Goal: Use online tool/utility: Utilize a website feature to perform a specific function

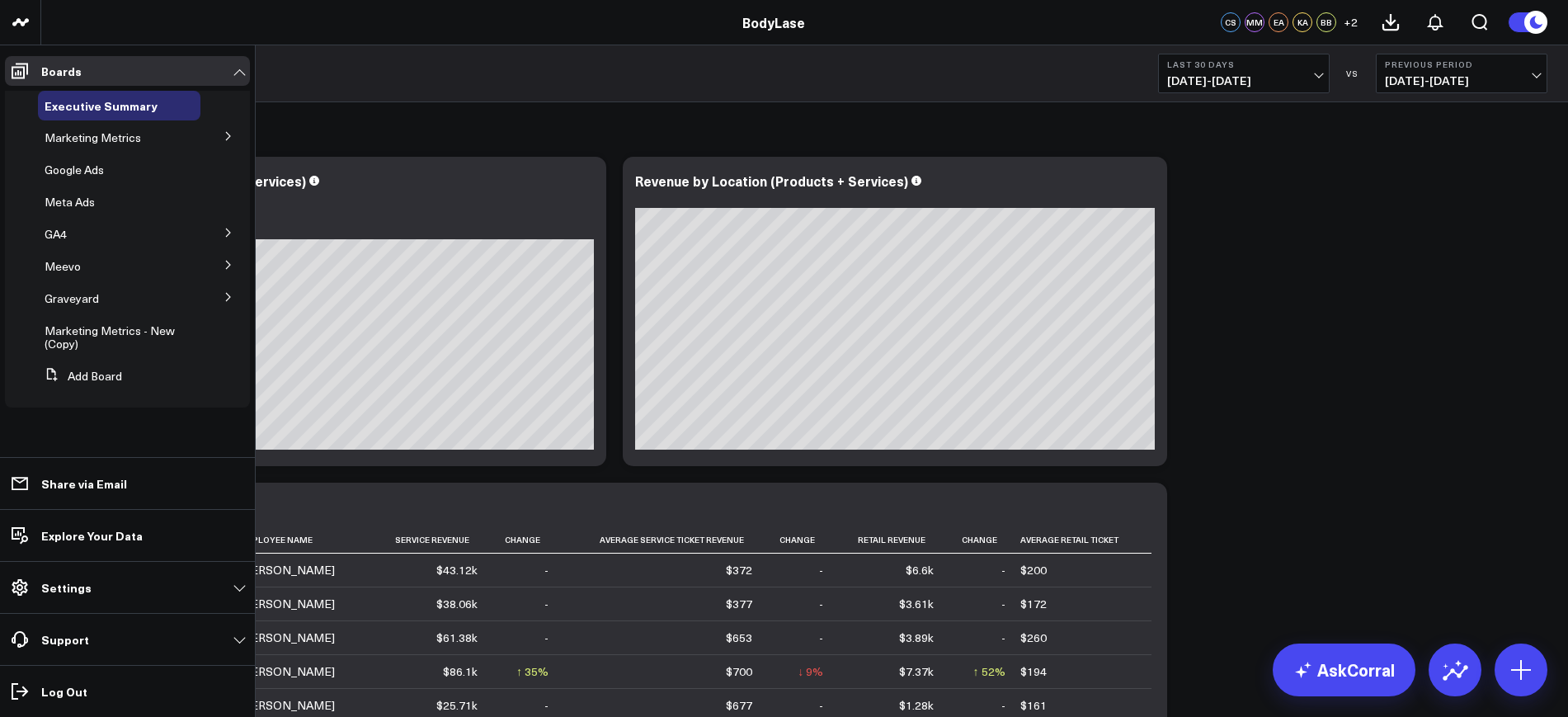
click at [232, 295] on icon at bounding box center [229, 297] width 10 height 10
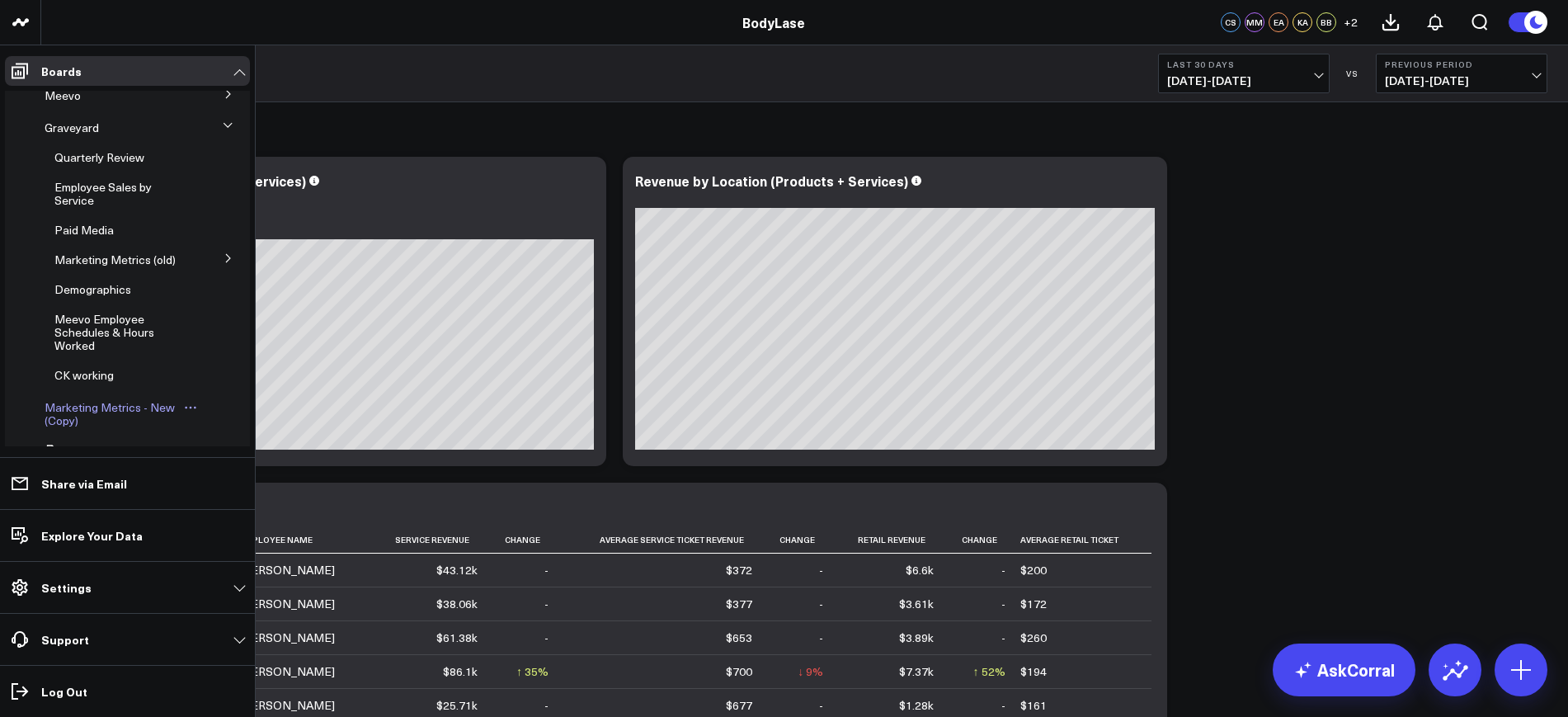
scroll to position [232, 0]
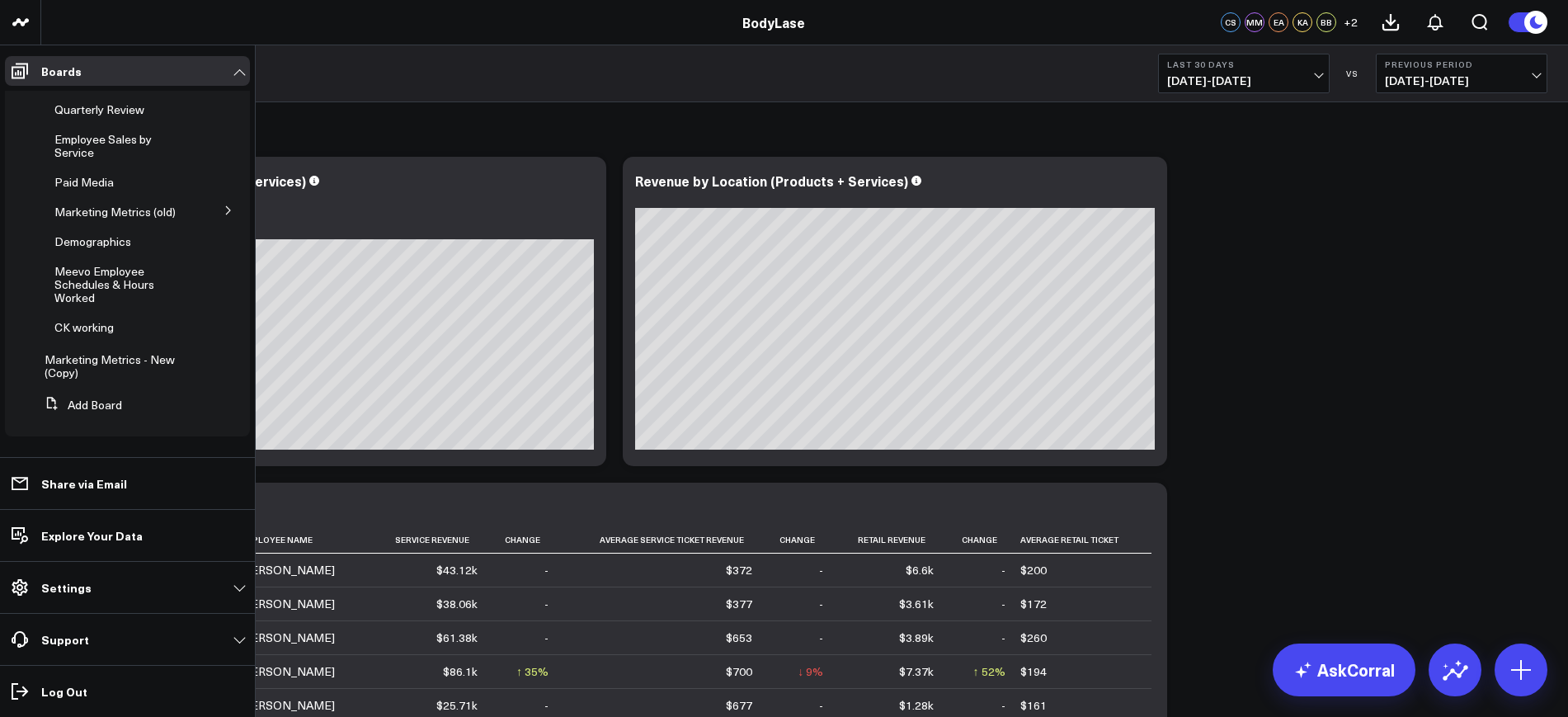
click at [81, 334] on span "CK working" at bounding box center [83, 327] width 59 height 15
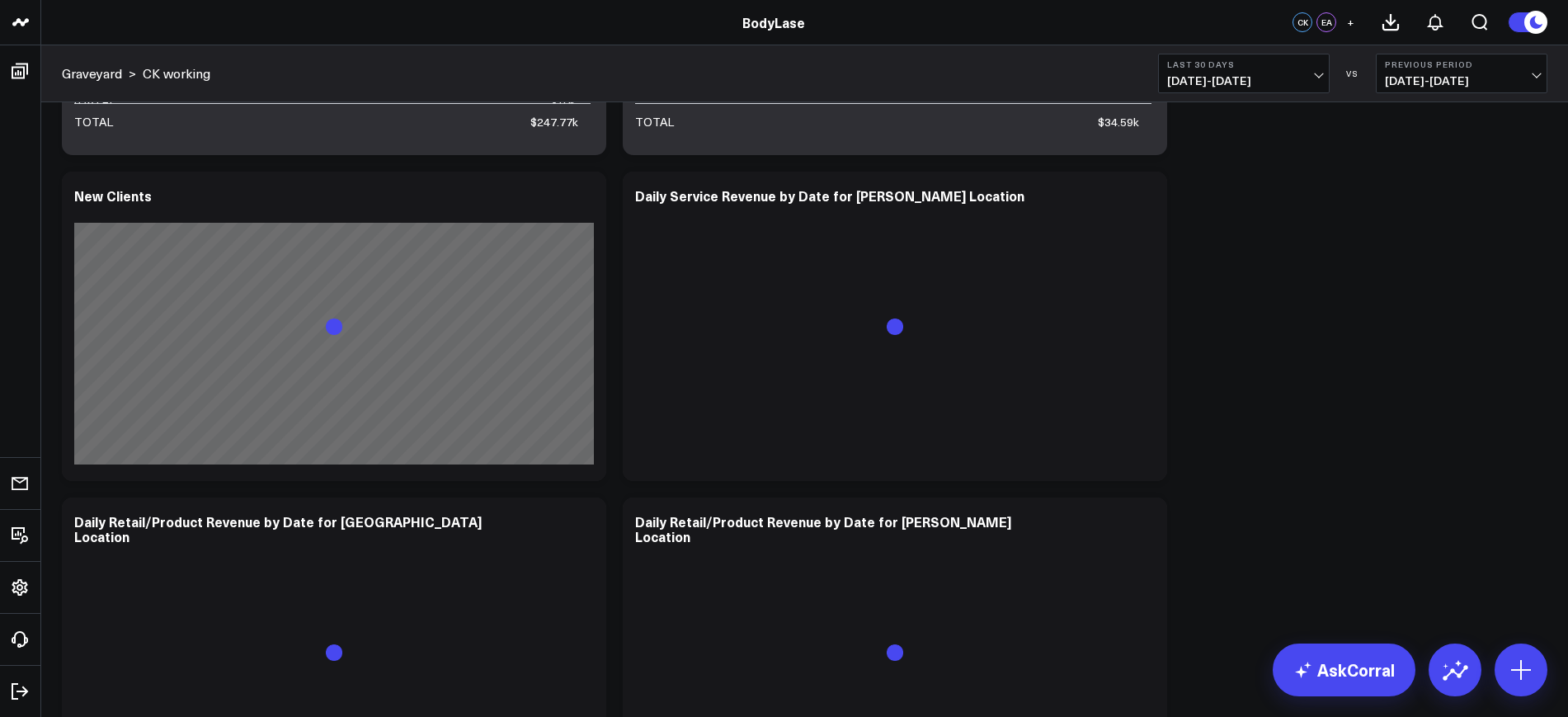
scroll to position [1237, 0]
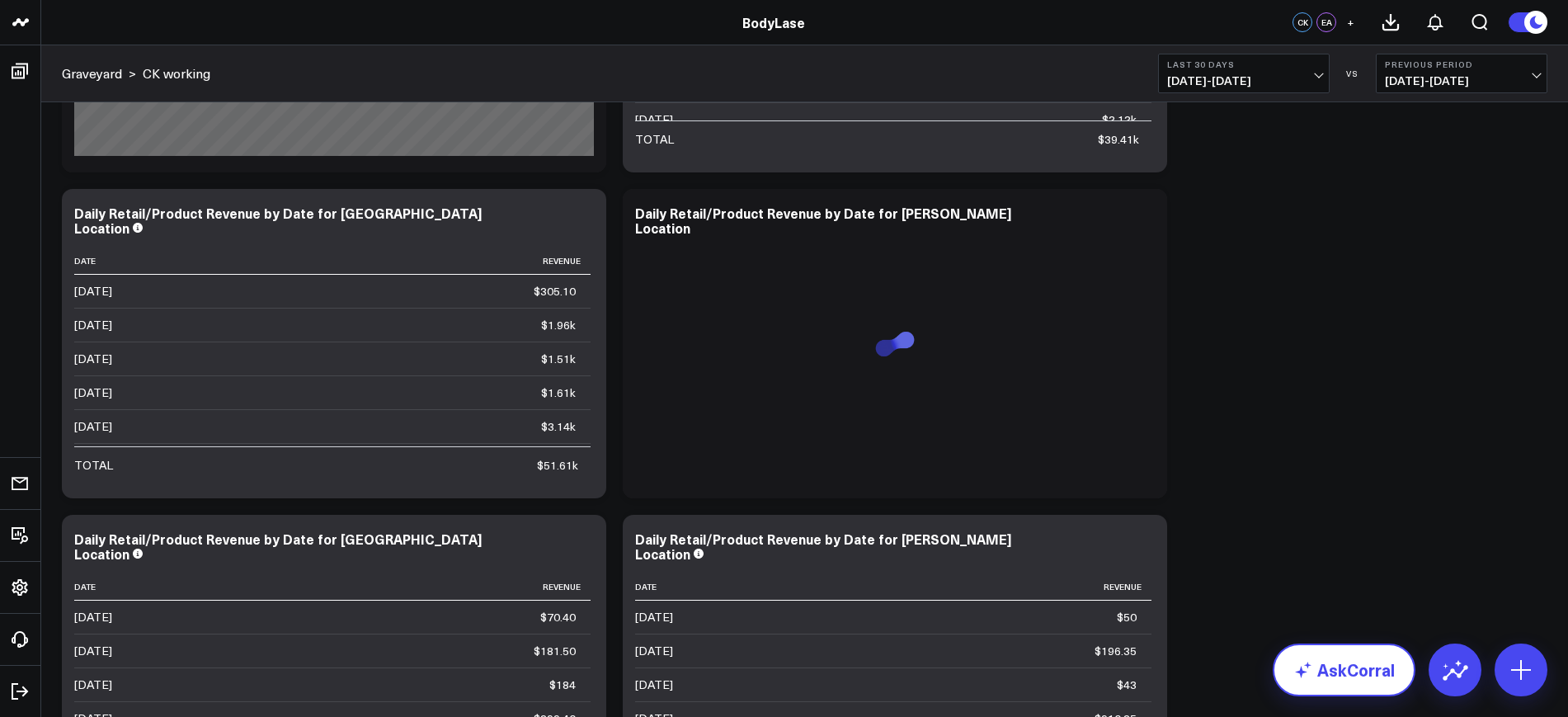
click at [1360, 659] on link "AskCorral" at bounding box center [1344, 669] width 143 height 52
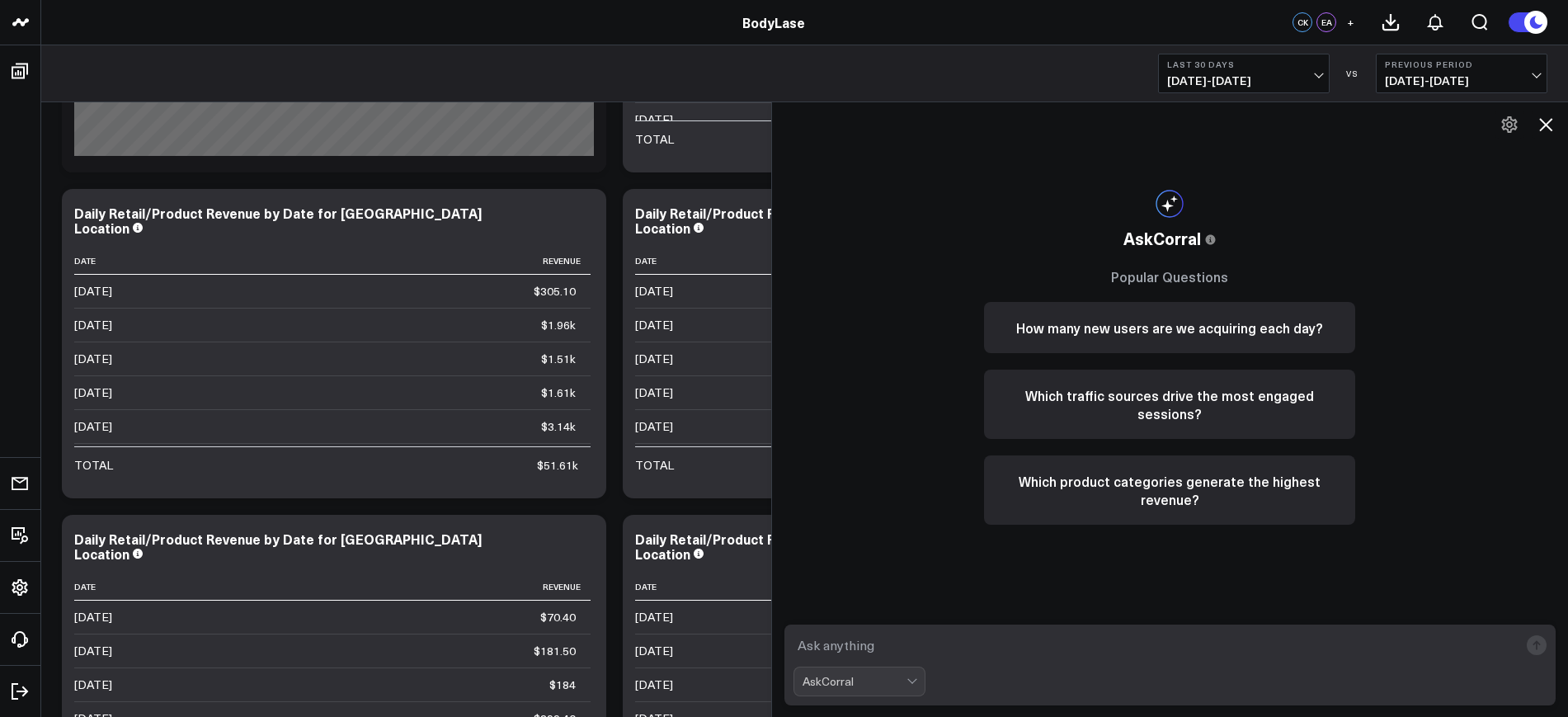
scroll to position [1269, 0]
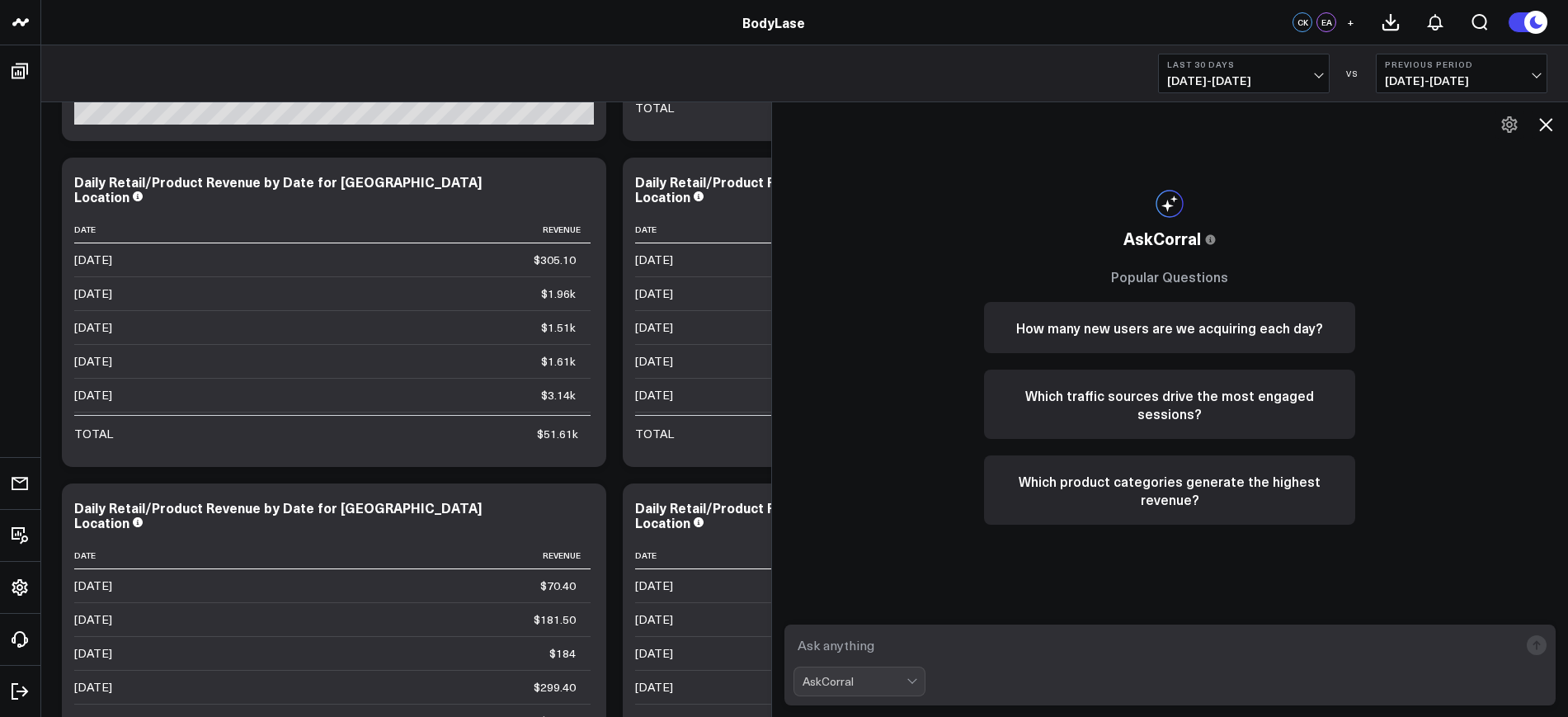
click at [853, 677] on div "AskCorral" at bounding box center [854, 681] width 104 height 13
click at [1052, 649] on textarea at bounding box center [1156, 645] width 726 height 30
type textarea "can you add a table that shows total revenue by day (service and retail/product…"
click at [901, 657] on textarea "can you add a table that shows total revenue by day (service and retail/product…" at bounding box center [1156, 645] width 726 height 30
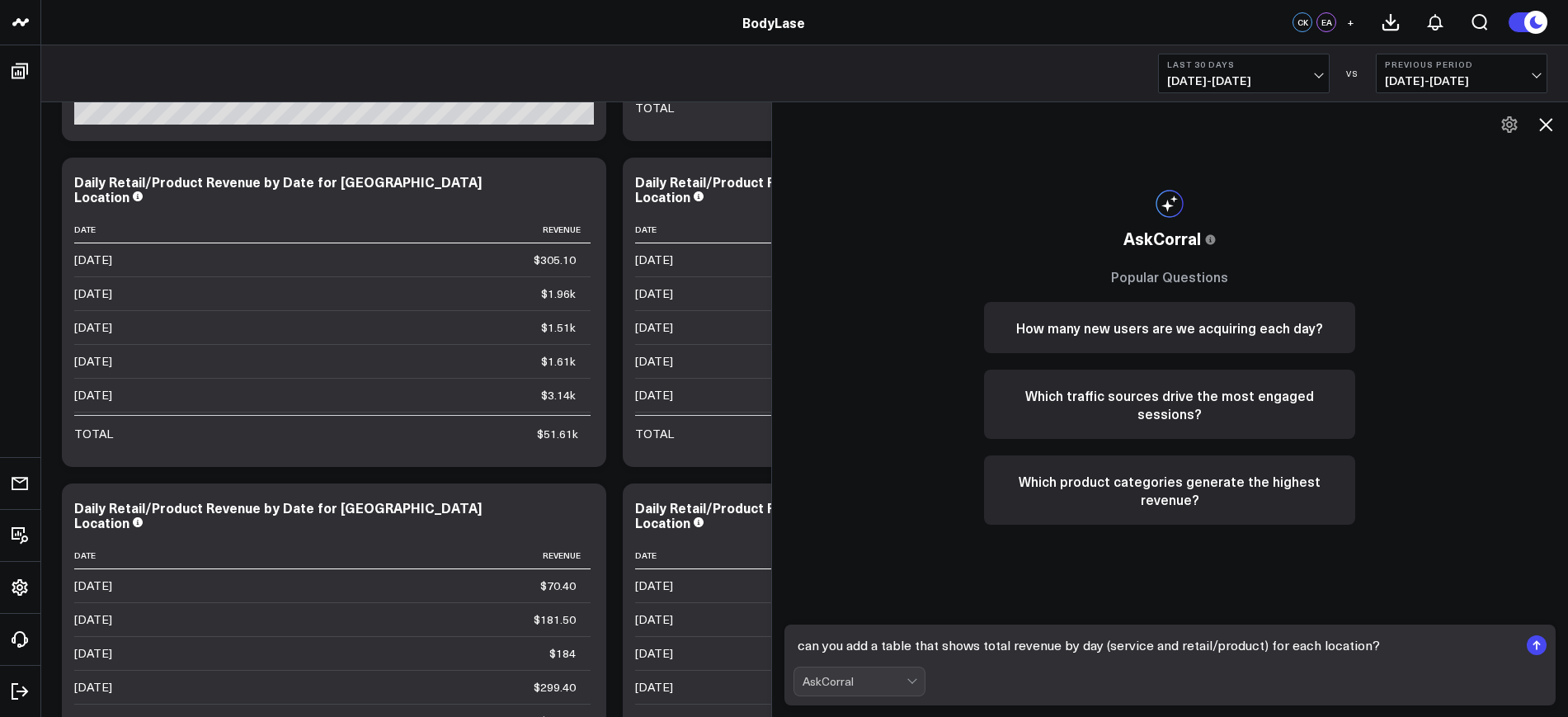
click at [1413, 648] on textarea "can you add a table that shows total revenue by day (service and retail/product…" at bounding box center [1156, 645] width 726 height 30
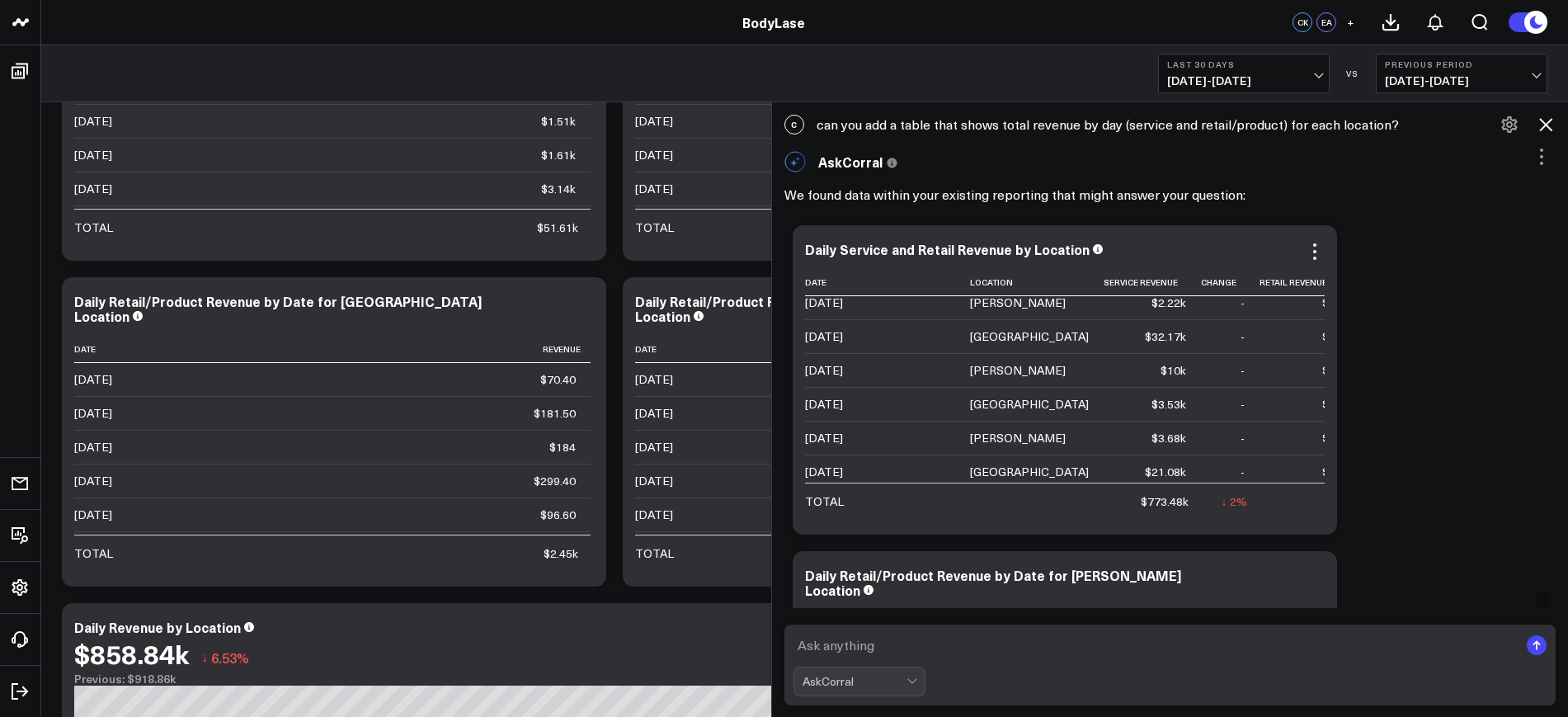
scroll to position [721, 0]
click at [1029, 647] on textarea at bounding box center [1156, 645] width 726 height 30
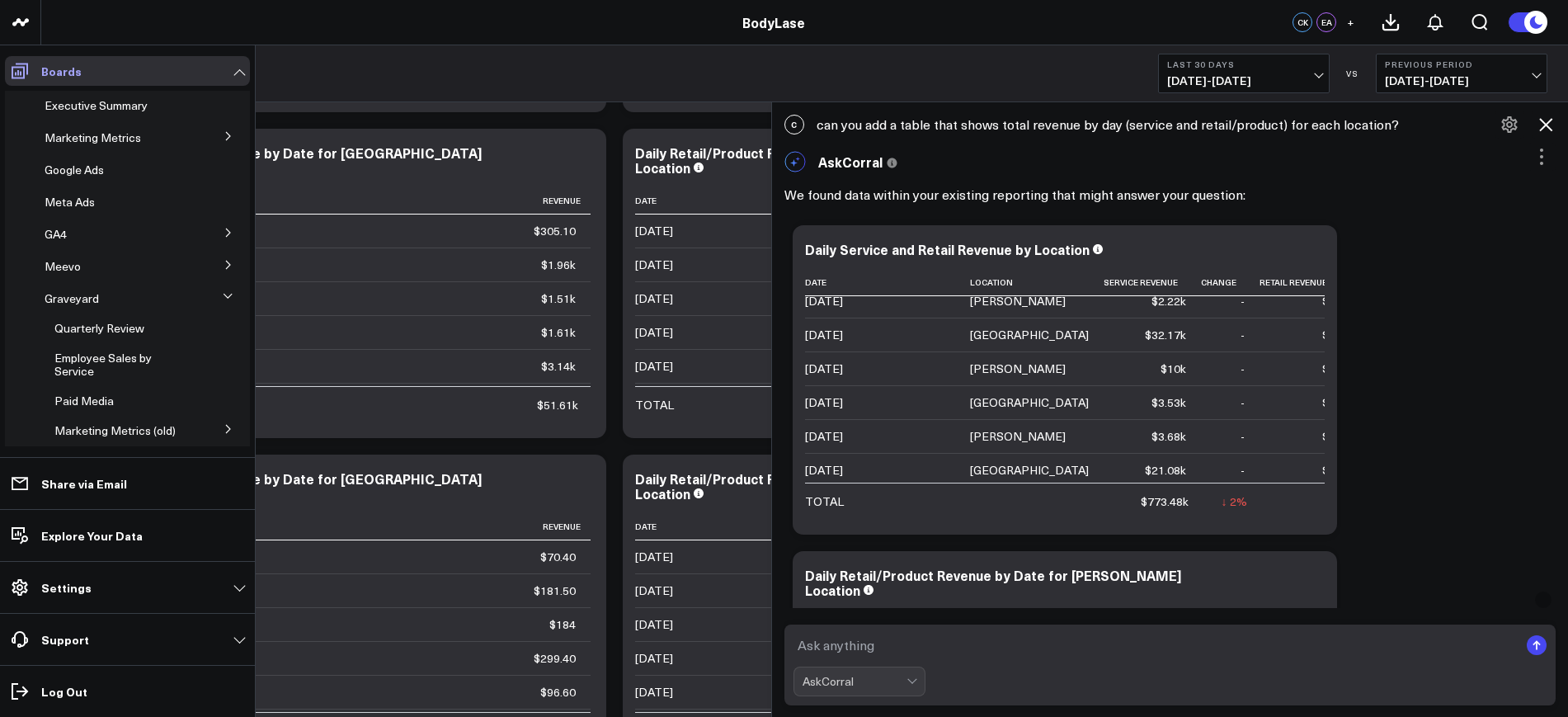
scroll to position [1166, 0]
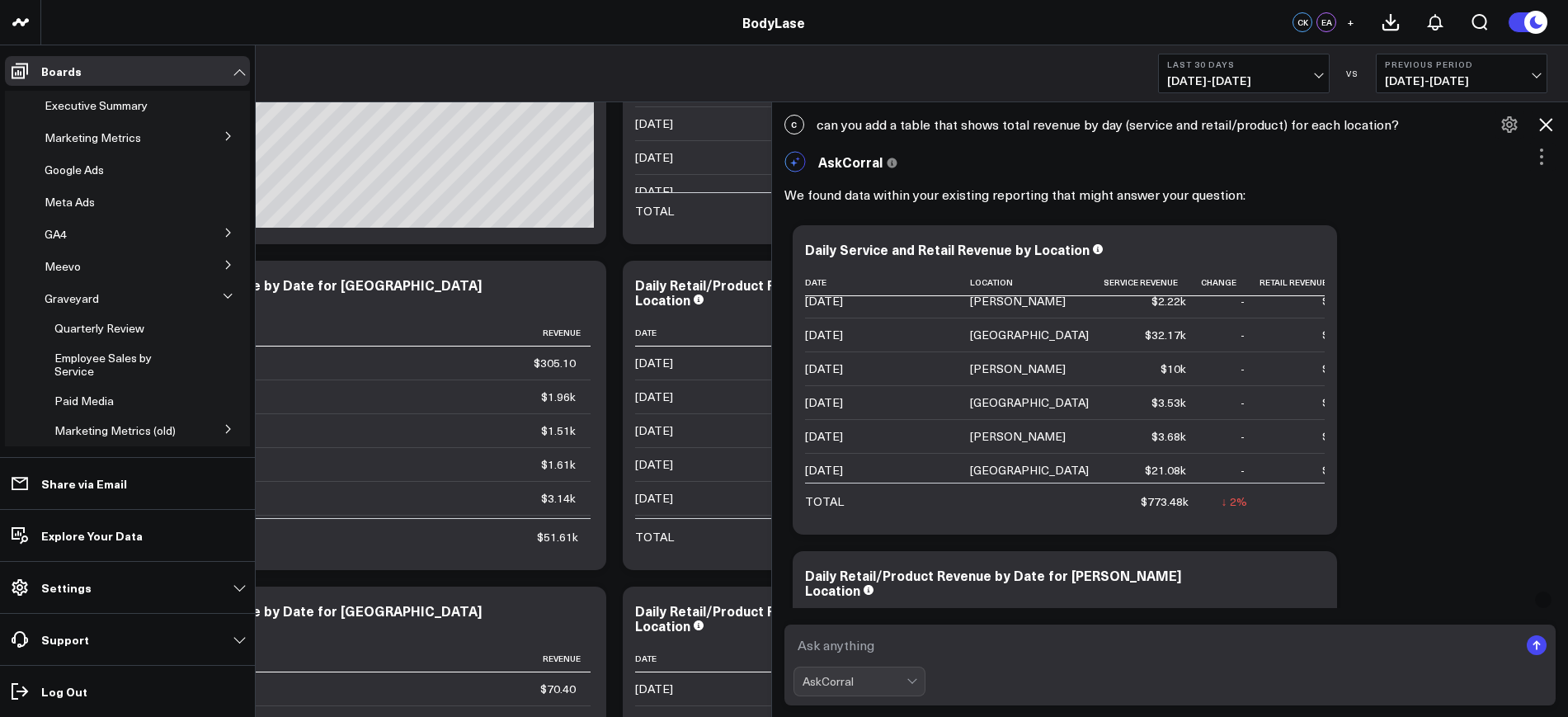
click at [104, 107] on span "Executive Summary" at bounding box center [96, 105] width 103 height 15
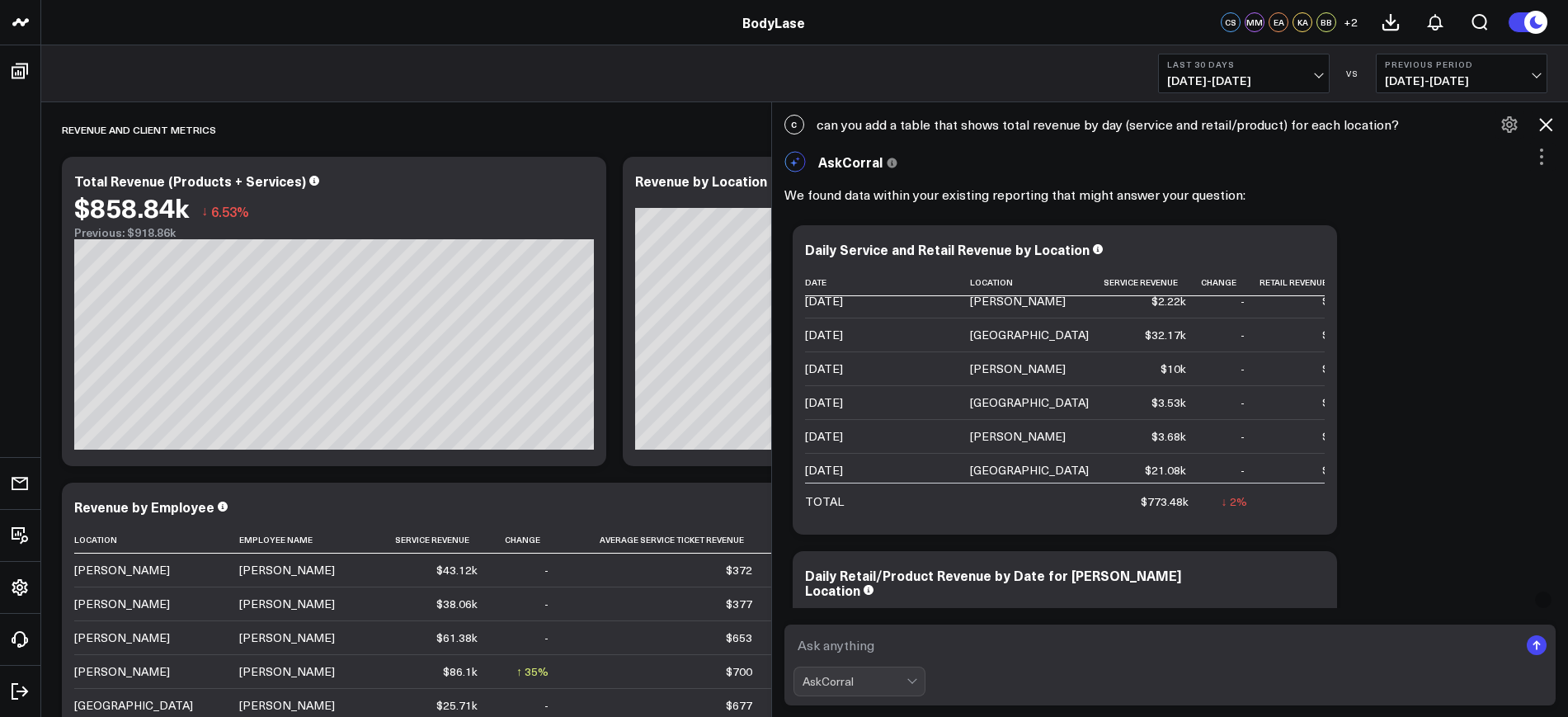
click at [1540, 123] on icon at bounding box center [1545, 124] width 20 height 20
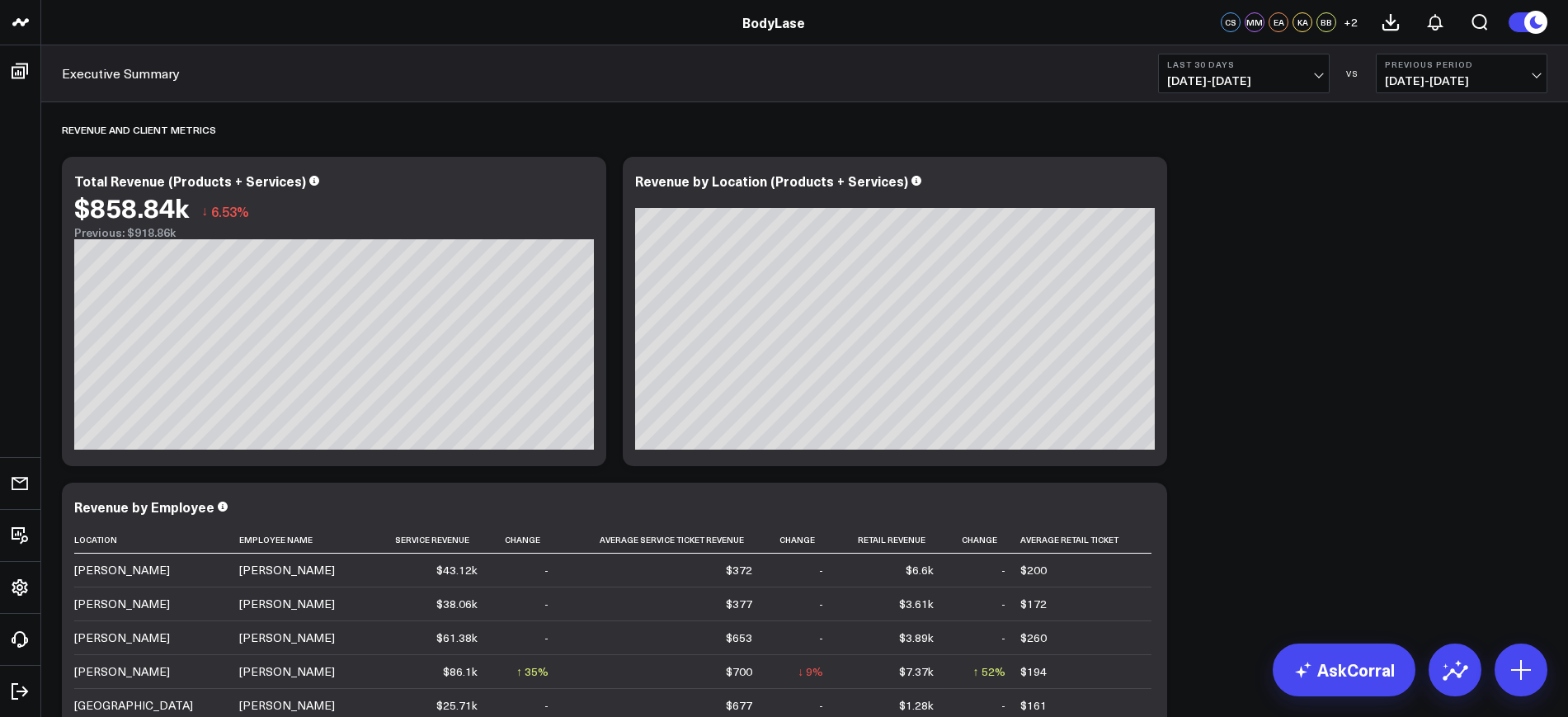
click at [1217, 77] on span "[DATE] - [DATE]" at bounding box center [1244, 80] width 153 height 13
click at [1202, 116] on link "[DATE]" at bounding box center [1244, 108] width 170 height 31
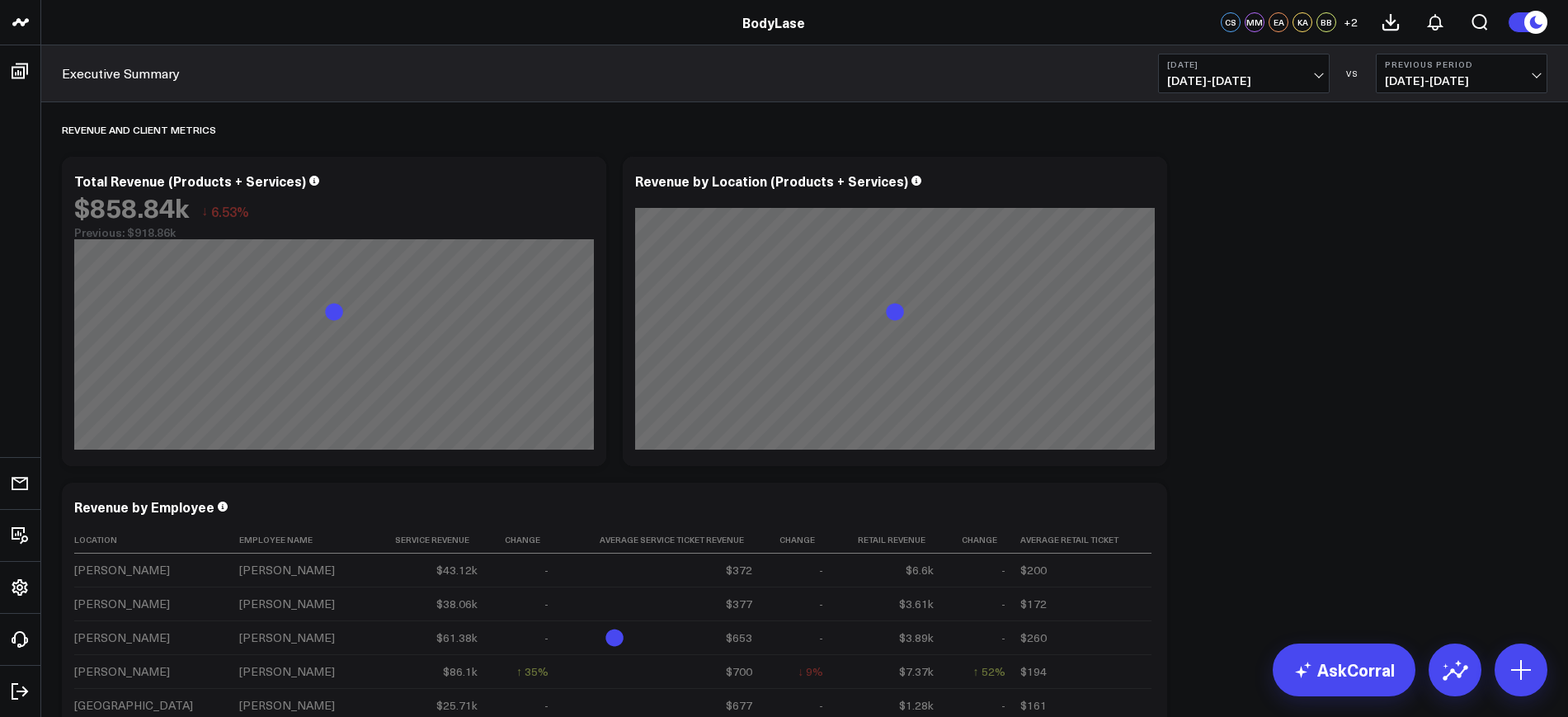
click at [1214, 74] on span "[DATE] - [DATE]" at bounding box center [1244, 80] width 153 height 13
click at [1313, 85] on span "[DATE] - [DATE]" at bounding box center [1244, 80] width 153 height 13
click at [1194, 518] on link "Custom Dates" at bounding box center [1244, 527] width 170 height 31
select select "8"
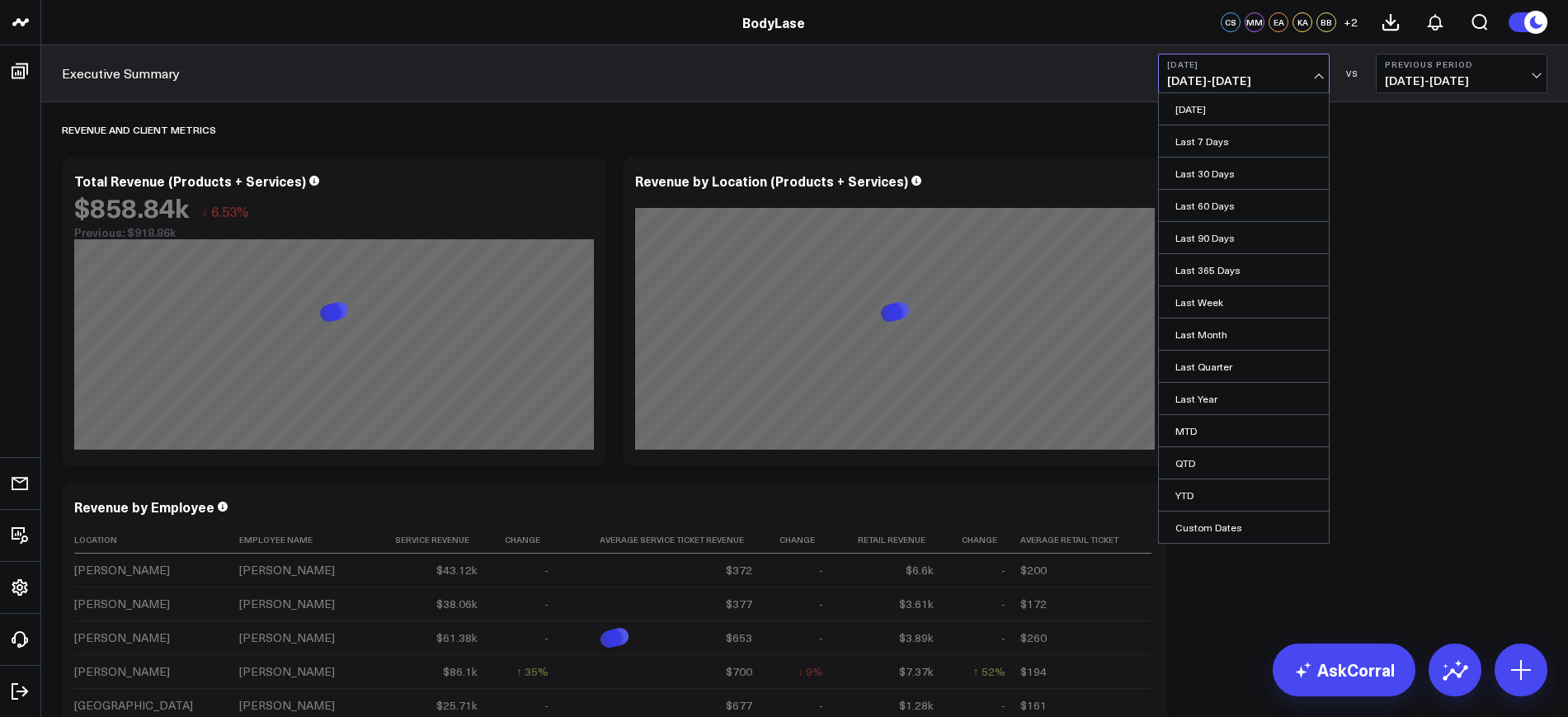
select select "2025"
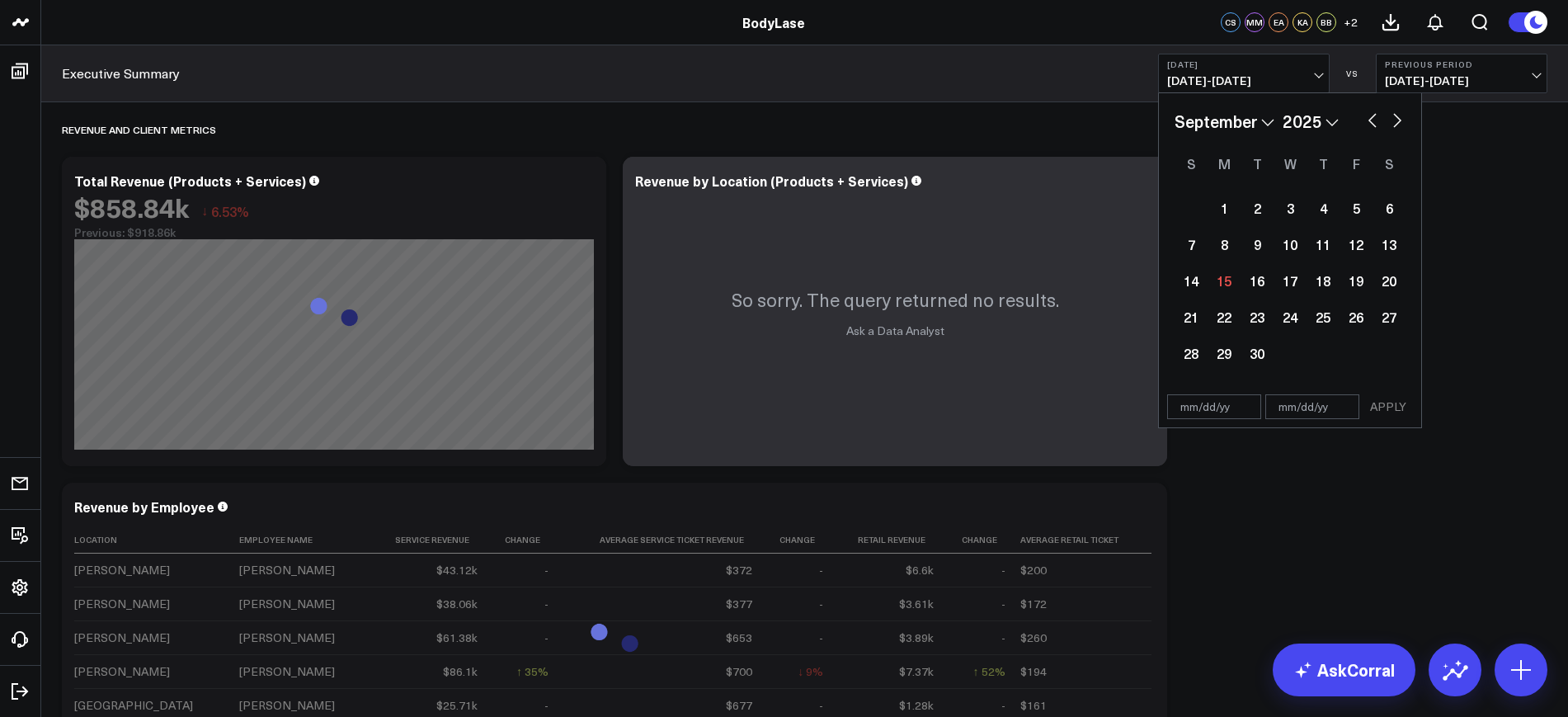
click at [1196, 387] on div "APPLY" at bounding box center [1289, 407] width 264 height 42
select select "8"
select select "2025"
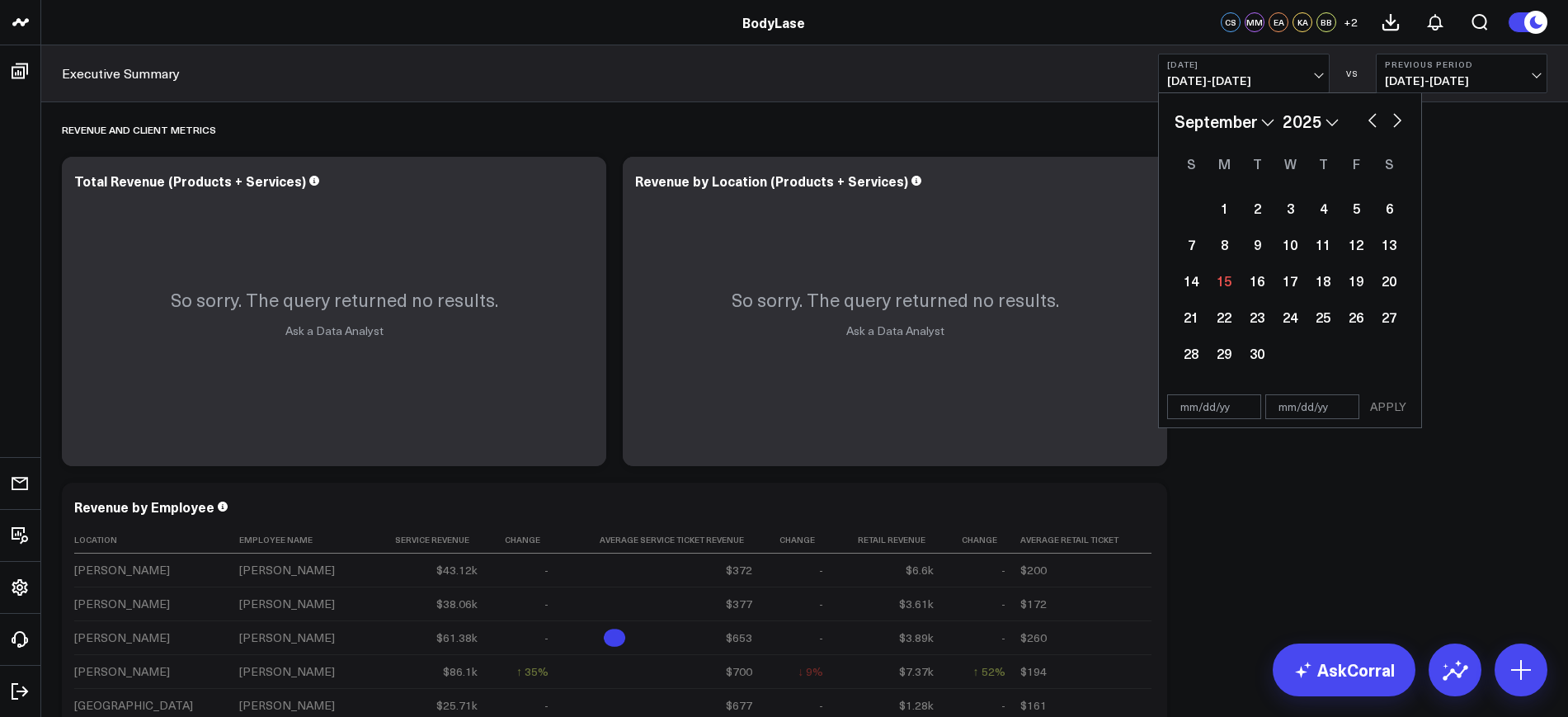
click at [1243, 411] on input "text" at bounding box center [1214, 407] width 94 height 25
select select "8"
select select "2025"
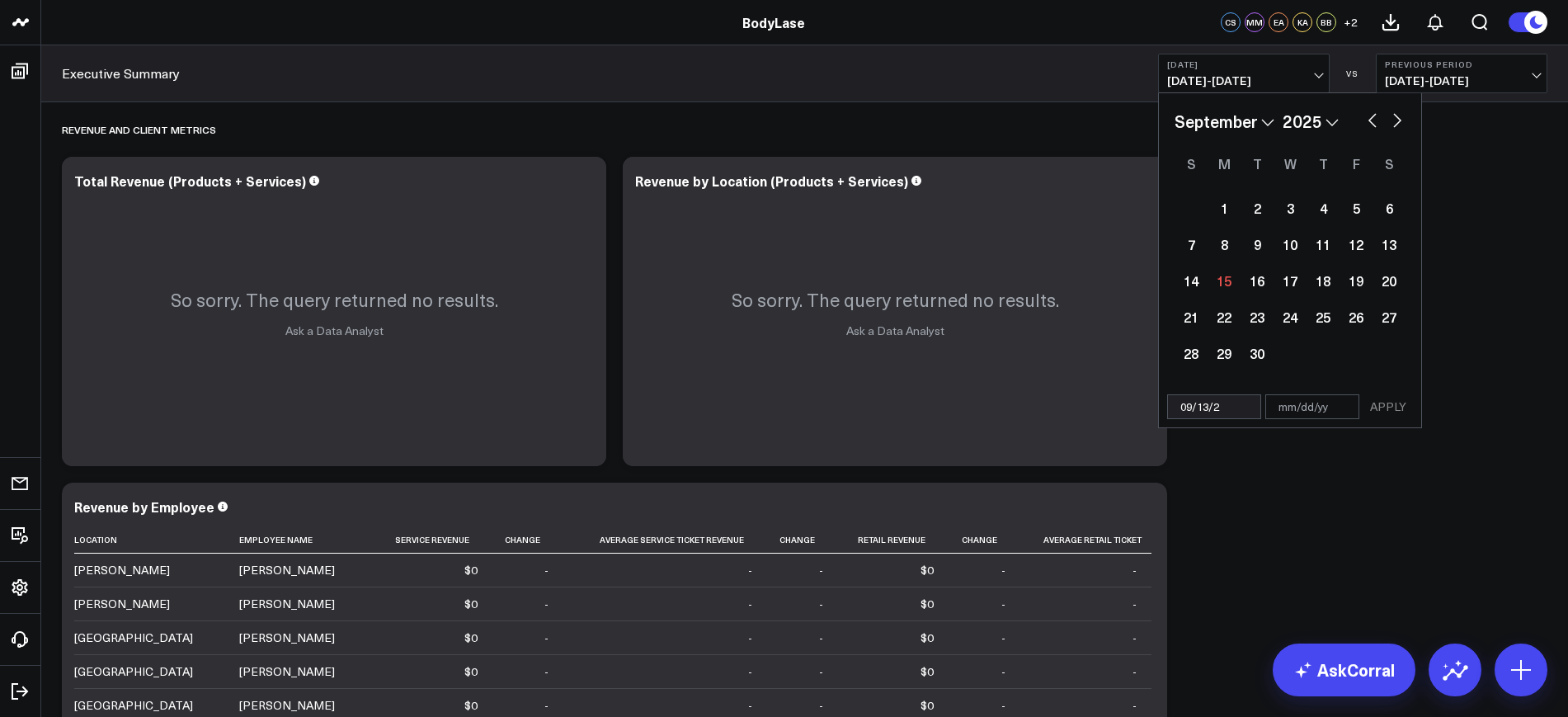
type input "[DATE]"
select select "8"
select select "2025"
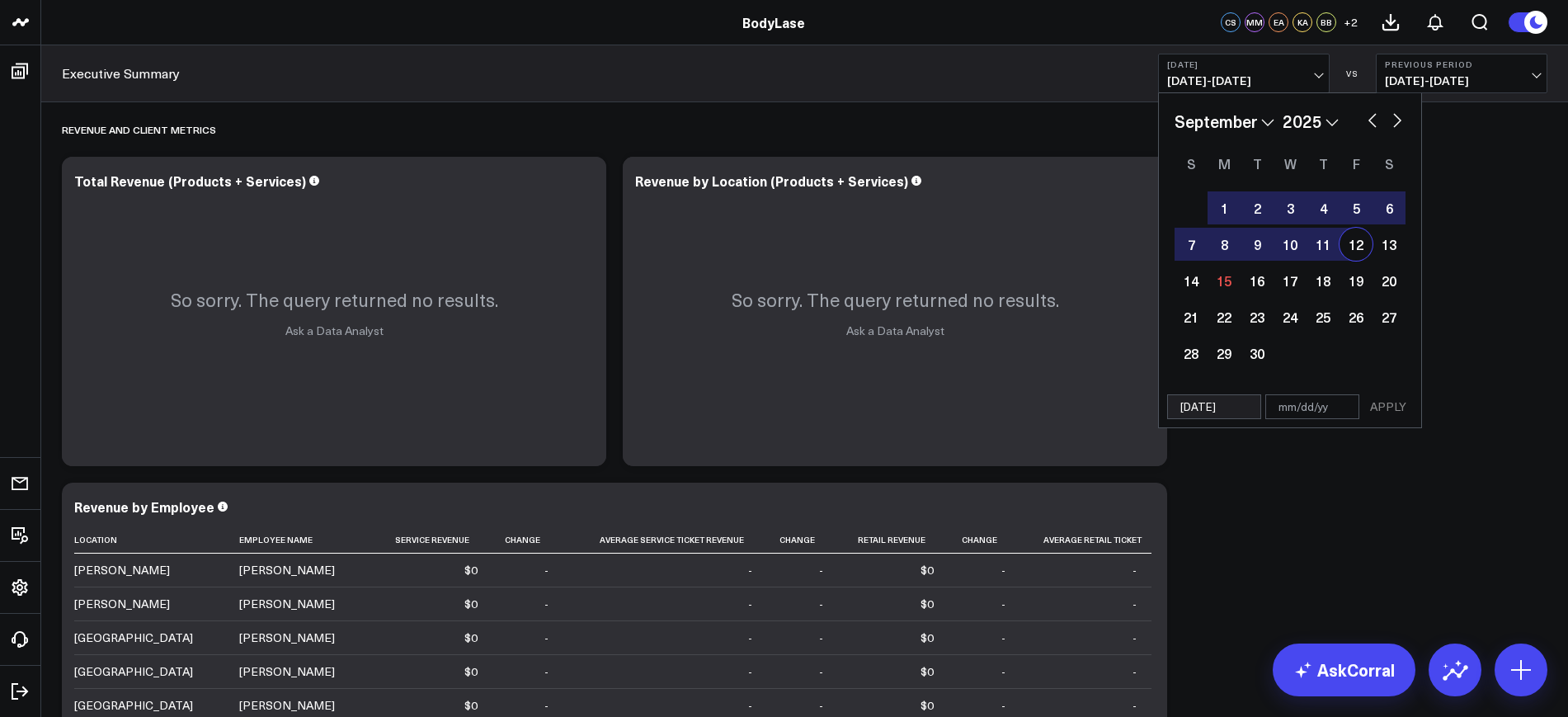
type input "[DATE]"
click at [1369, 407] on div "[DATE] APPLY" at bounding box center [1289, 407] width 264 height 42
select select "8"
select select "2025"
click at [1344, 406] on input "text" at bounding box center [1312, 407] width 94 height 25
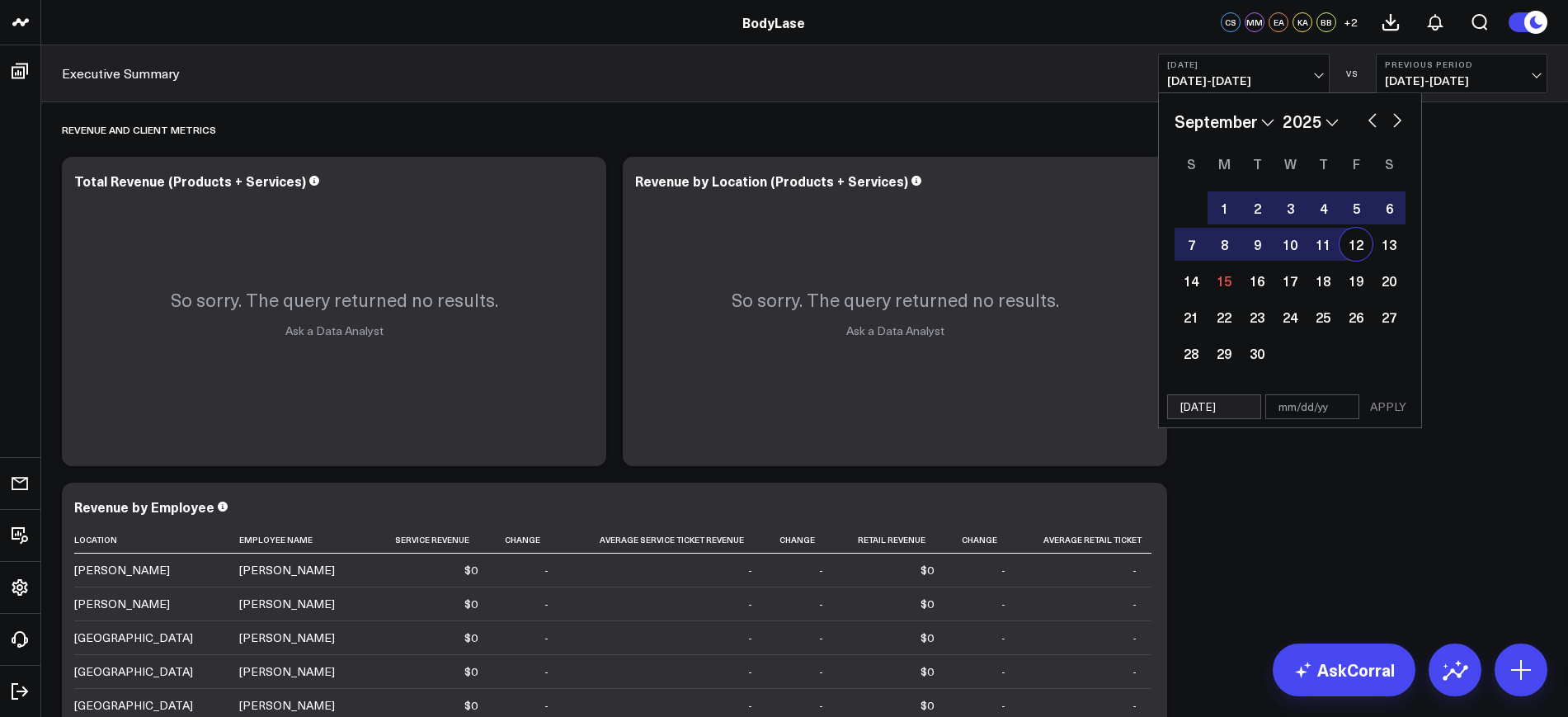
select select "8"
select select "2025"
type input "0"
select select "8"
select select "2025"
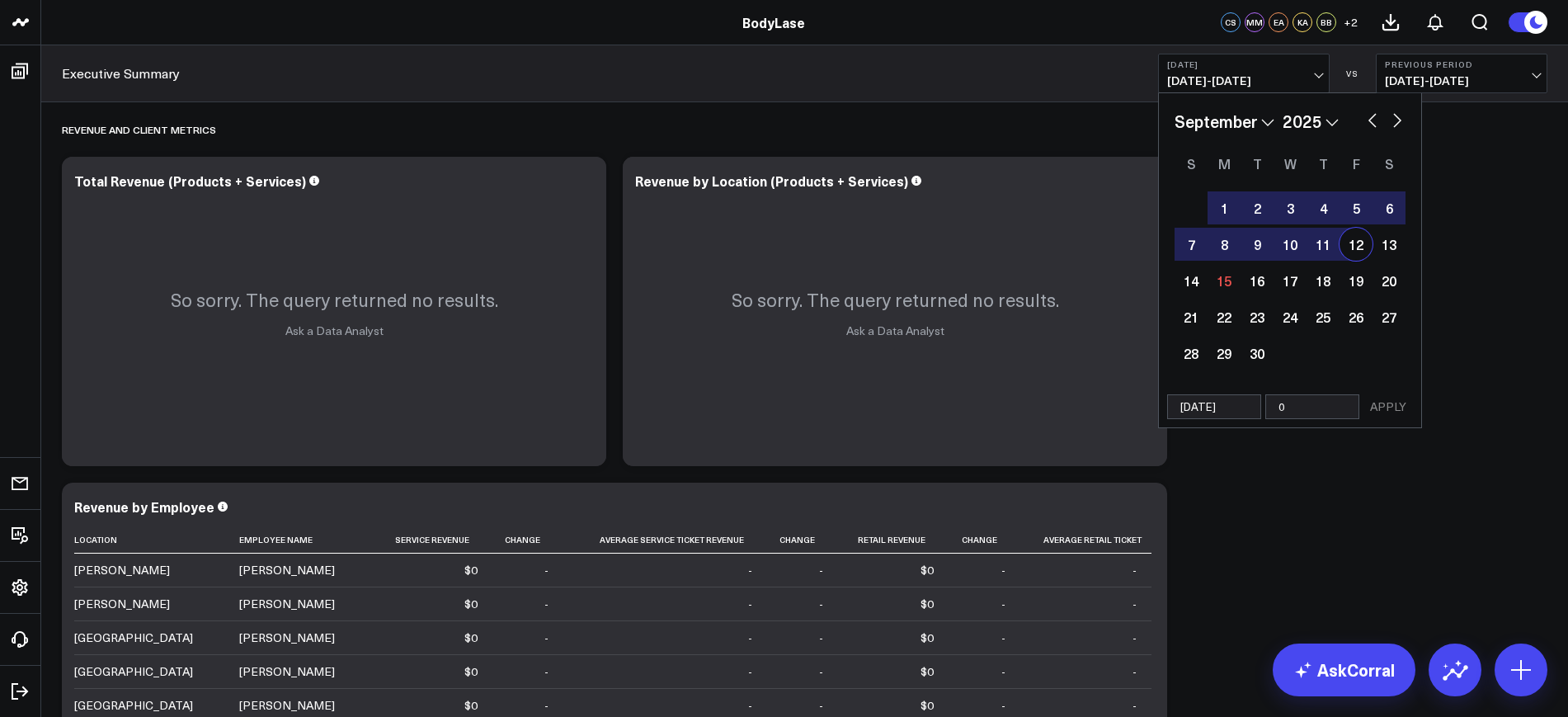
type input "09"
select select "8"
select select "2025"
type input "09/1"
select select "8"
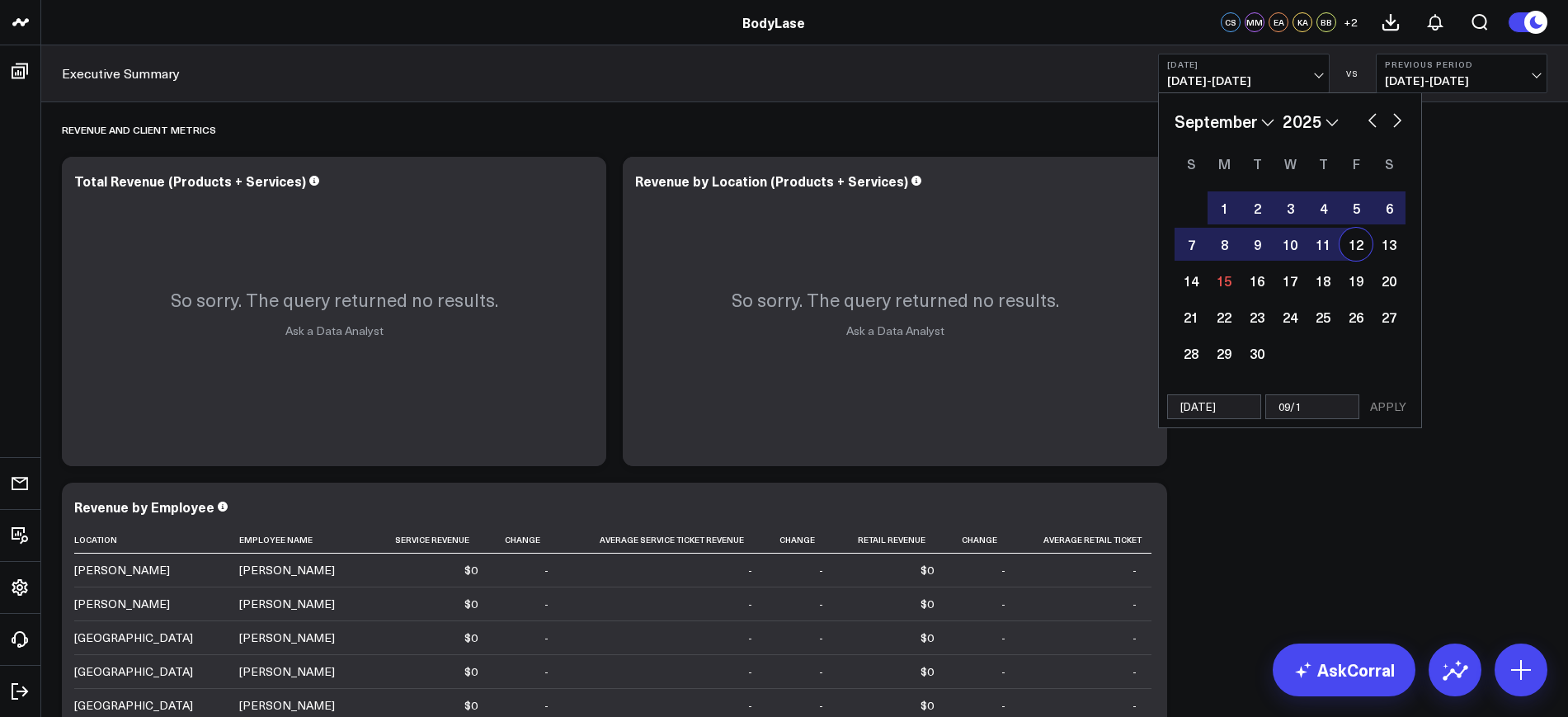
select select "2025"
type input "09/13"
select select "8"
select select "2025"
type input "[DATE]"
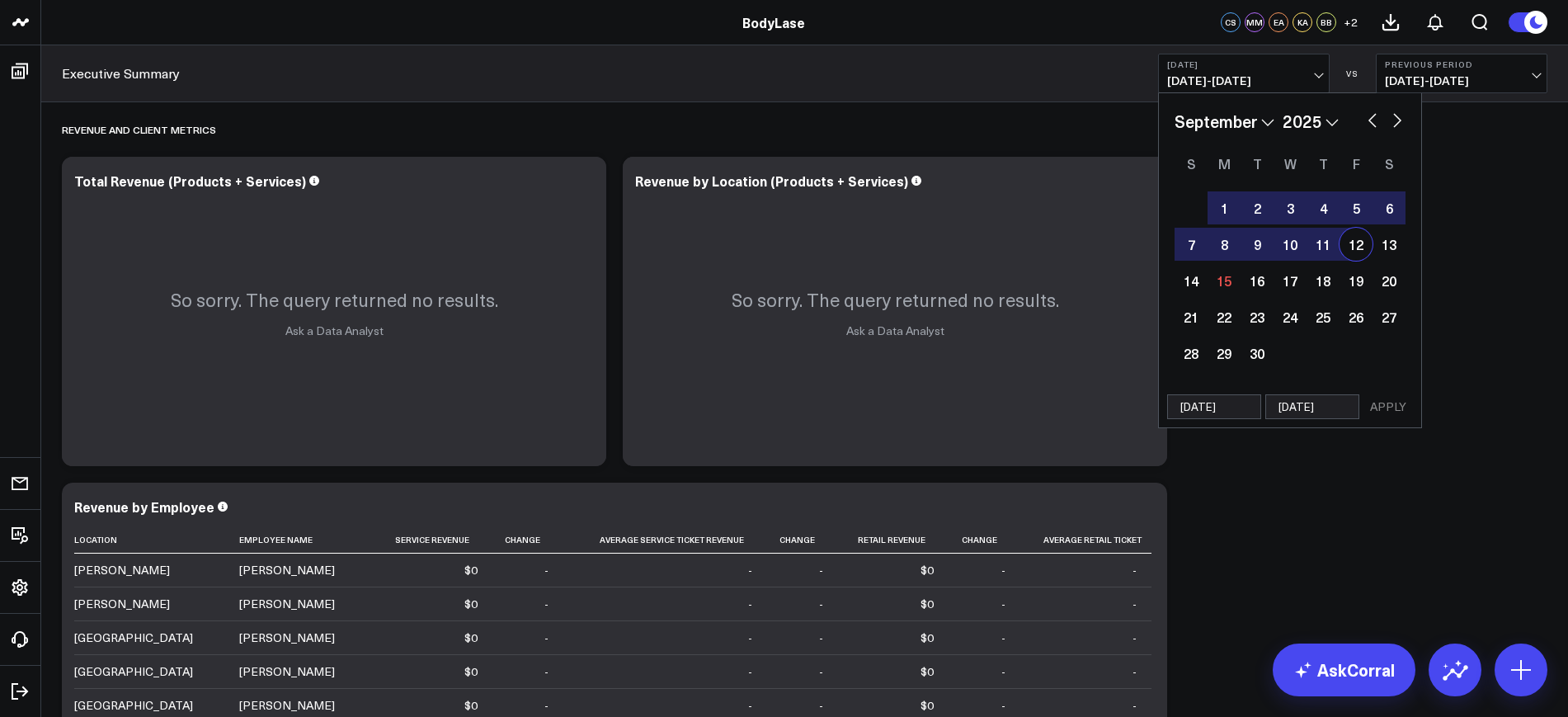
select select "8"
select select "2025"
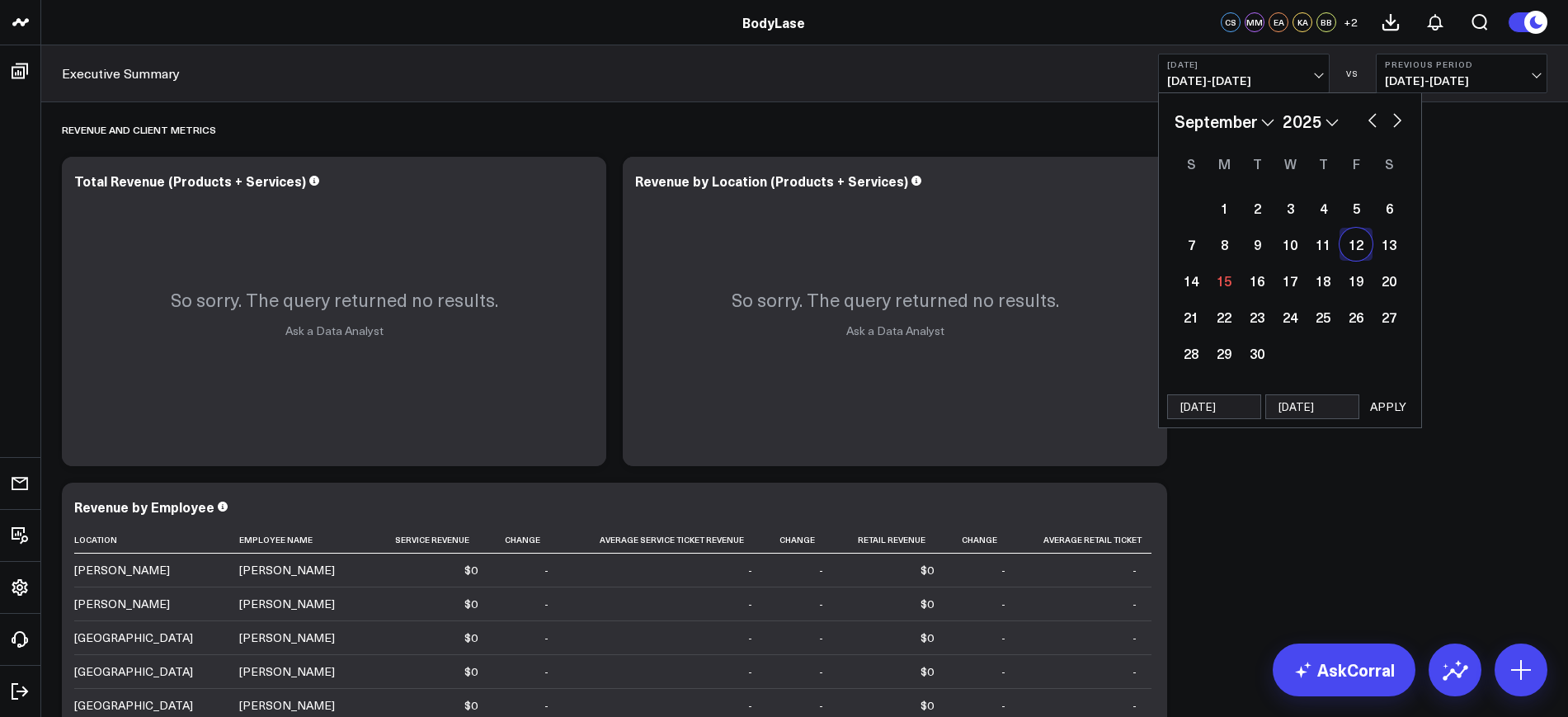
type input "[DATE]"
click at [1396, 404] on button "APPLY" at bounding box center [1388, 407] width 50 height 25
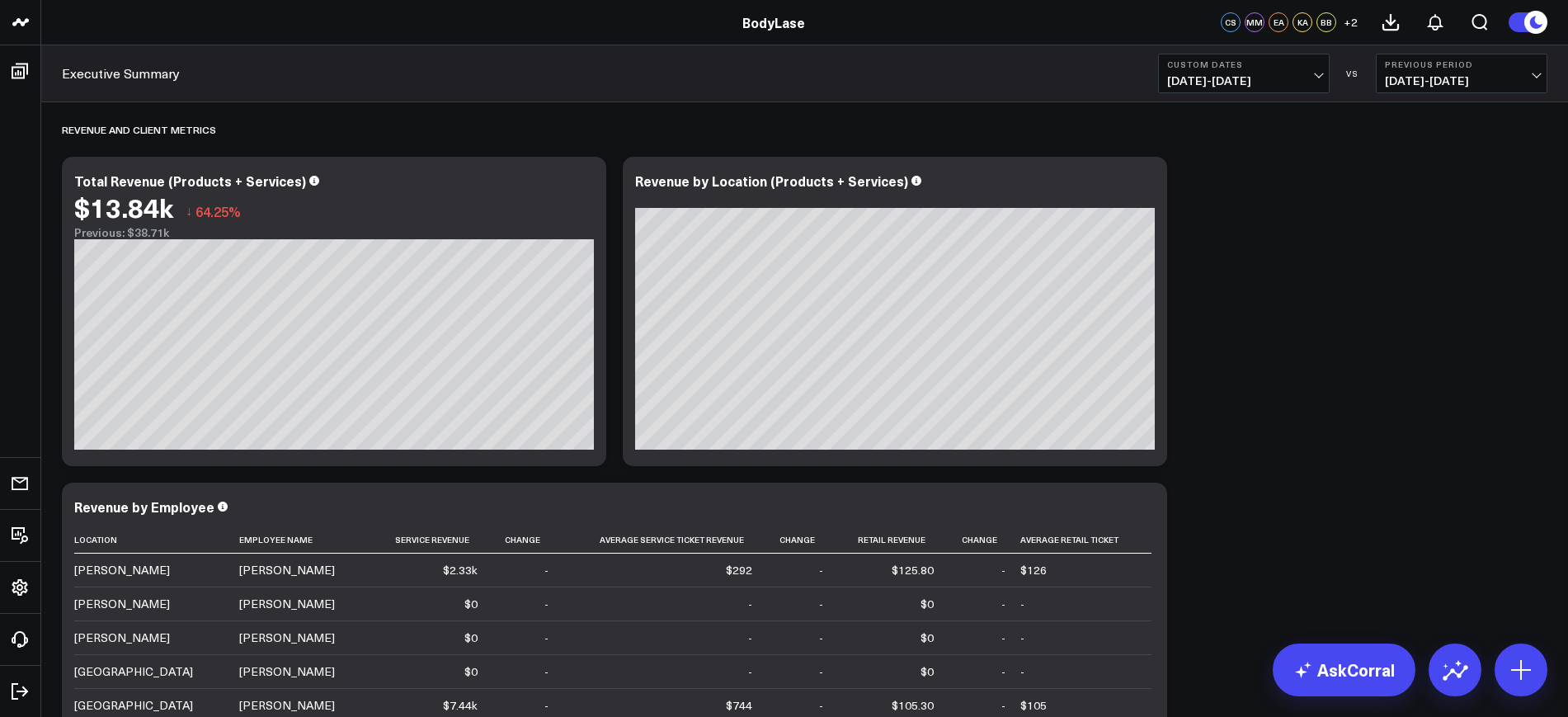
drag, startPoint x: 1224, startPoint y: 70, endPoint x: 1233, endPoint y: 77, distance: 11.4
click at [1225, 70] on b "Custom Dates" at bounding box center [1244, 64] width 153 height 10
click at [1202, 506] on link "YTD" at bounding box center [1244, 494] width 170 height 31
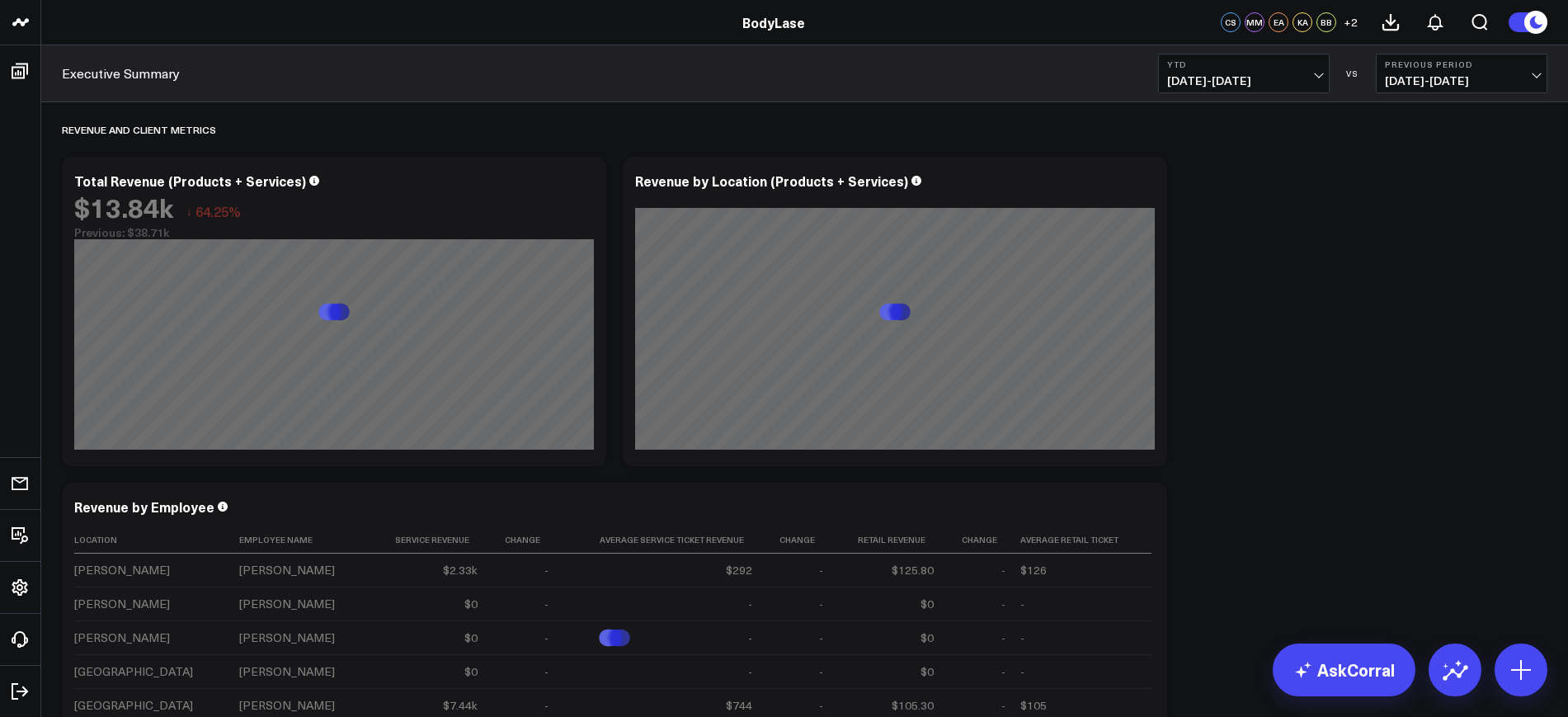
click at [1246, 78] on span "[DATE] - [DATE]" at bounding box center [1244, 80] width 153 height 13
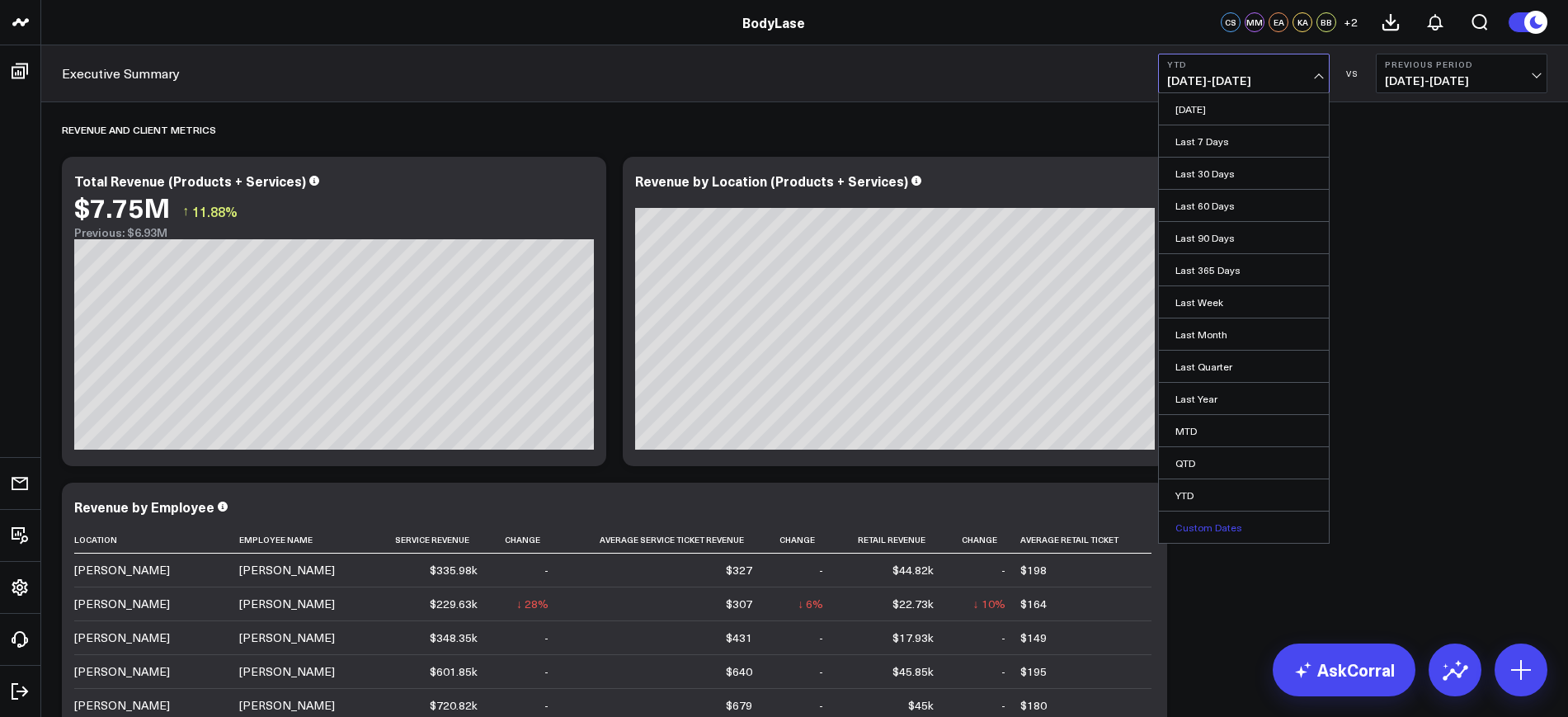
click at [1195, 532] on link "Custom Dates" at bounding box center [1244, 527] width 170 height 31
select select "8"
select select "2025"
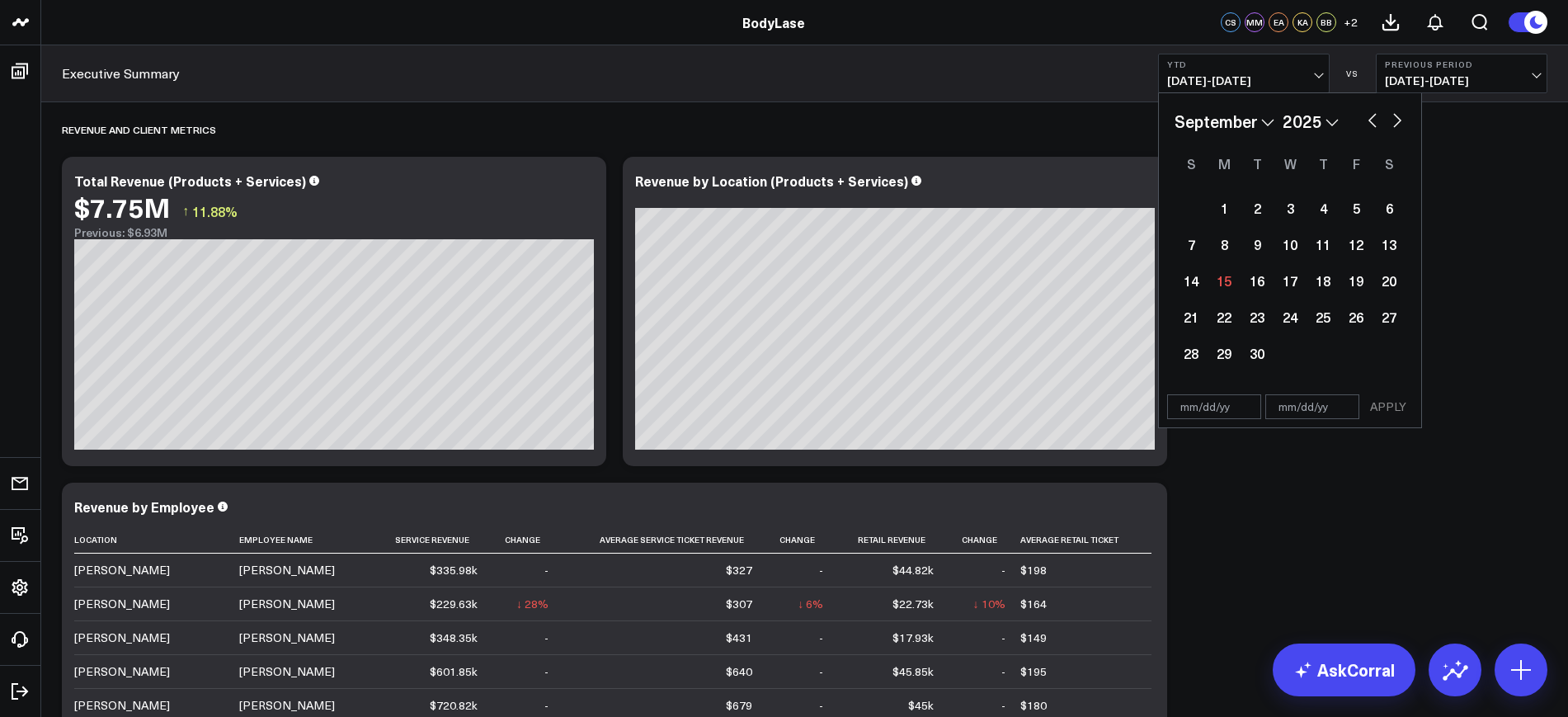
click at [1229, 396] on input "text" at bounding box center [1214, 407] width 94 height 25
select select "8"
select select "2025"
type input "[DATE]"
select select "8"
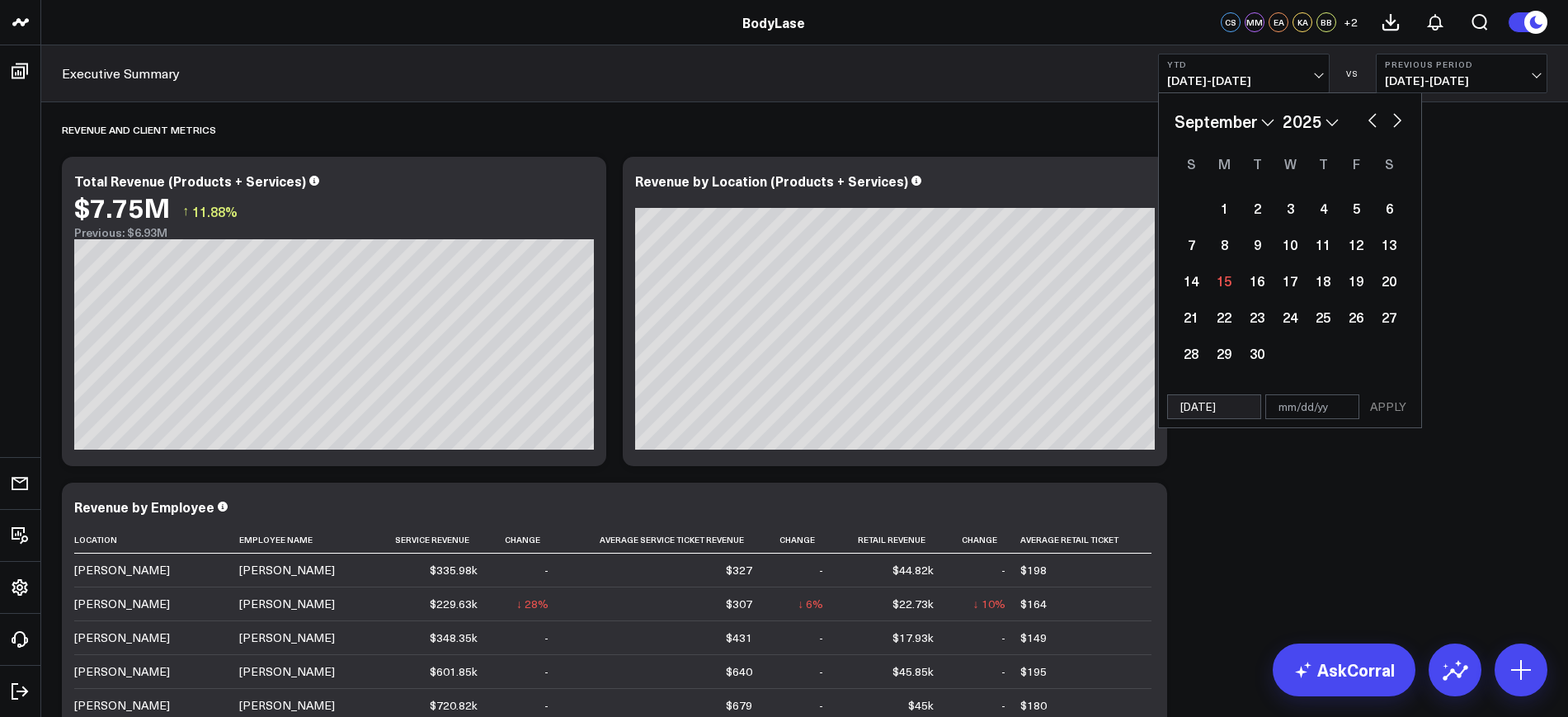
select select "2025"
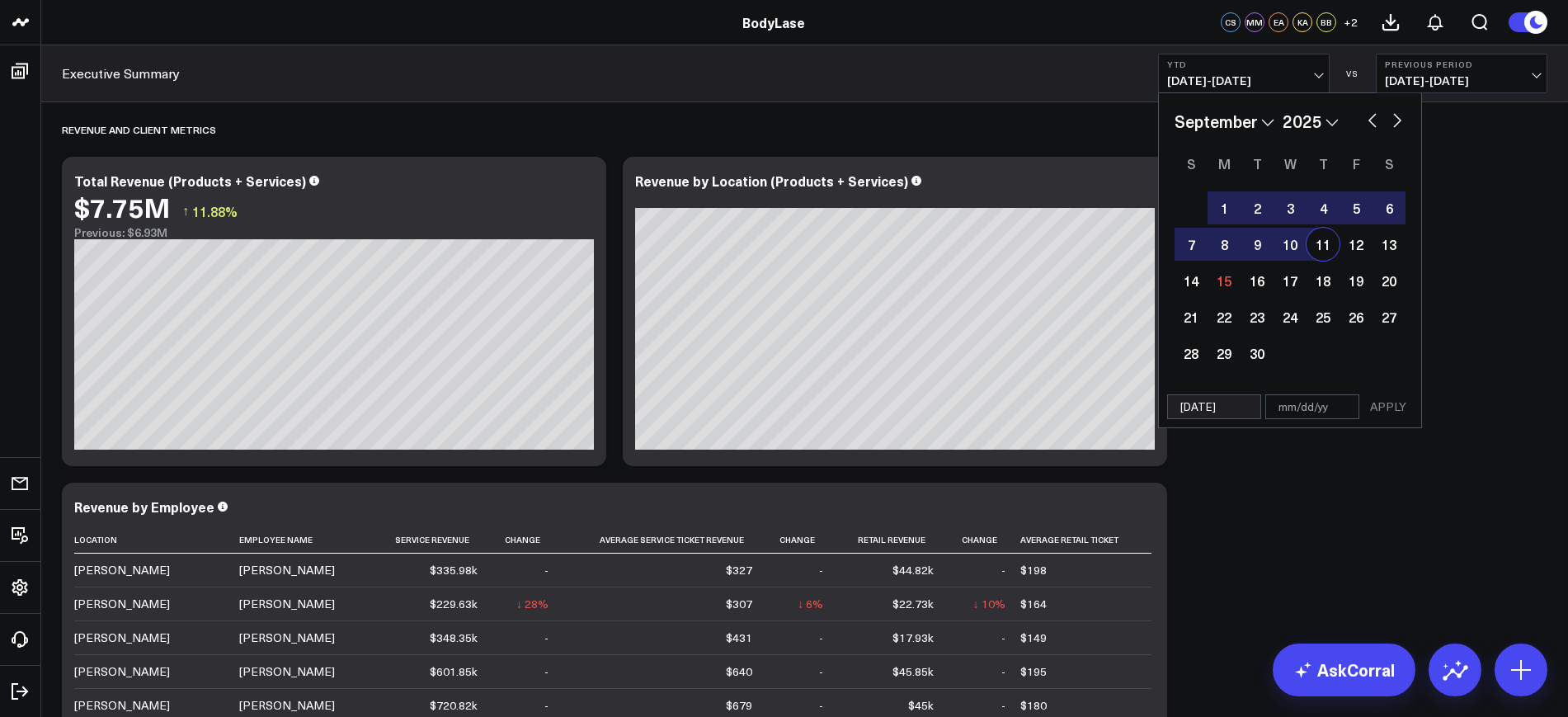
type input "[DATE]"
click at [1295, 413] on input "text" at bounding box center [1312, 407] width 94 height 25
select select "8"
select select "2025"
type input "09/12"
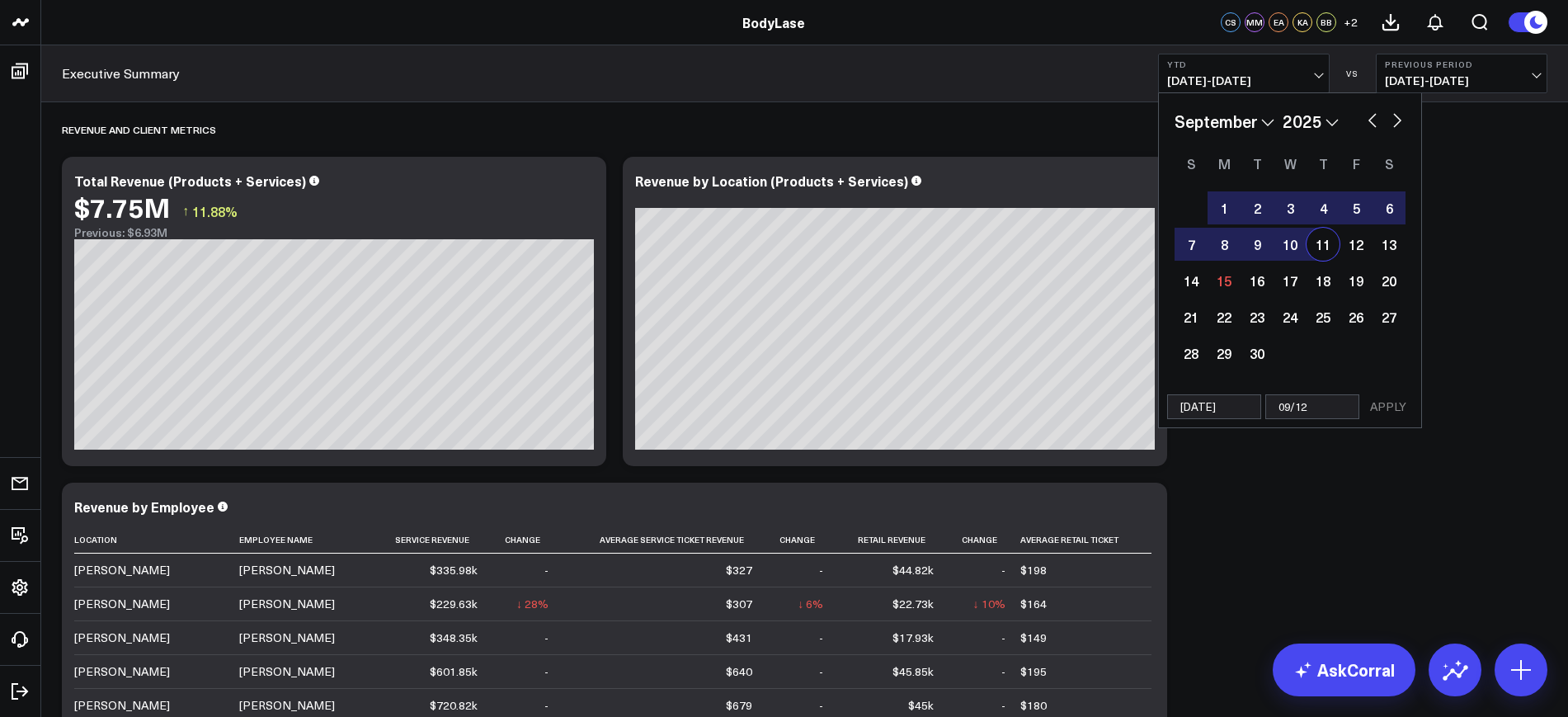
select select "8"
select select "2025"
type input "[DATE]"
select select "8"
select select "2025"
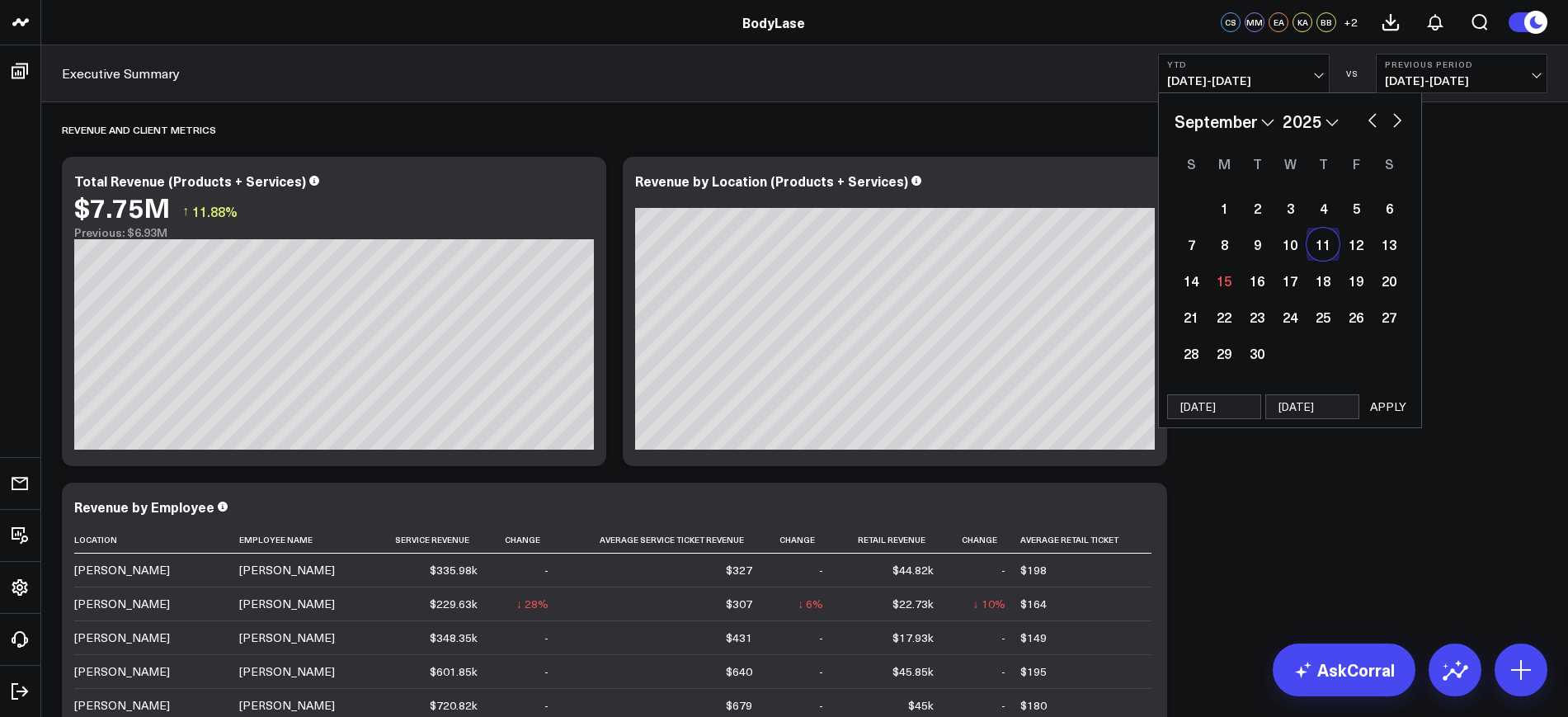
type input "[DATE]"
click at [1384, 416] on button "APPLY" at bounding box center [1388, 407] width 50 height 25
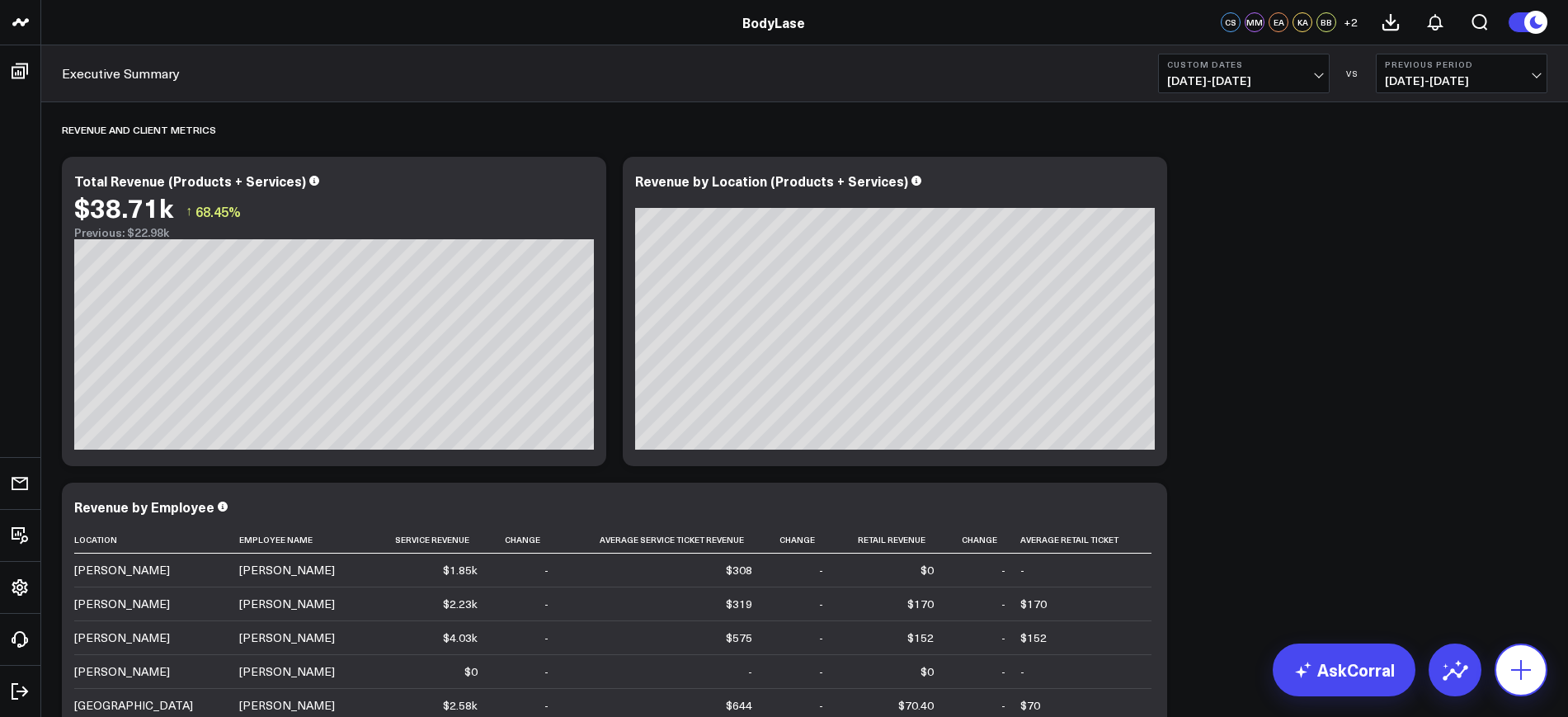
click at [1517, 670] on icon at bounding box center [1521, 670] width 20 height 20
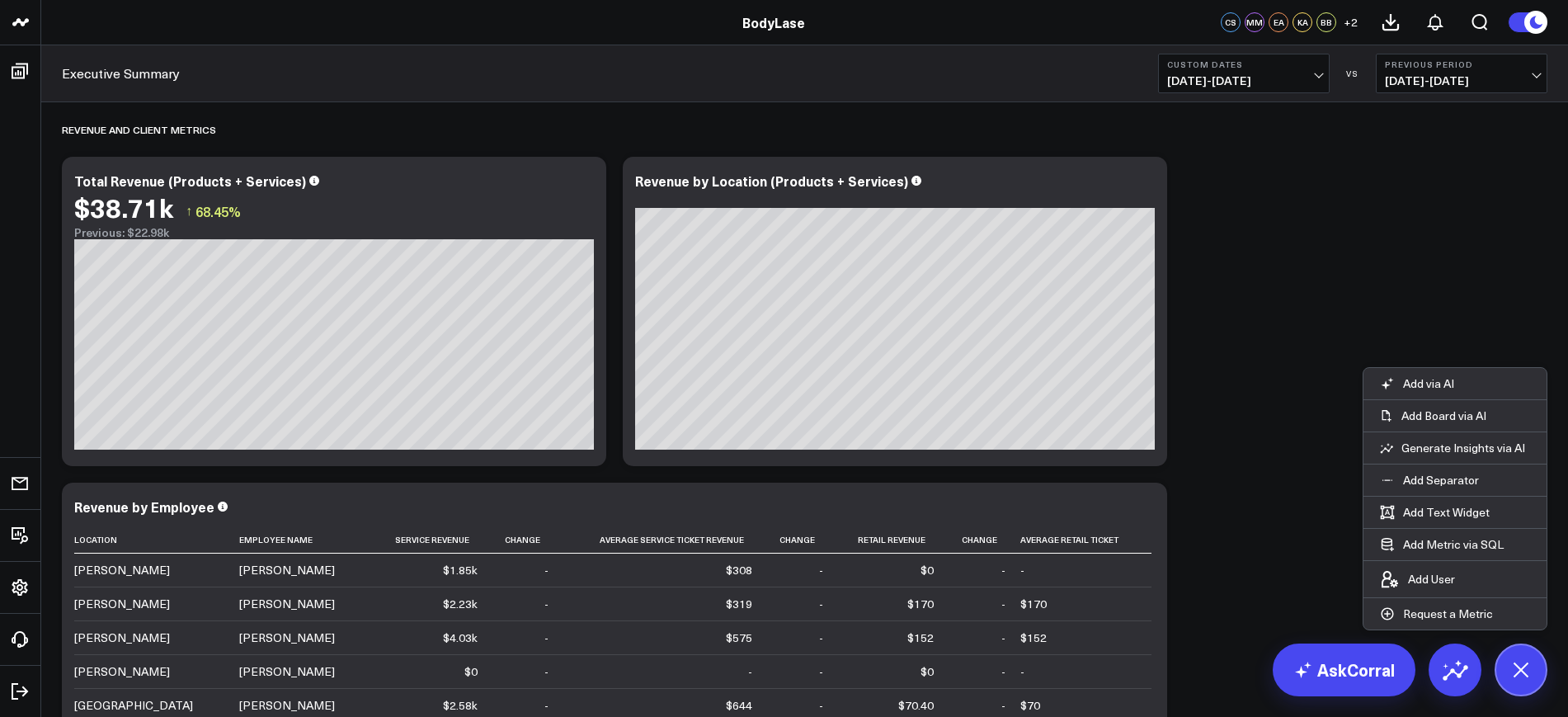
click at [1532, 679] on button at bounding box center [1520, 669] width 52 height 52
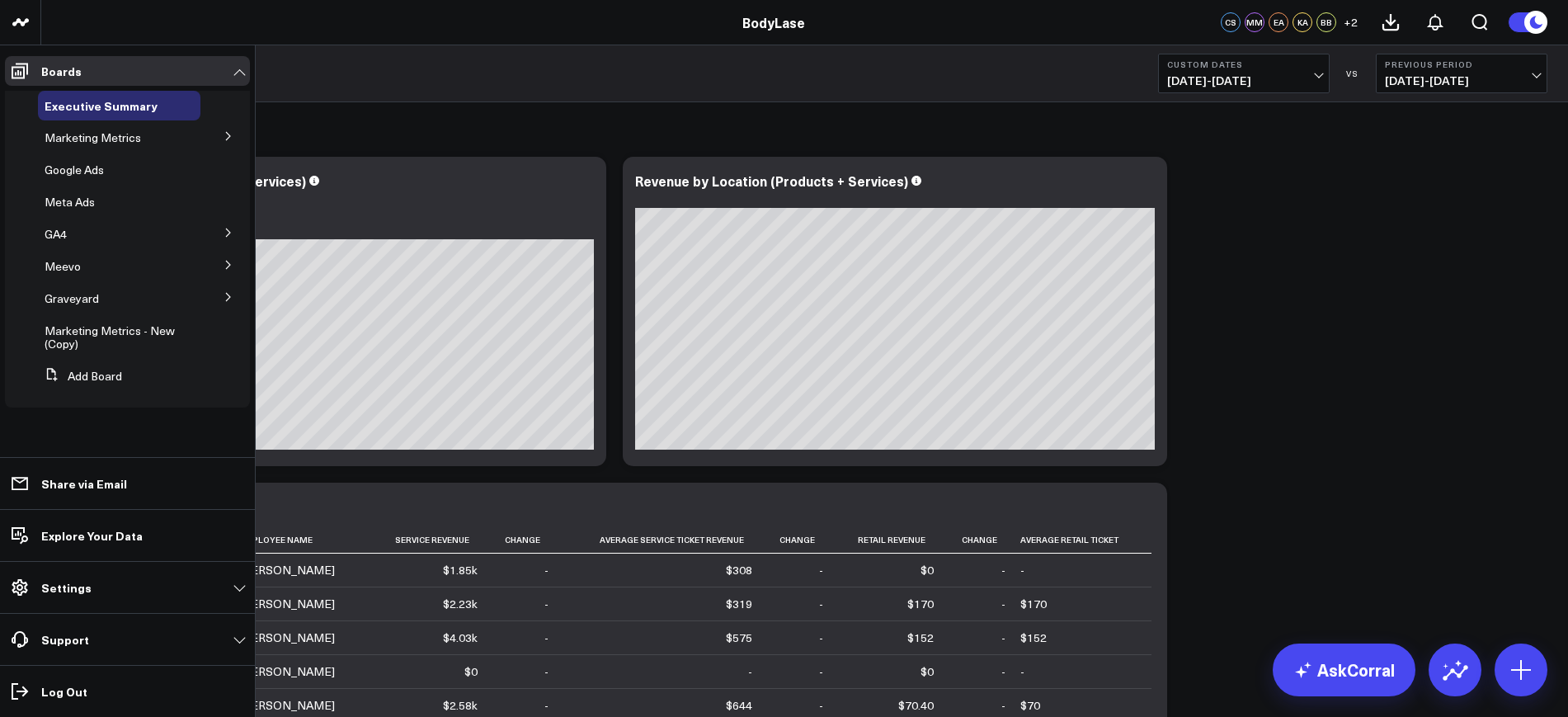
click at [242, 292] on button at bounding box center [229, 296] width 43 height 25
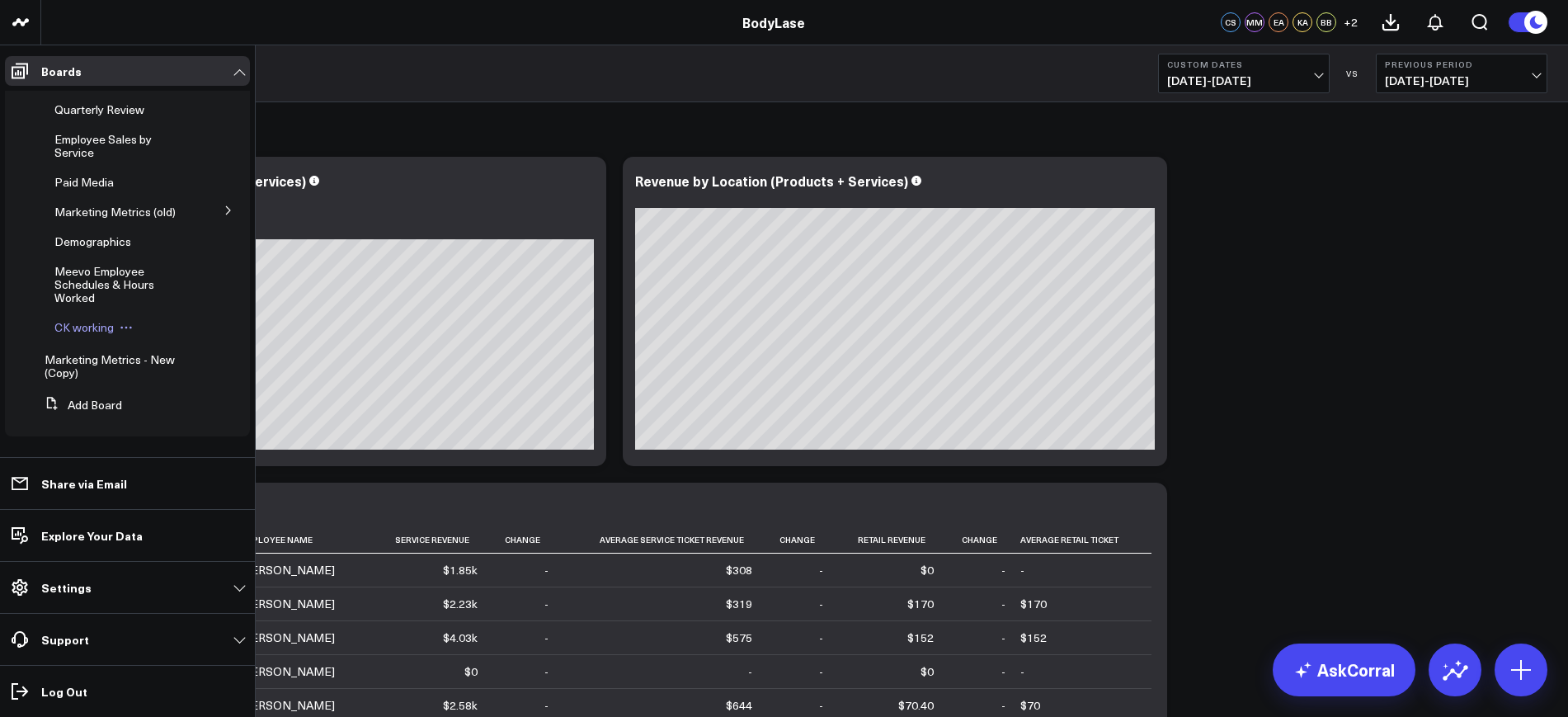
click at [78, 323] on span "CK working" at bounding box center [83, 327] width 59 height 15
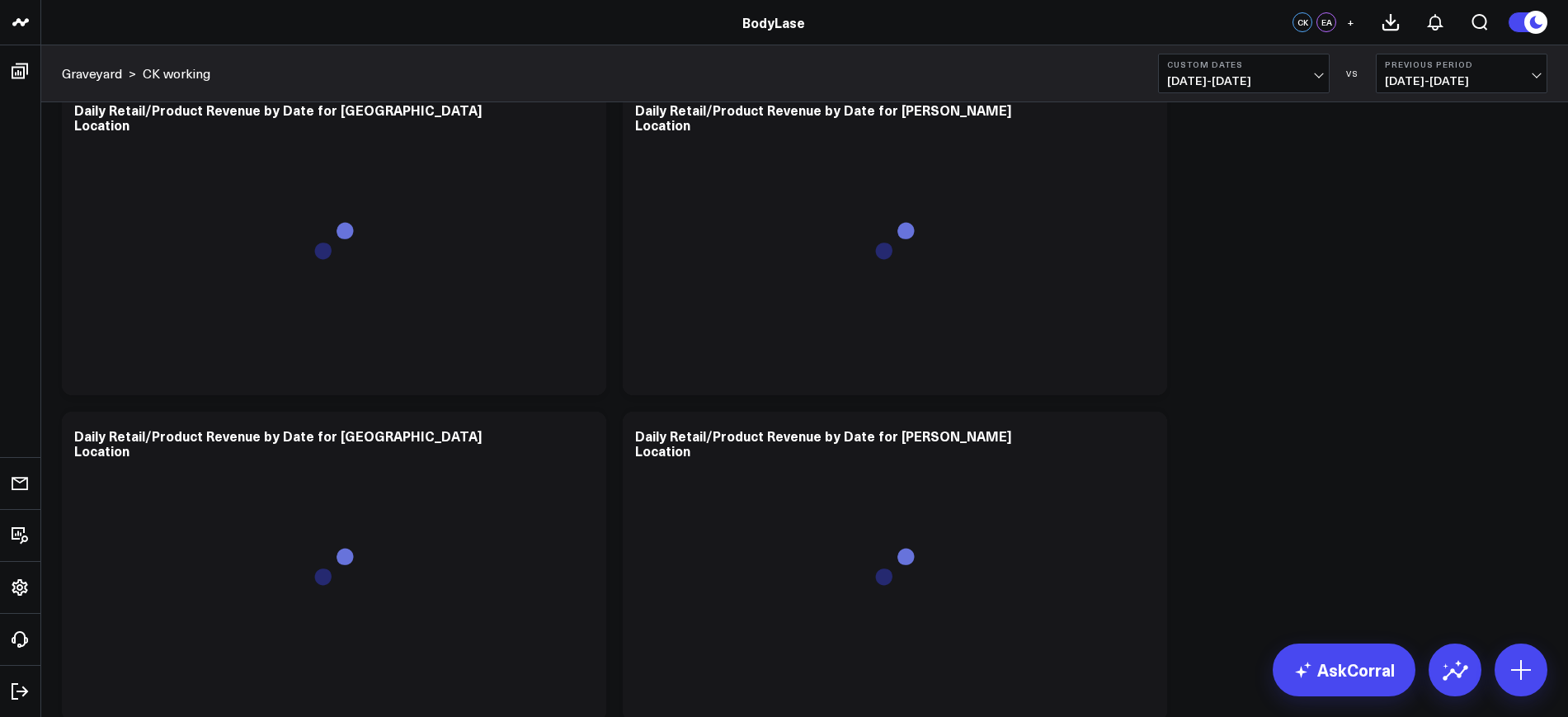
scroll to position [5361, 0]
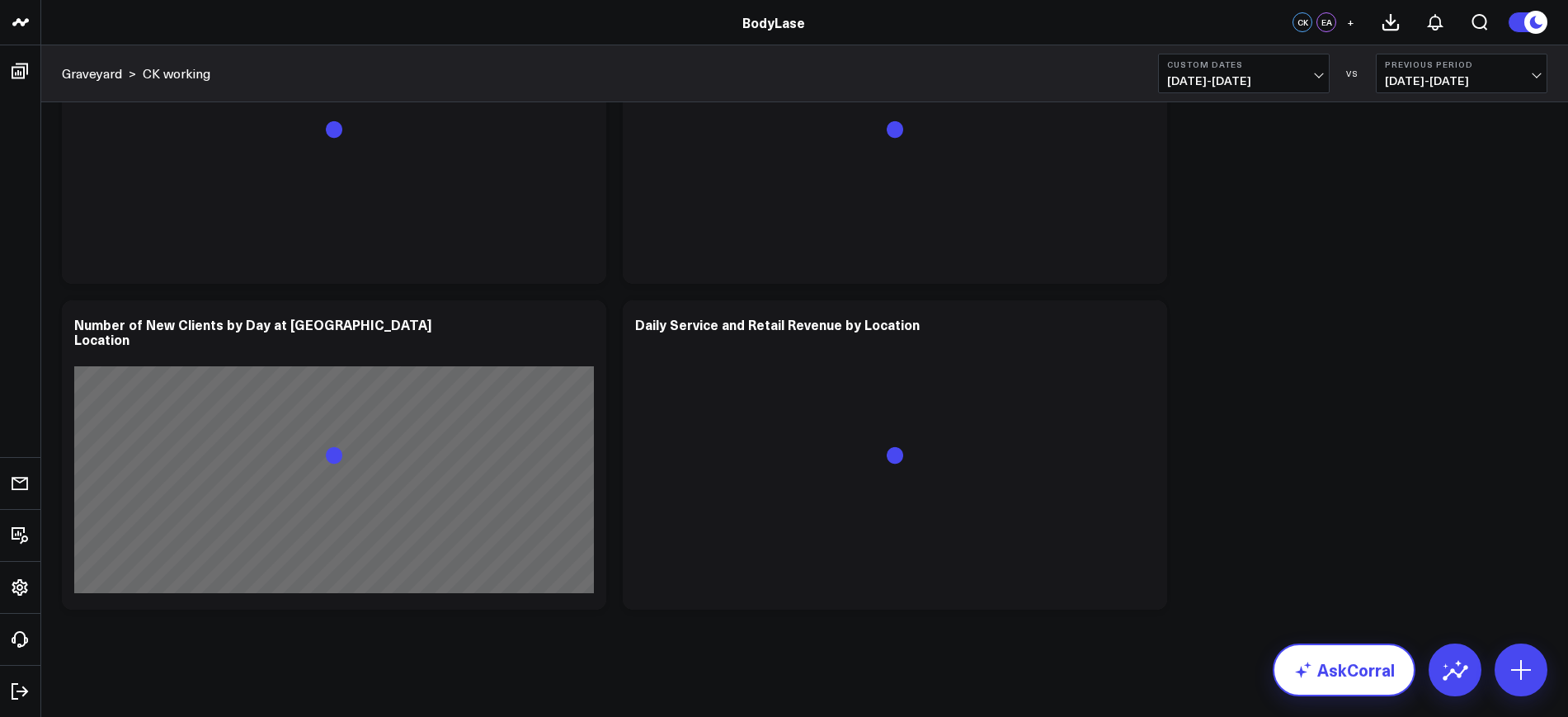
click at [1385, 684] on link "AskCorral" at bounding box center [1344, 669] width 143 height 52
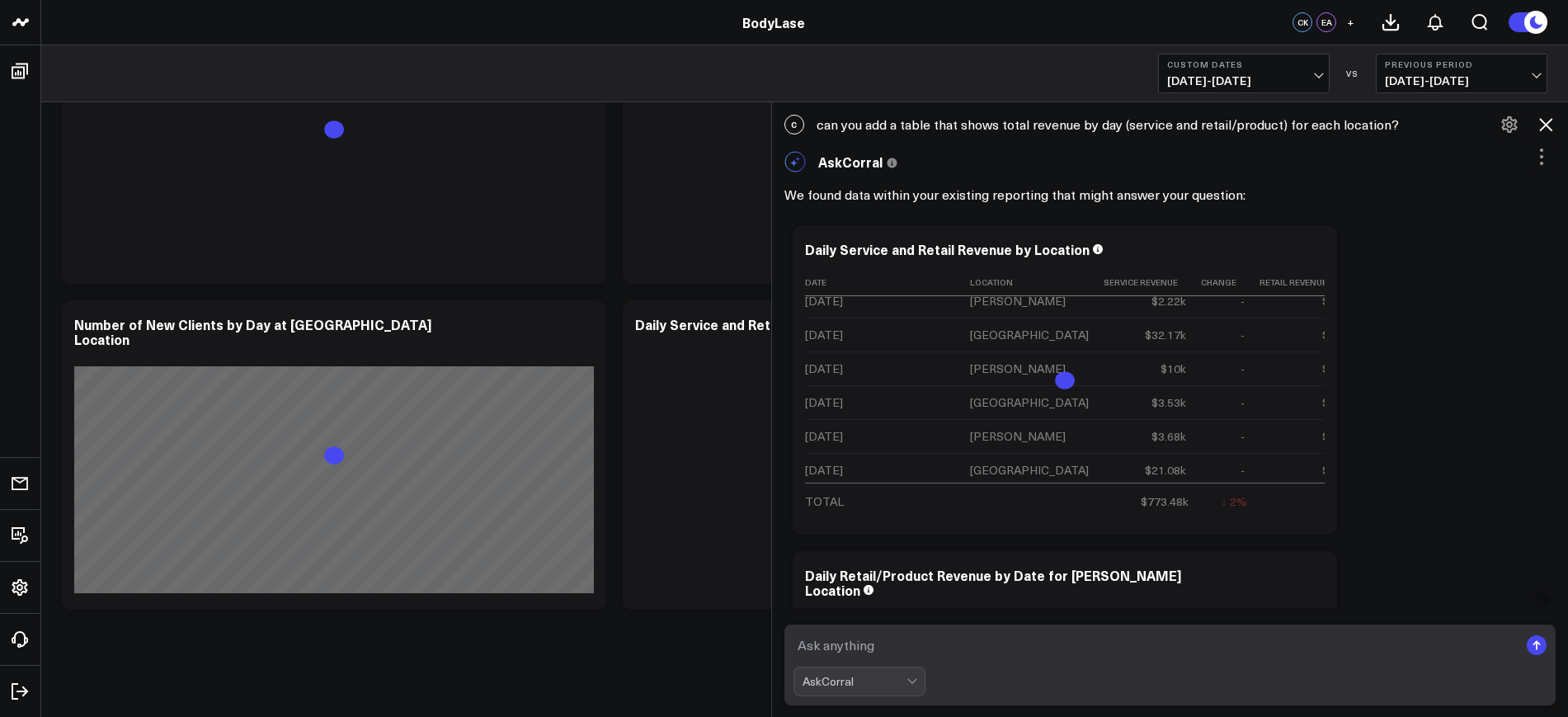
click at [948, 658] on textarea at bounding box center [1156, 645] width 726 height 30
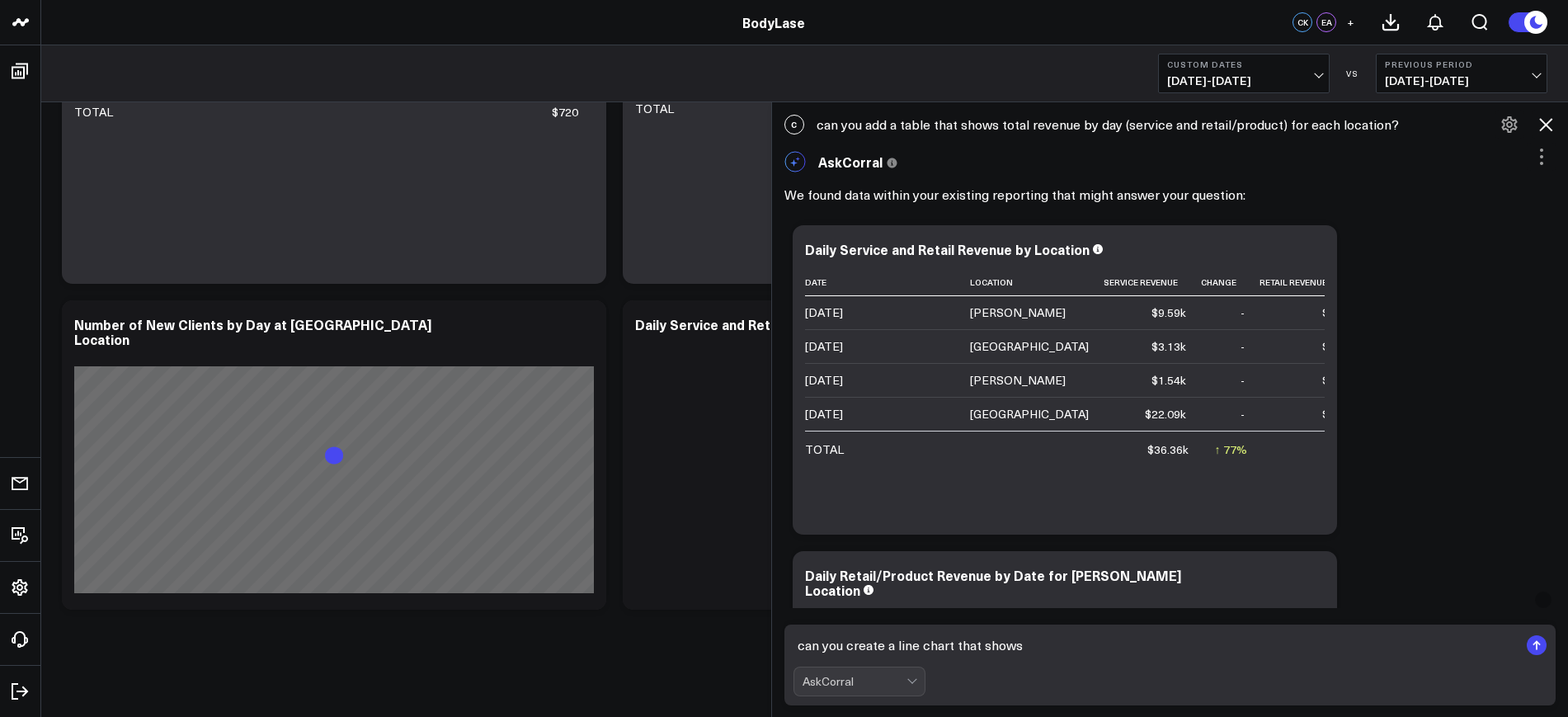
scroll to position [0, 0]
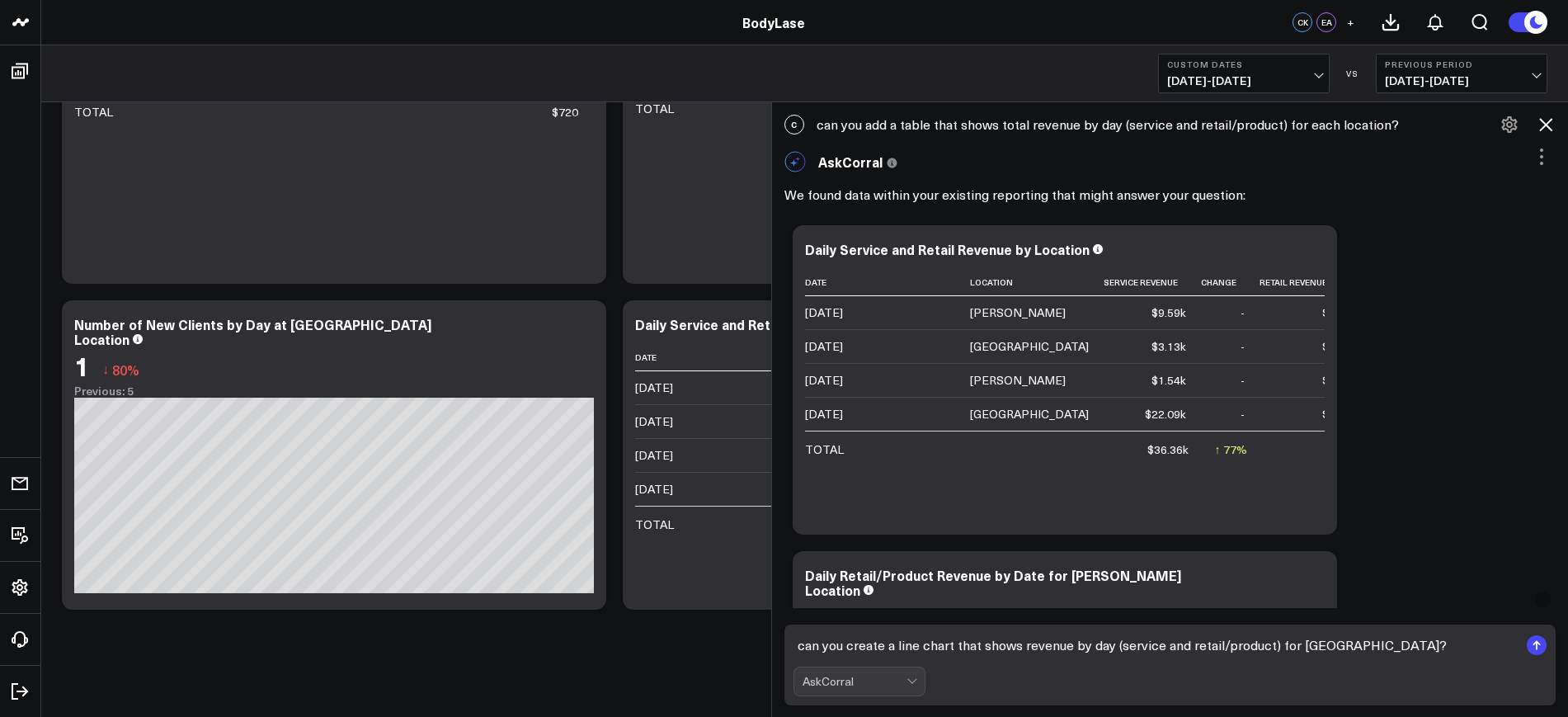
type textarea "can you create a line chart that shows revenue by day (service and retail/produ…"
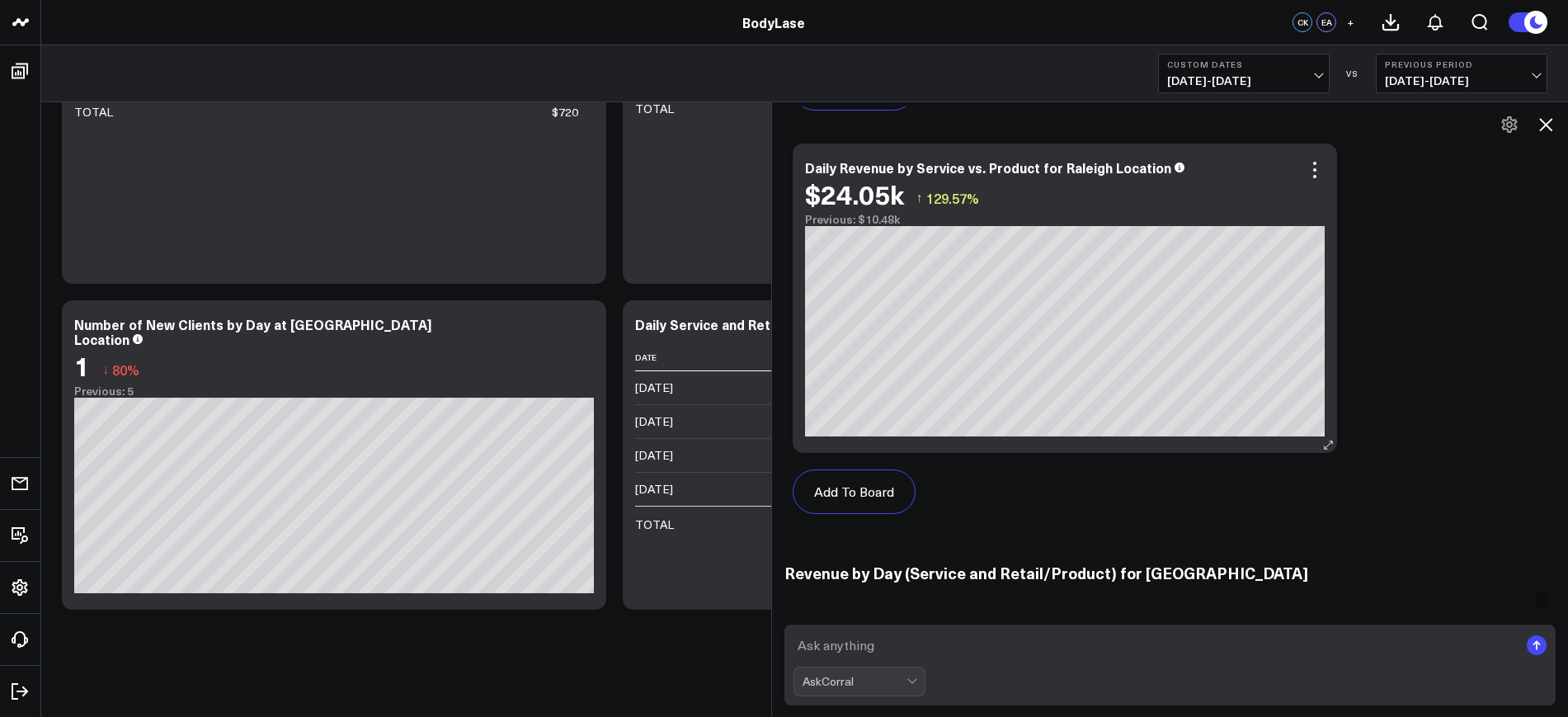
scroll to position [1684, 0]
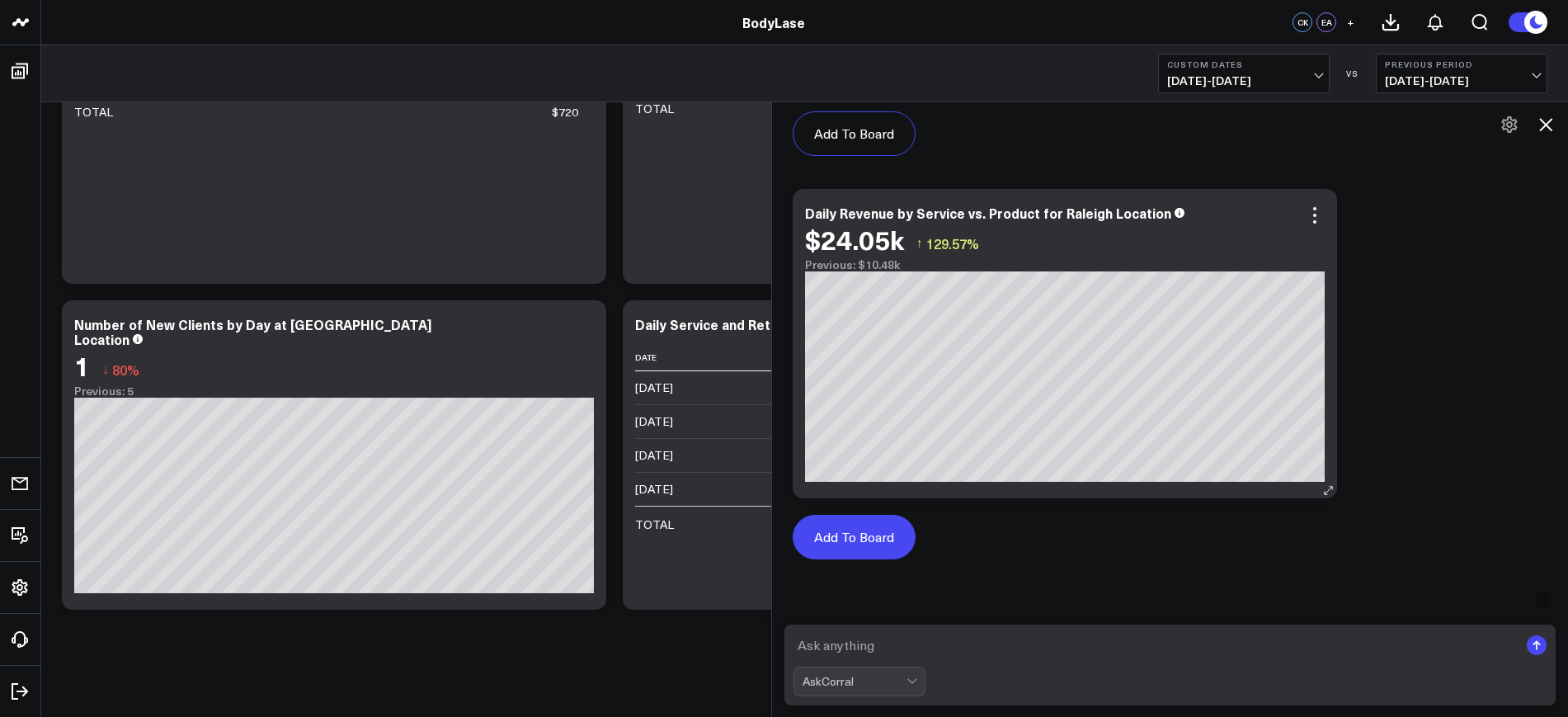
click at [874, 541] on button "Add To Board" at bounding box center [854, 537] width 123 height 45
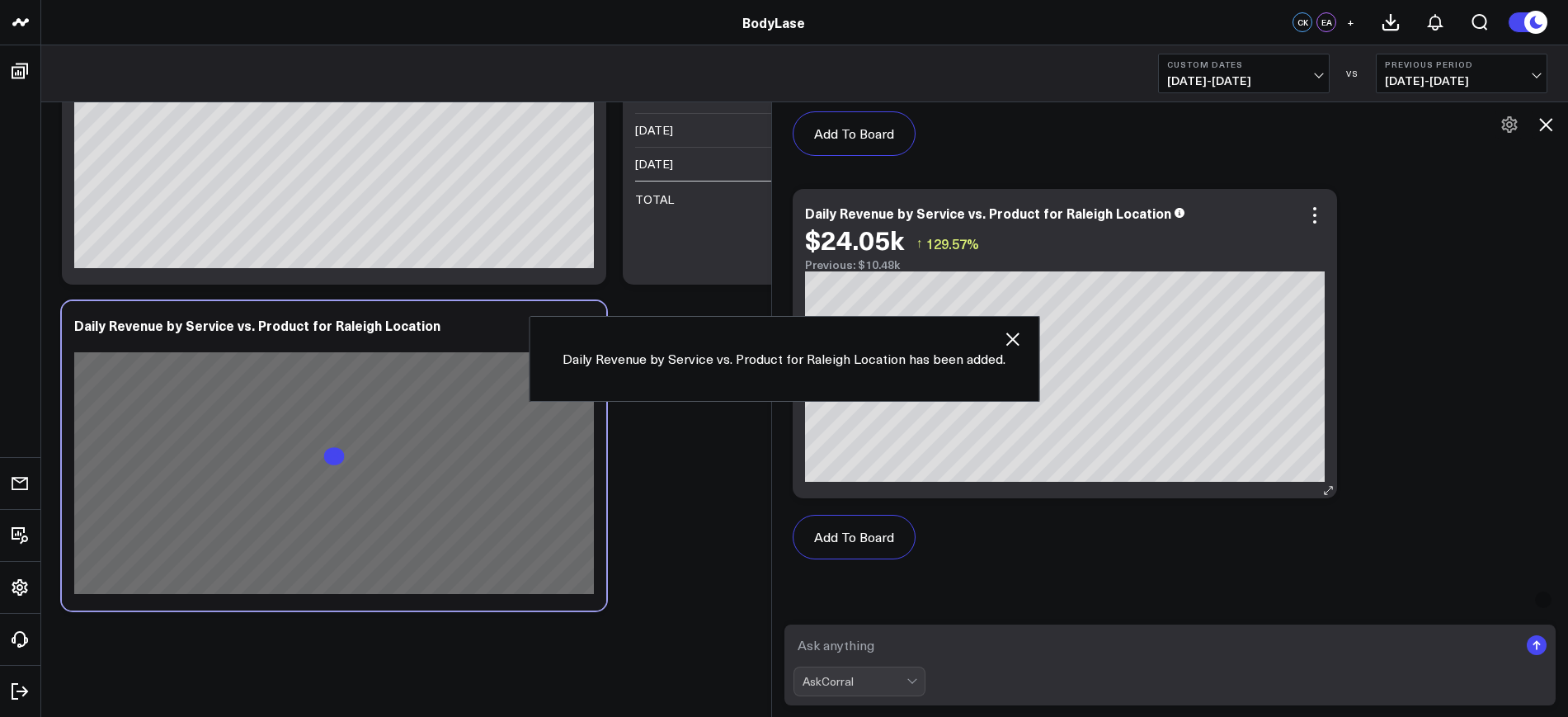
scroll to position [5687, 0]
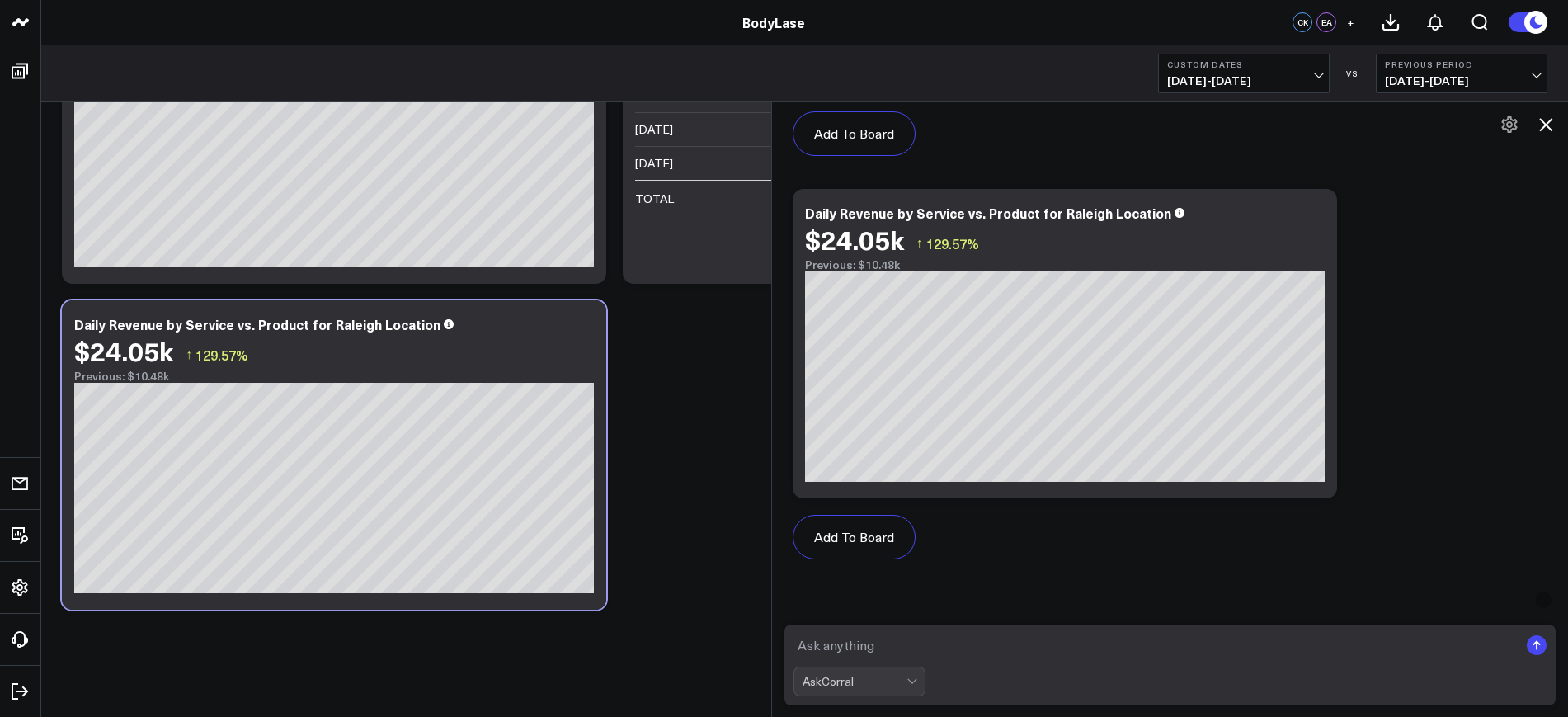
click at [1547, 123] on icon at bounding box center [1545, 124] width 13 height 13
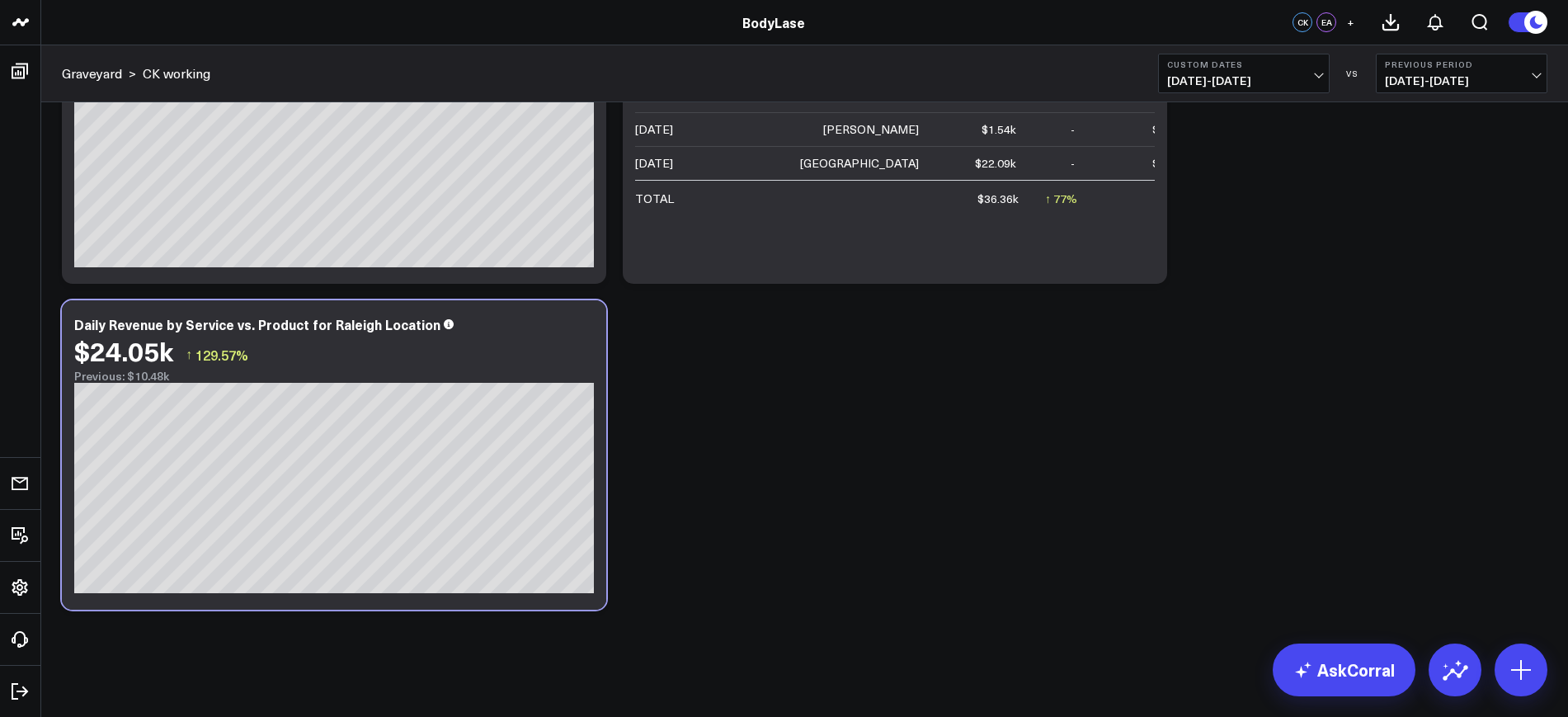
click at [1212, 95] on div "Graveyard > CK working Custom Dates [DATE] - [DATE] VS Previous Period [DATE] -…" at bounding box center [805, 74] width 1527 height 57
click at [1234, 78] on span "[DATE] - [DATE]" at bounding box center [1244, 80] width 153 height 13
click at [1221, 521] on link "Custom Dates" at bounding box center [1244, 527] width 170 height 31
select select "8"
select select "2025"
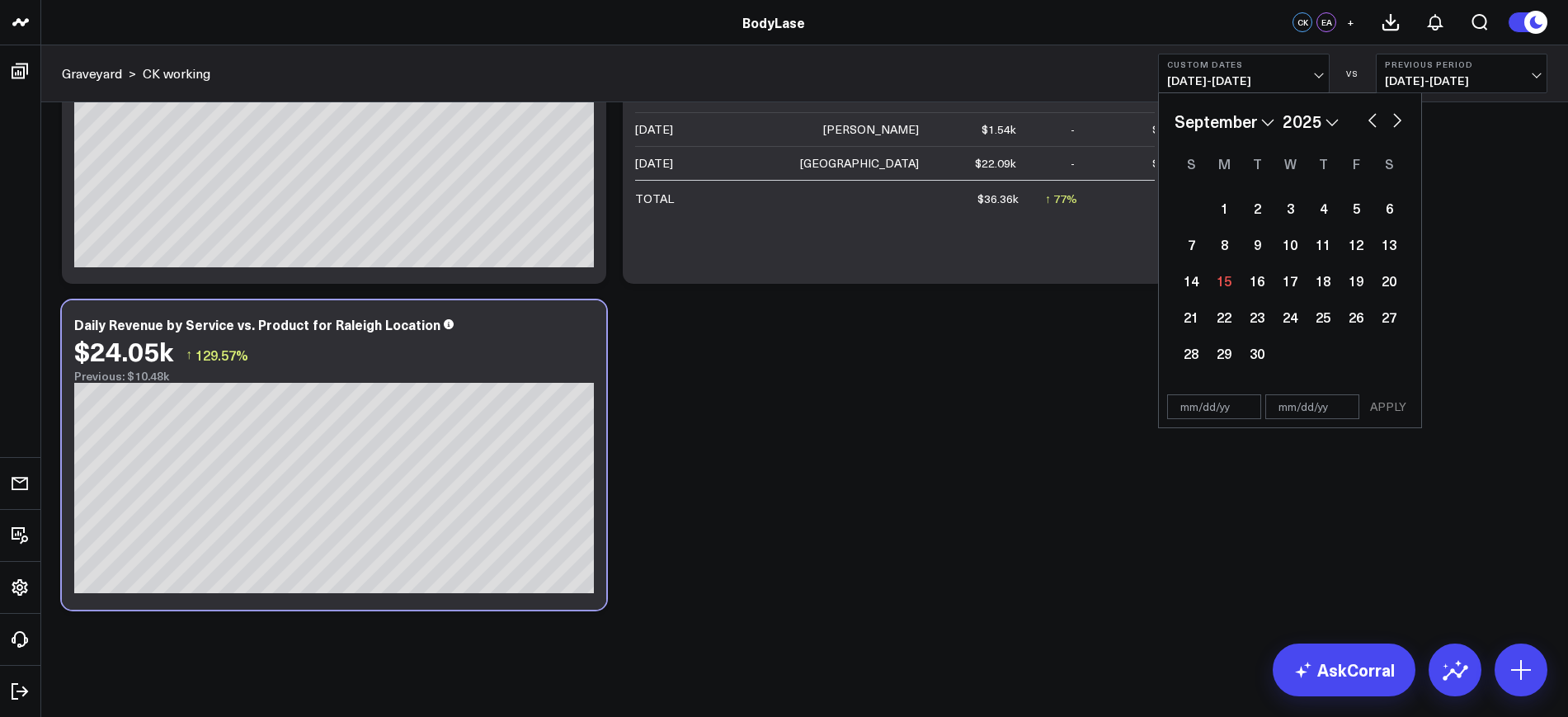
click at [1210, 415] on input "text" at bounding box center [1214, 407] width 94 height 25
select select "8"
select select "2025"
type input "[DATE]"
select select "7"
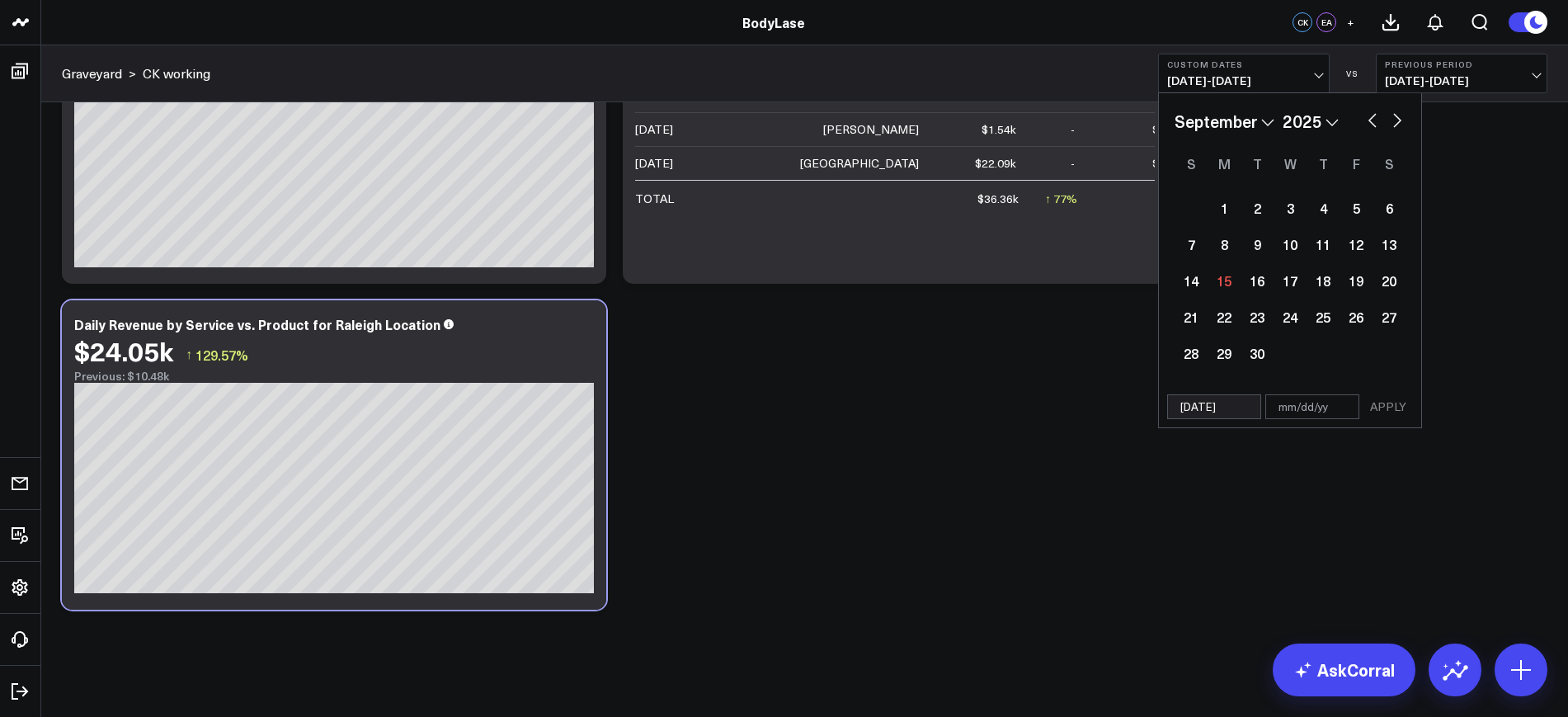
select select "1952"
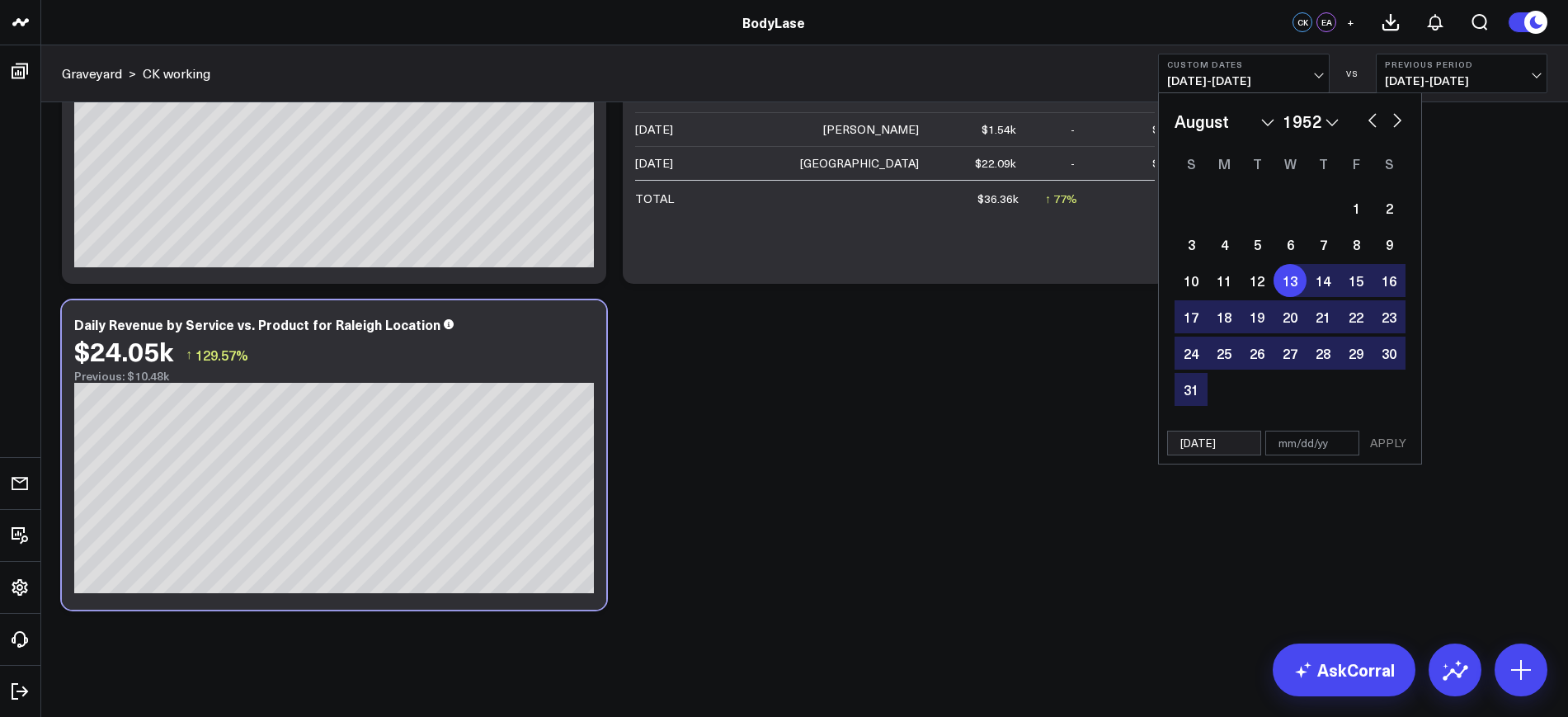
click at [1210, 440] on input "[DATE]" at bounding box center [1214, 443] width 94 height 25
select select "7"
select select "1952"
drag, startPoint x: 1230, startPoint y: 442, endPoint x: 1204, endPoint y: 444, distance: 26.1
click at [1204, 444] on input "[DATE]" at bounding box center [1214, 443] width 94 height 25
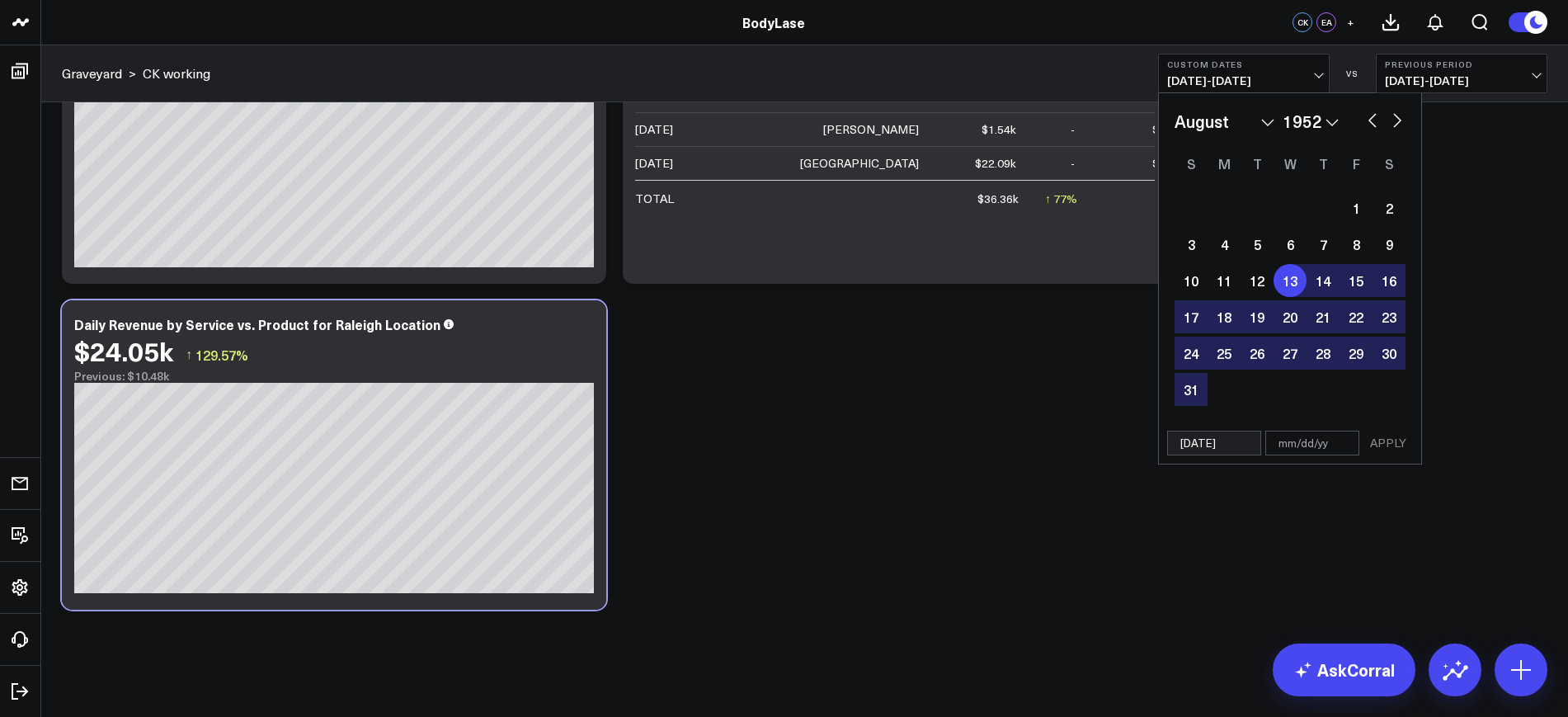
select select "7"
select select "1952"
type input "[DATE]"
select select "7"
select select "2025"
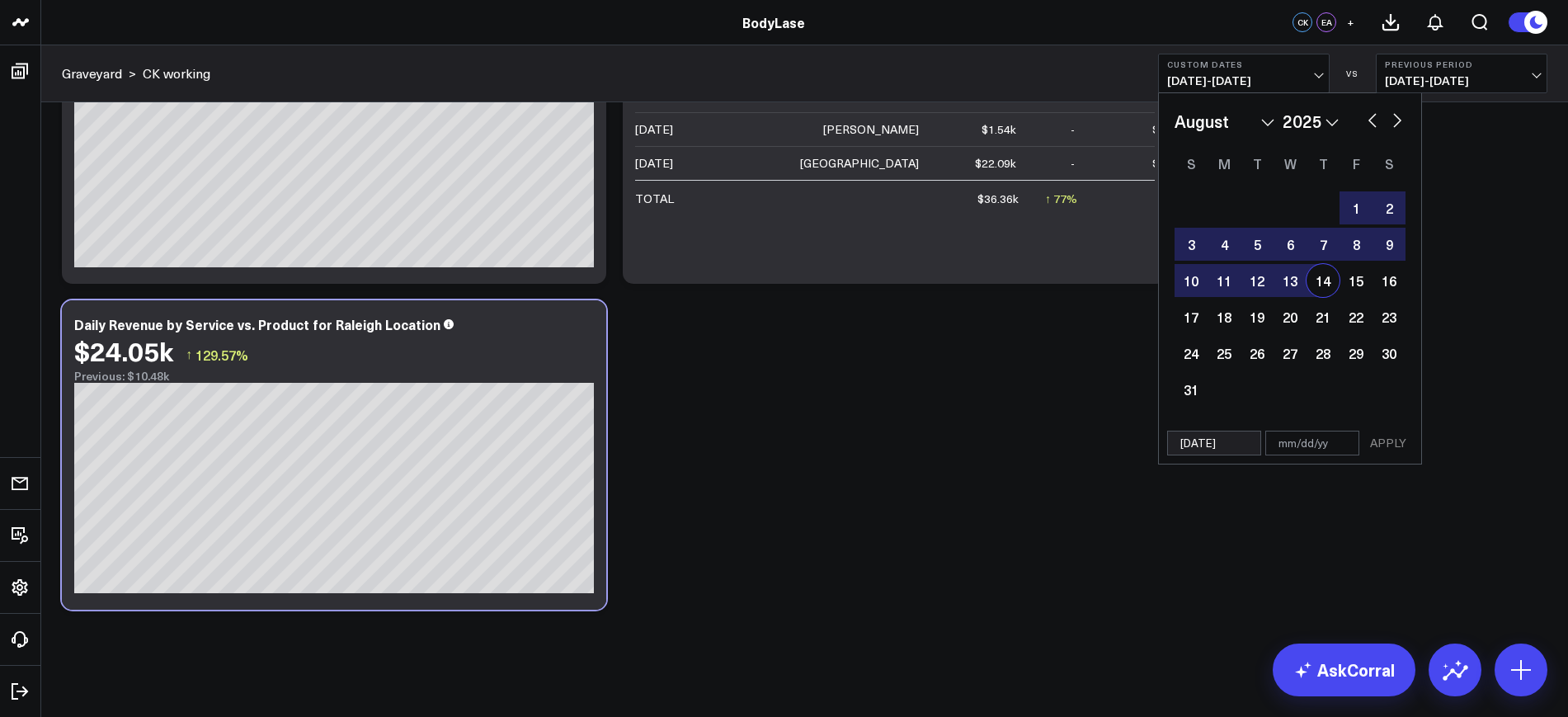
type input "[DATE]"
click at [1321, 440] on input "text" at bounding box center [1312, 443] width 94 height 25
select select "7"
select select "2025"
type input "0"
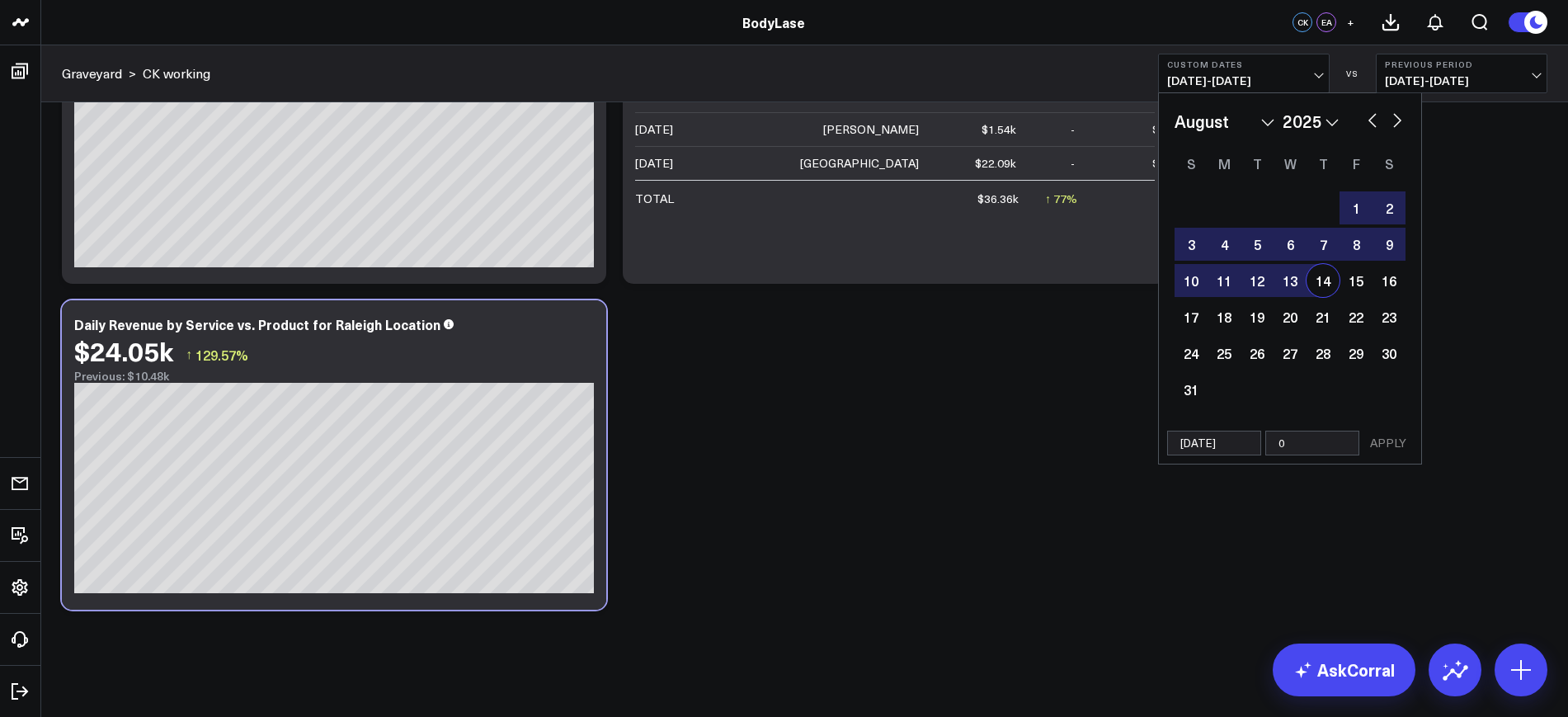
select select "7"
select select "2025"
type input "09"
select select "7"
select select "2025"
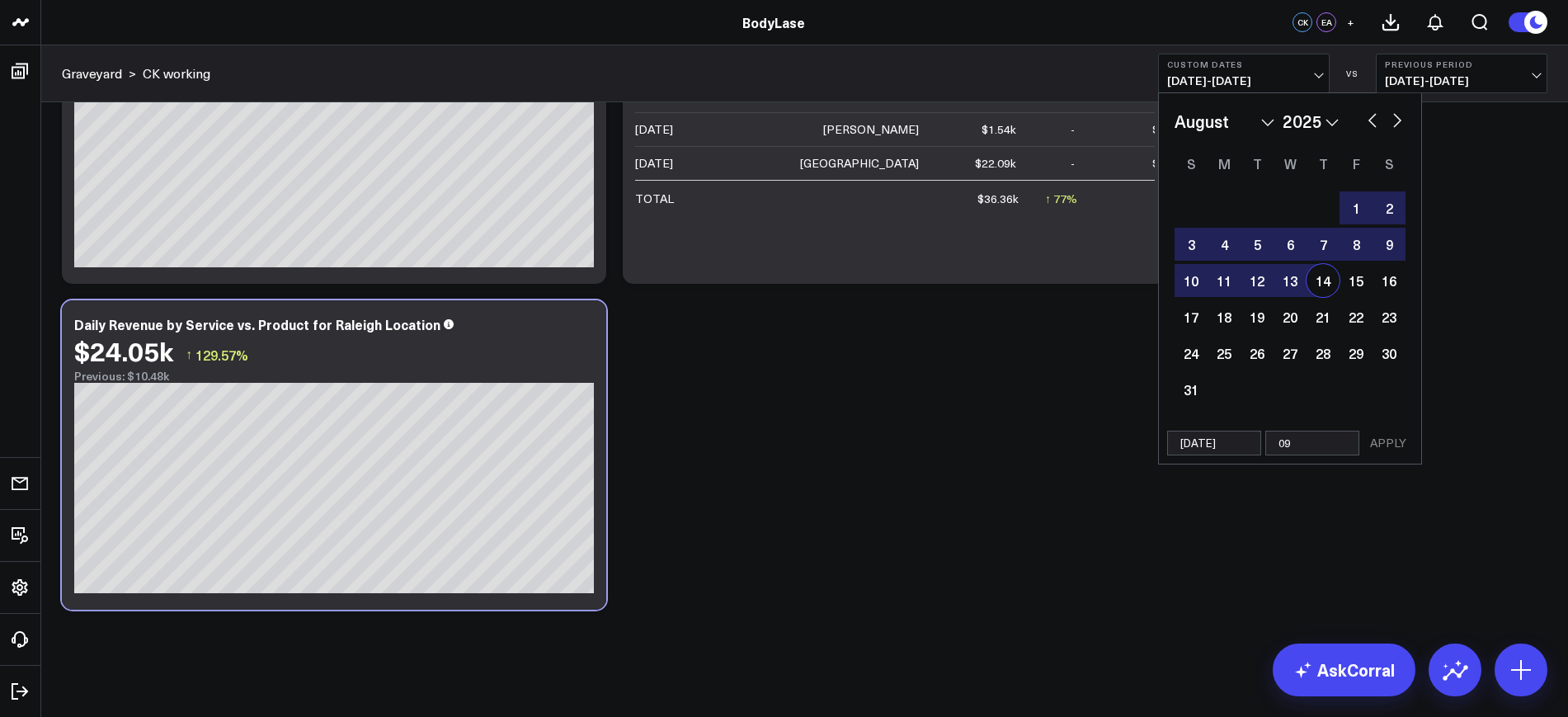
type input "09/1"
select select "7"
select select "2025"
type input "09/14"
select select "7"
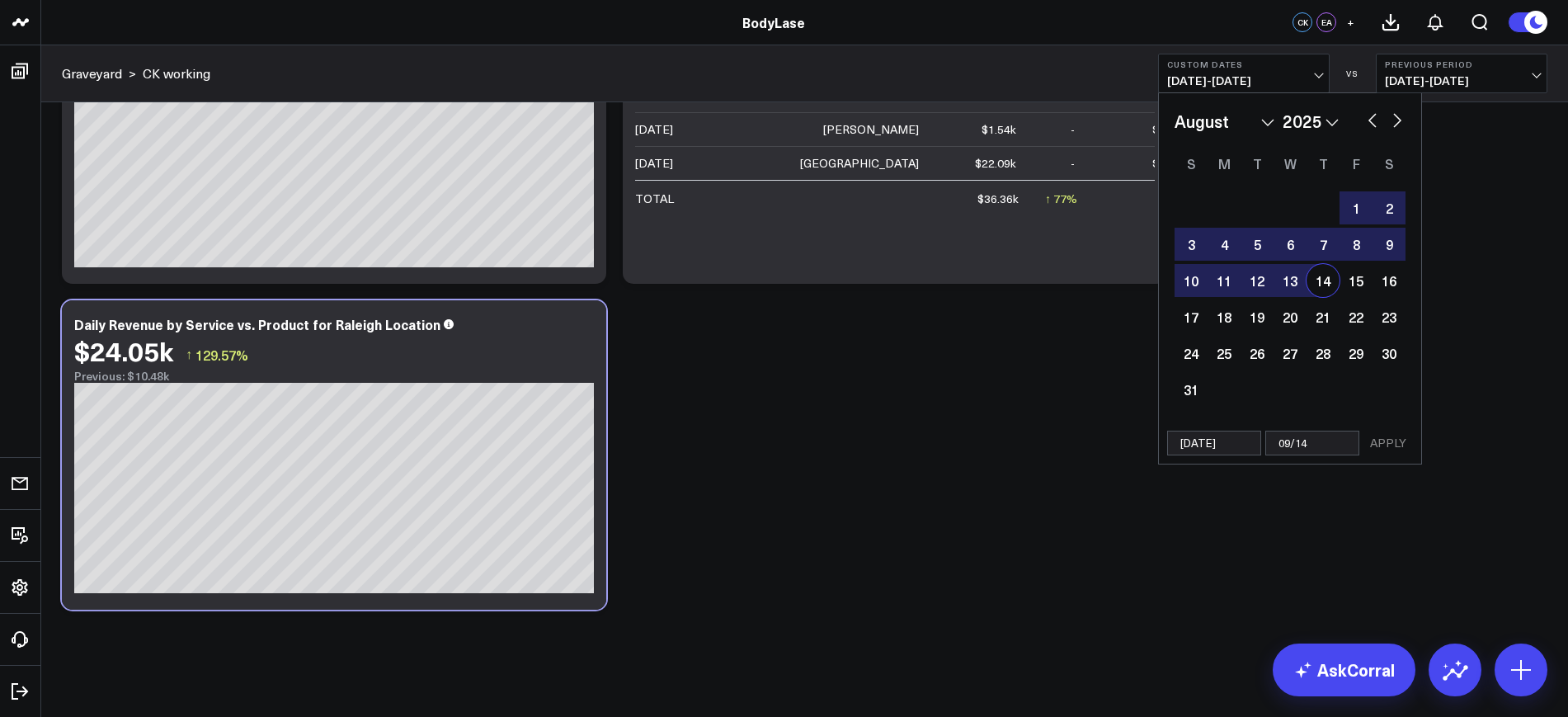
select select "2025"
type input "[DATE]"
select select "7"
select select "2025"
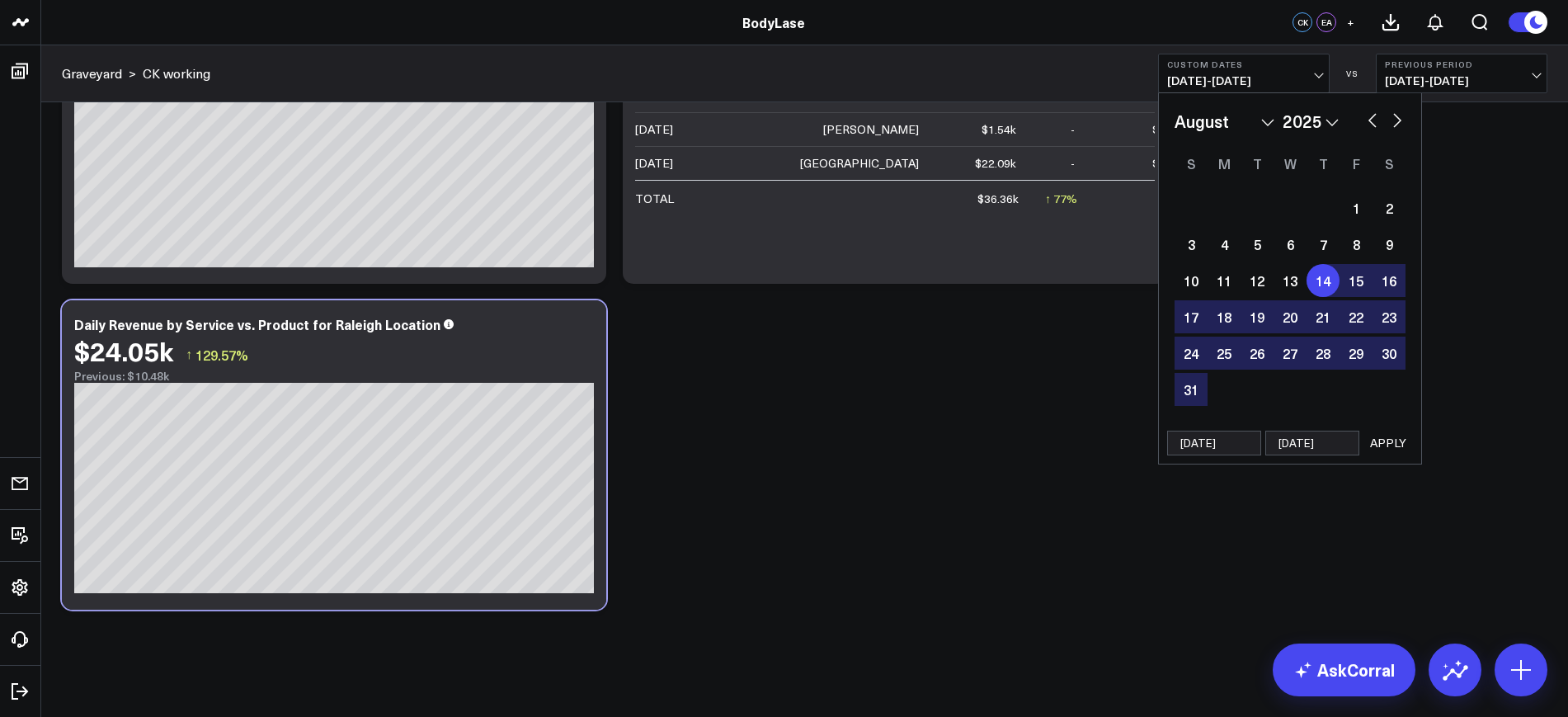
type input "[DATE]"
click at [1382, 450] on button "APPLY" at bounding box center [1388, 443] width 50 height 25
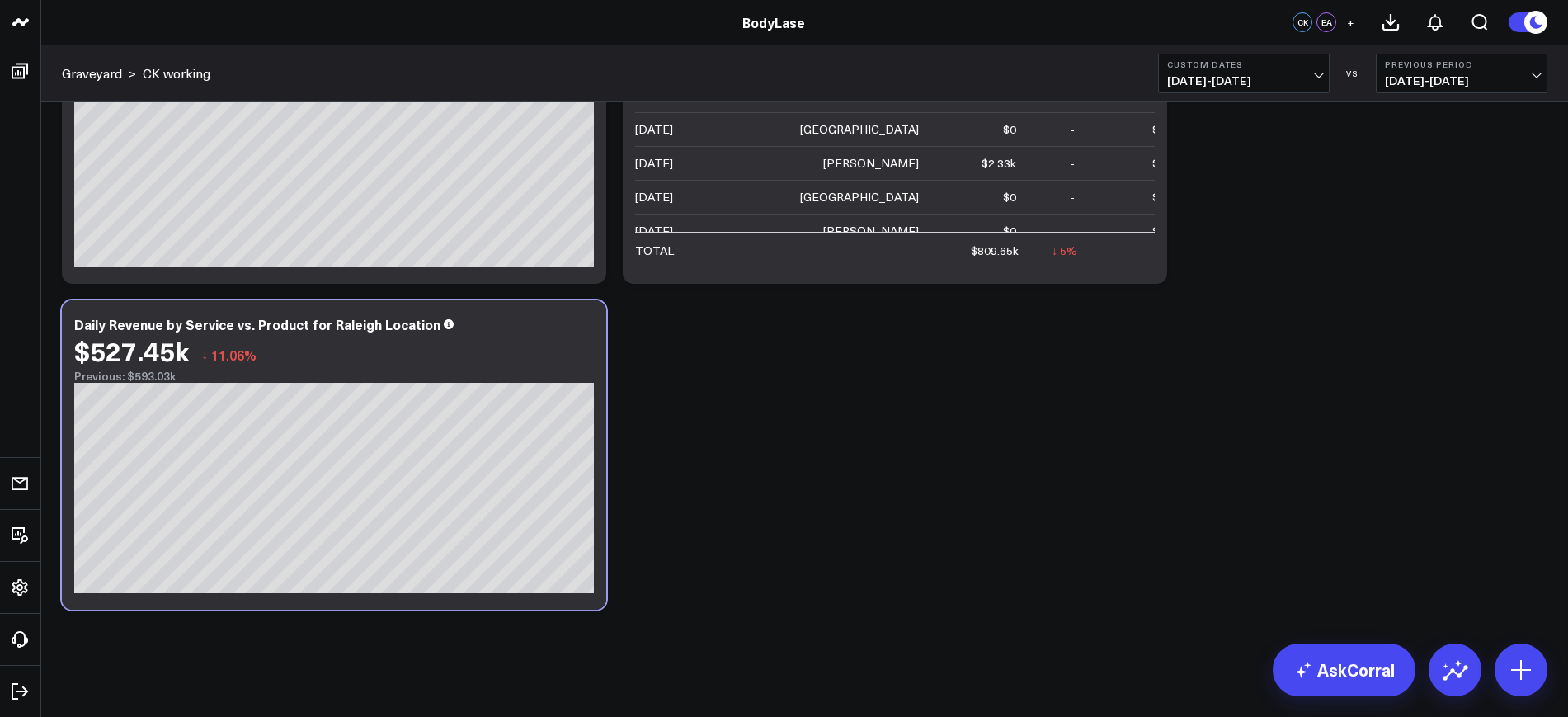
click at [1438, 51] on div "Graveyard > CK working Custom Dates [DATE] - [DATE] VS Previous Period [DATE] -…" at bounding box center [805, 74] width 1527 height 57
click at [1437, 77] on span "[DATE] - [DATE]" at bounding box center [1461, 80] width 153 height 13
click at [579, 327] on icon at bounding box center [584, 326] width 20 height 20
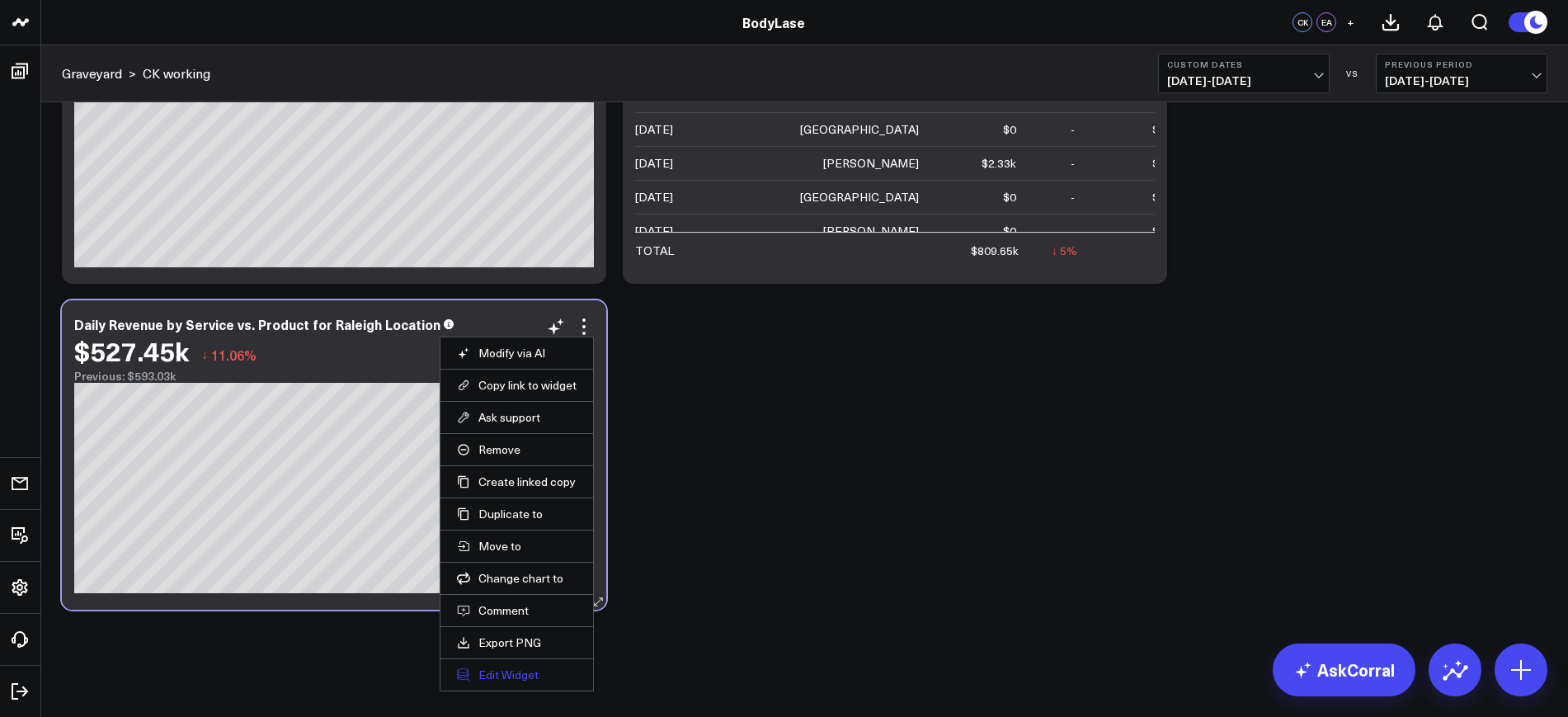
click at [494, 672] on button "Edit Widget" at bounding box center [517, 674] width 119 height 15
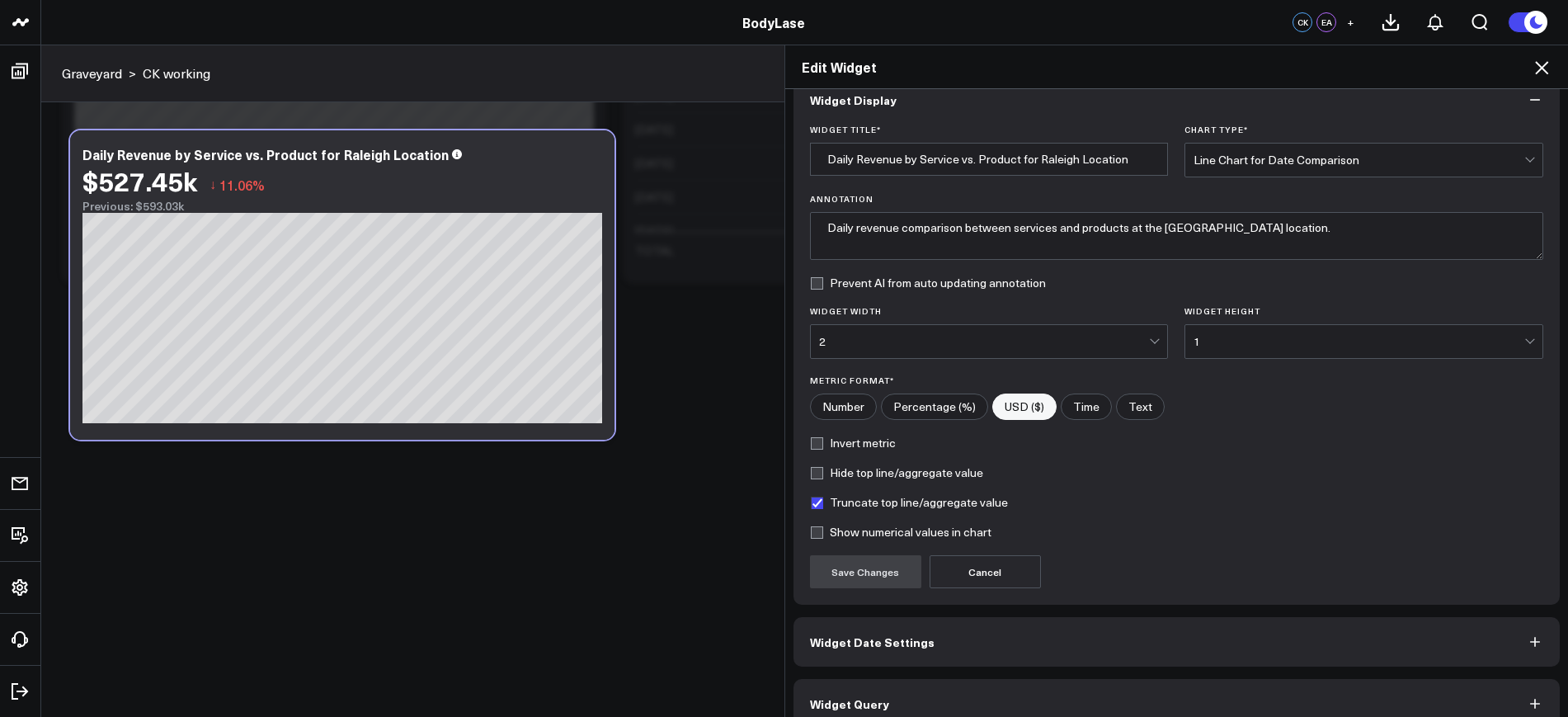
scroll to position [50, 0]
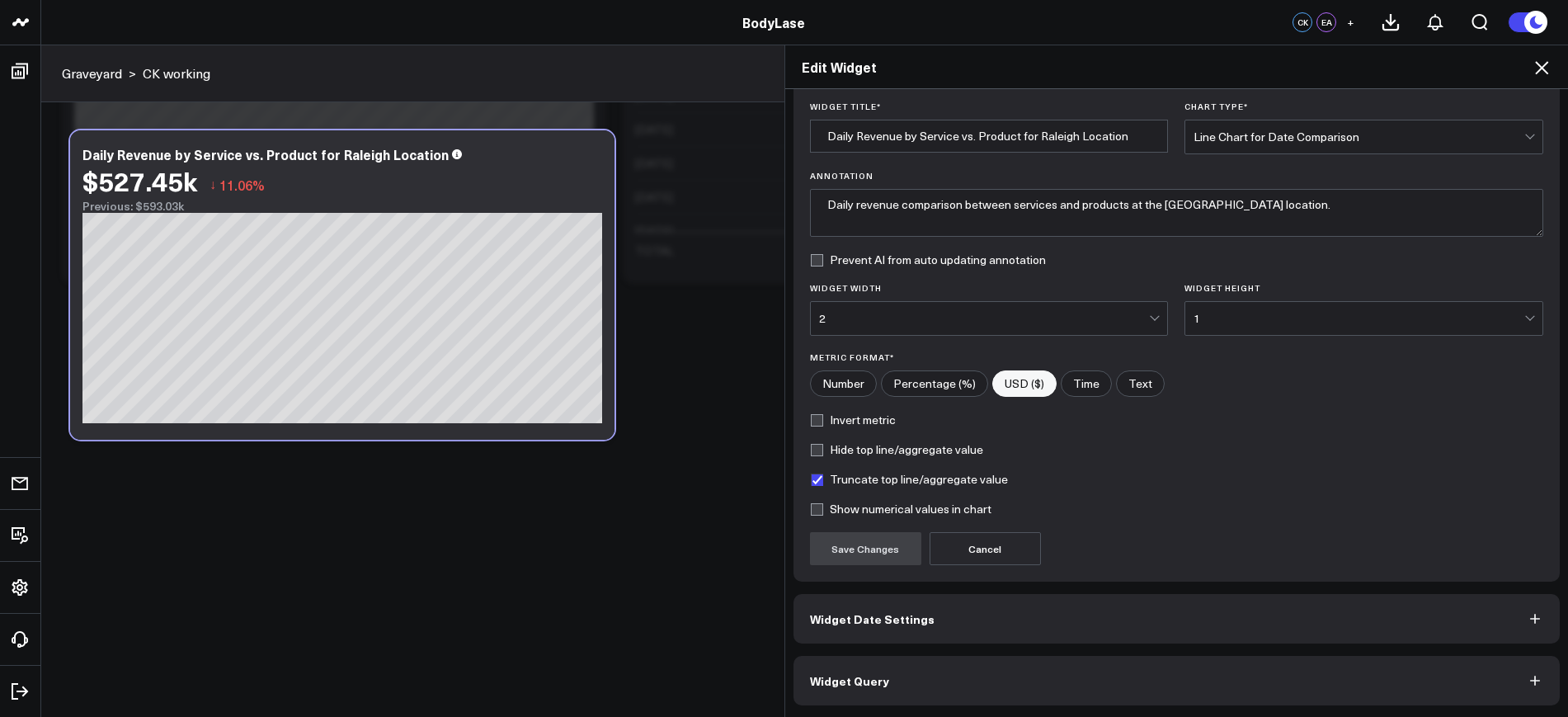
click at [854, 683] on span "Widget Query" at bounding box center [849, 680] width 79 height 13
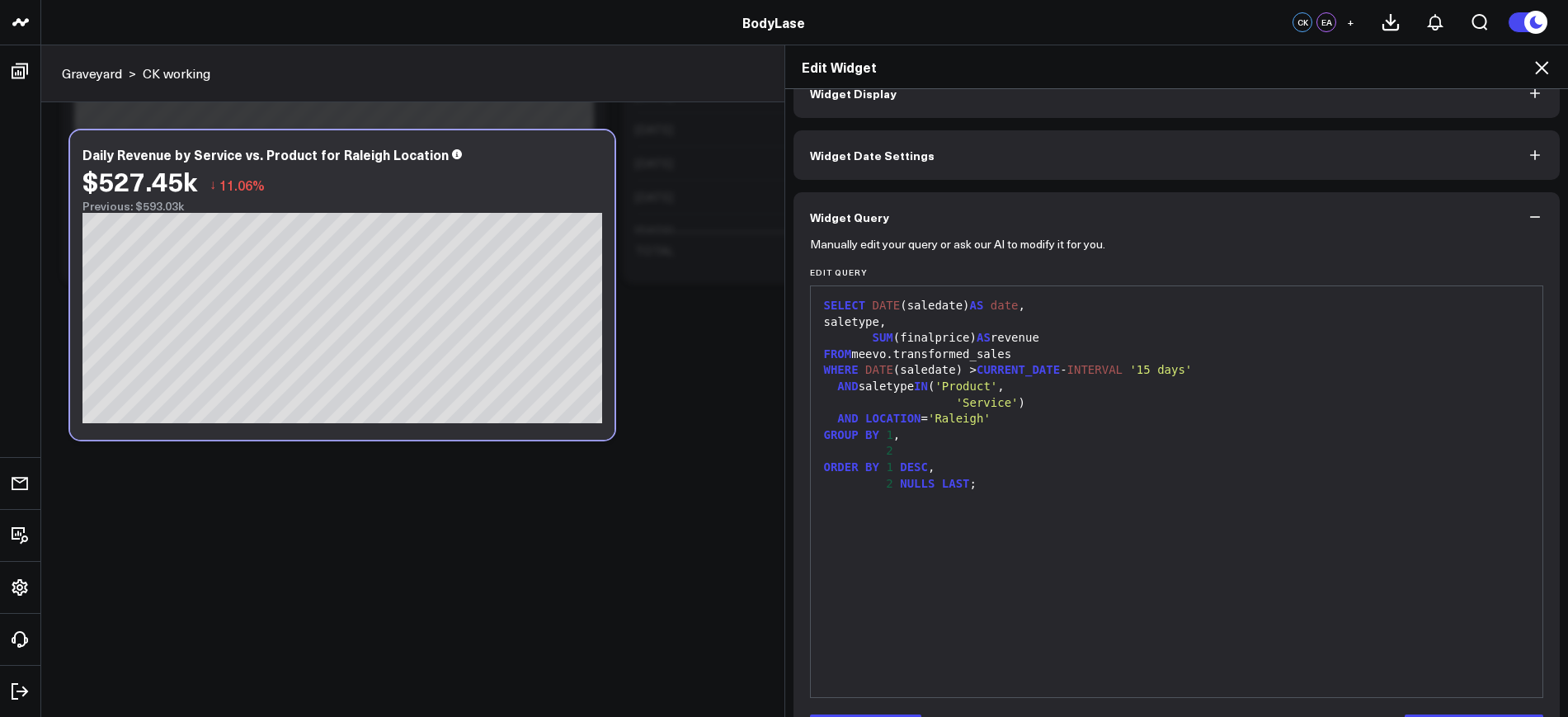
scroll to position [91, 0]
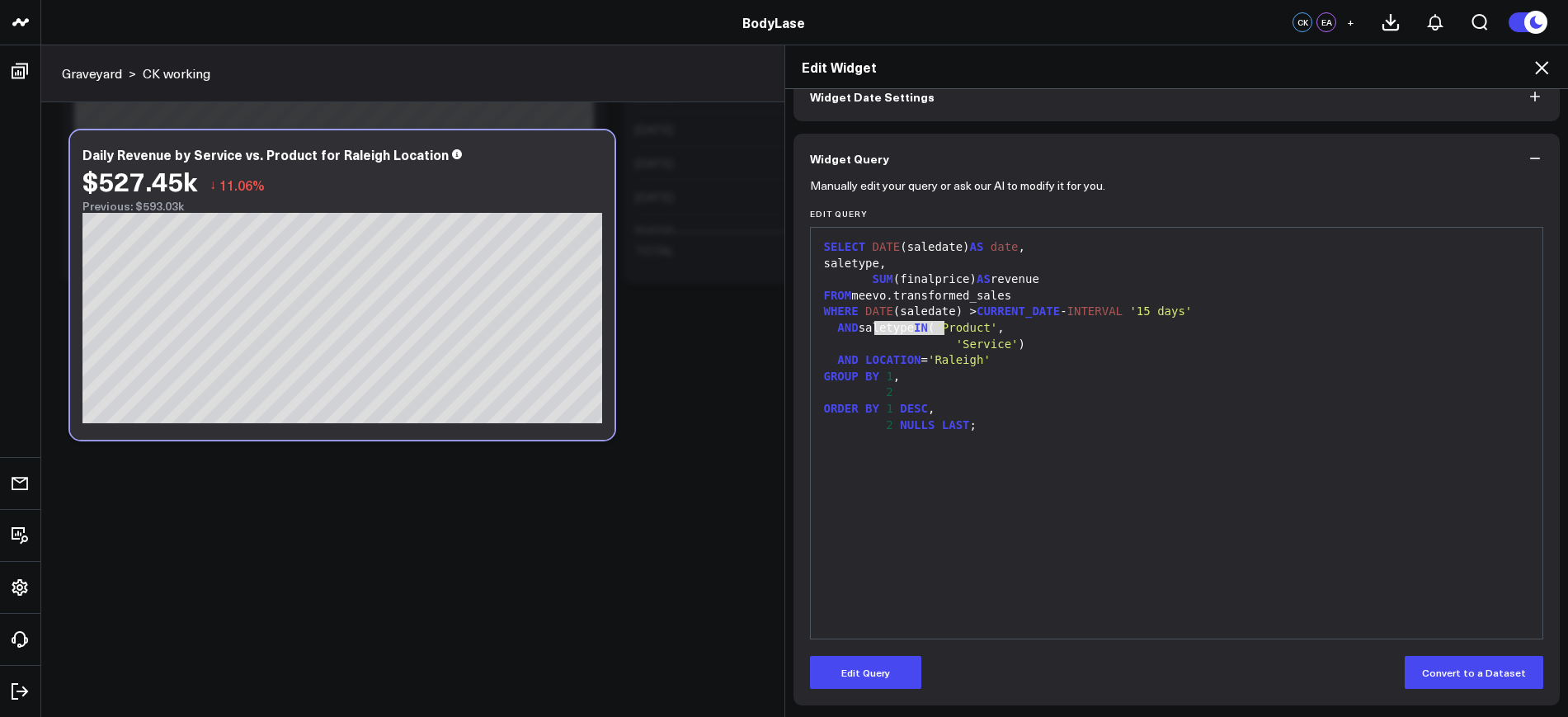
drag, startPoint x: 864, startPoint y: 324, endPoint x: 937, endPoint y: 322, distance: 73.0
click at [937, 322] on div "AND saletype IN ( 'Product' ," at bounding box center [1177, 328] width 716 height 16
click at [968, 343] on span "'Service'" at bounding box center [987, 343] width 63 height 13
click at [1540, 70] on icon at bounding box center [1540, 67] width 13 height 13
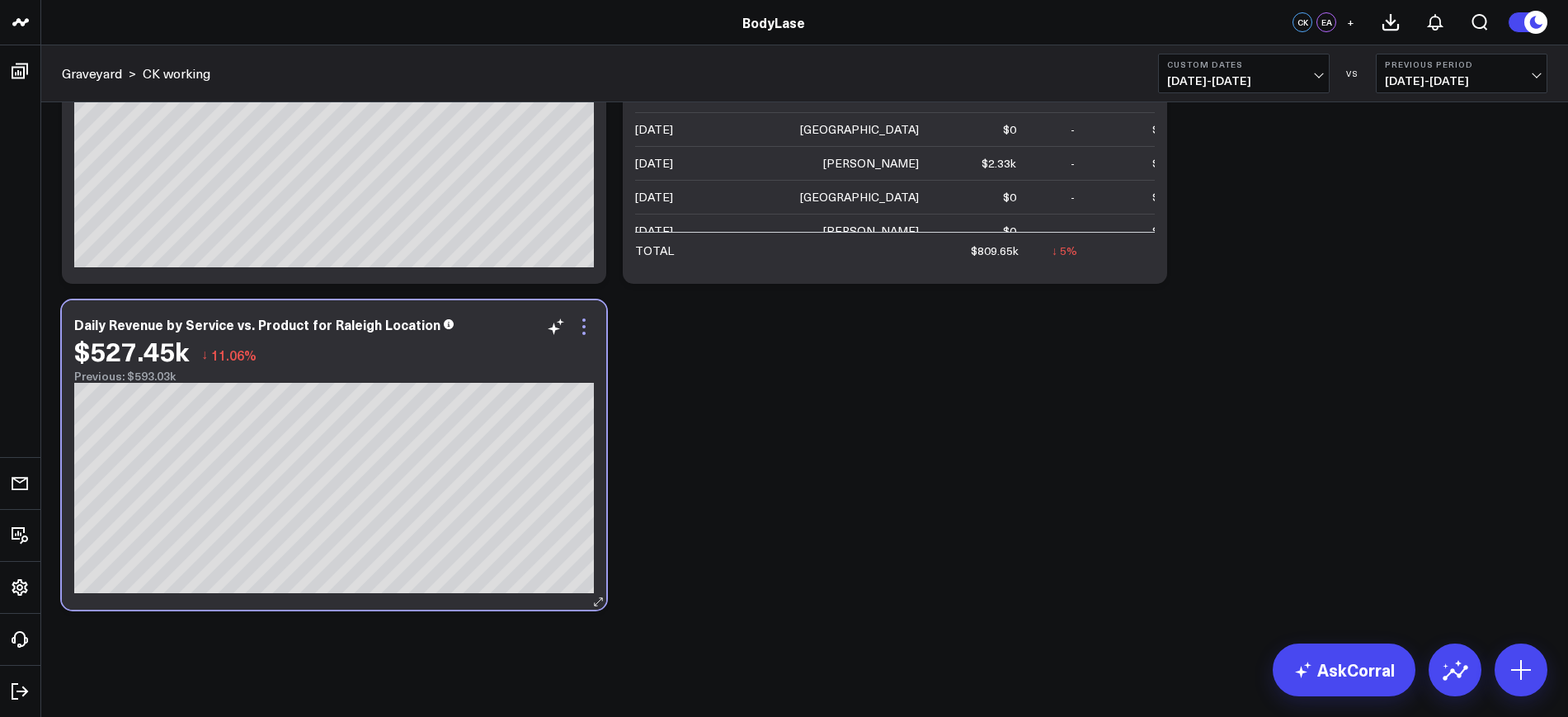
click at [591, 320] on icon at bounding box center [584, 326] width 20 height 20
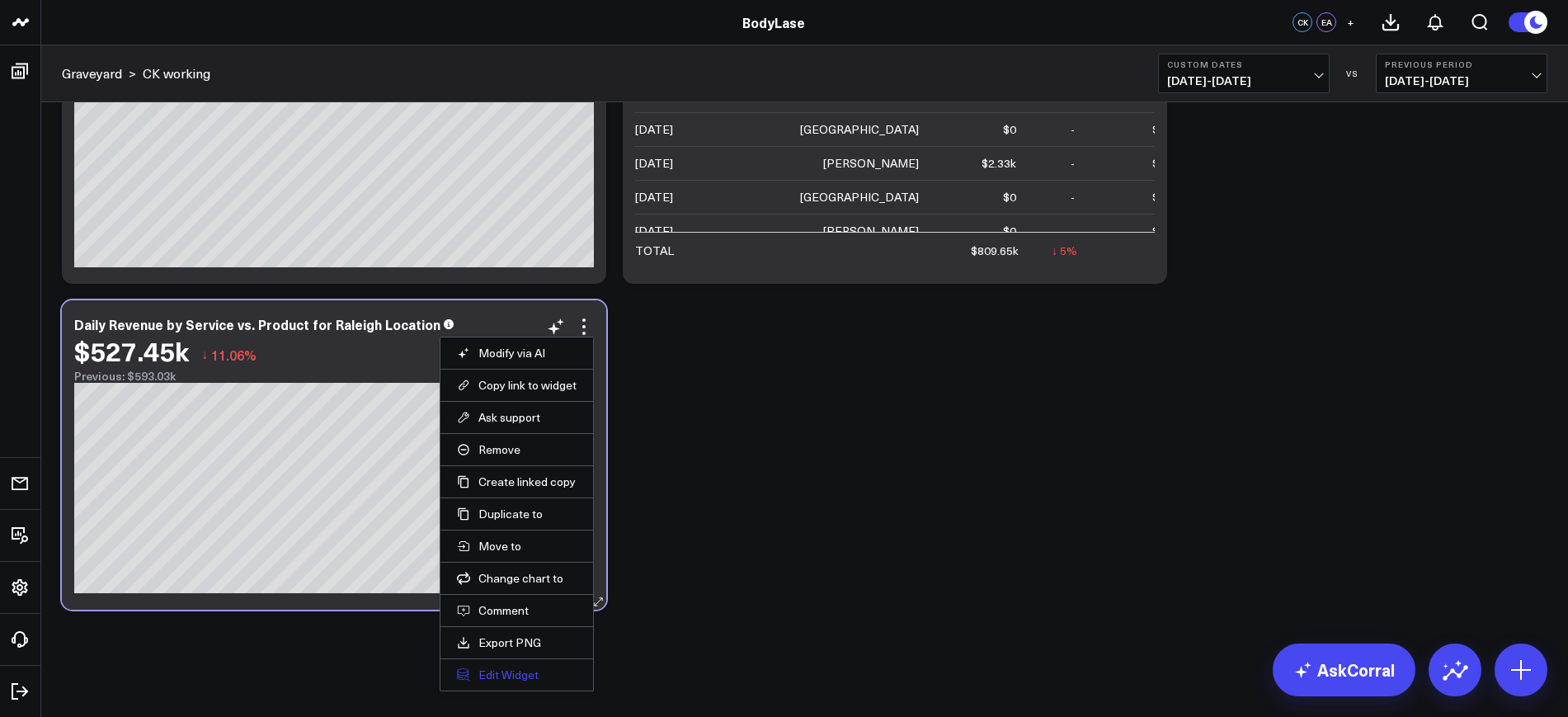
click at [505, 677] on button "Edit Widget" at bounding box center [517, 674] width 119 height 15
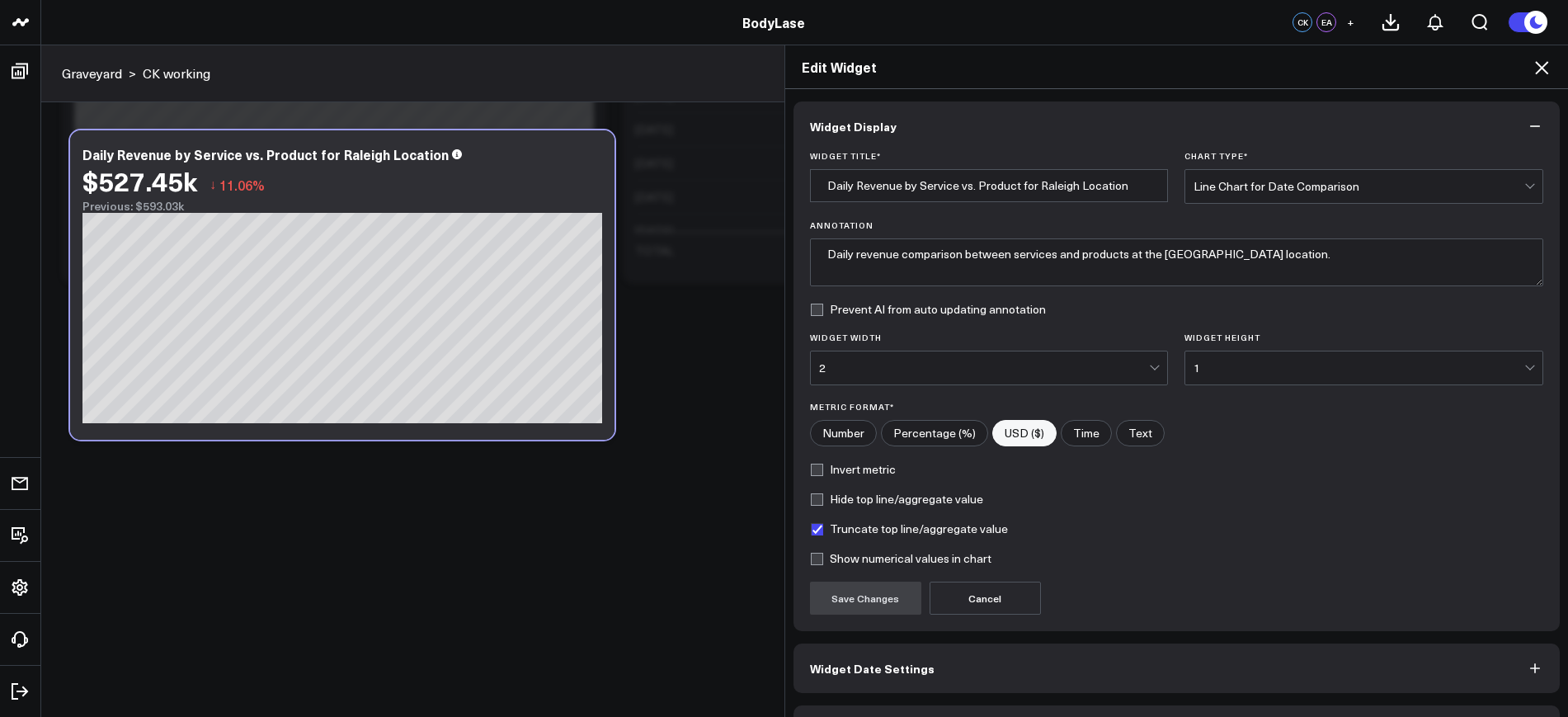
click at [1539, 70] on icon at bounding box center [1540, 67] width 13 height 13
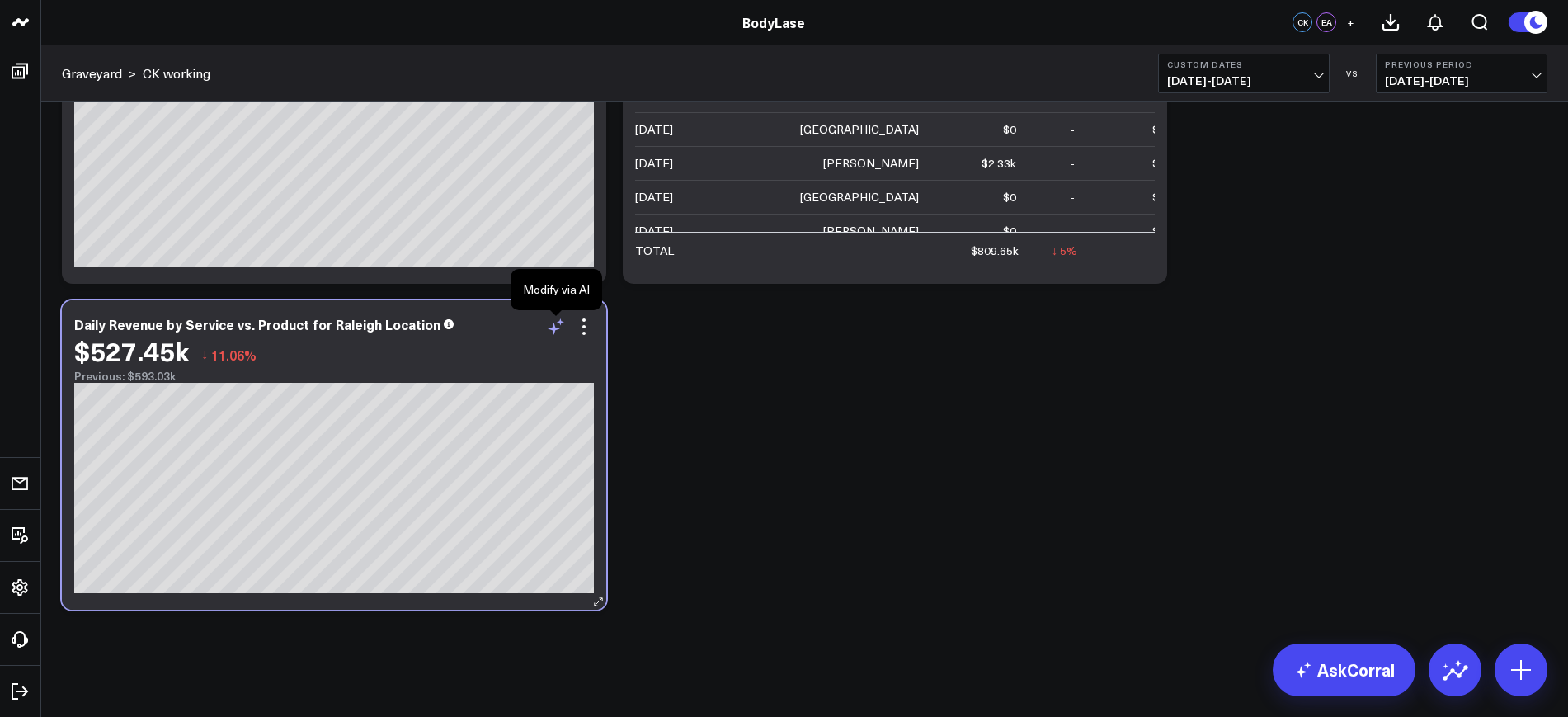
click at [553, 318] on icon at bounding box center [555, 326] width 20 height 20
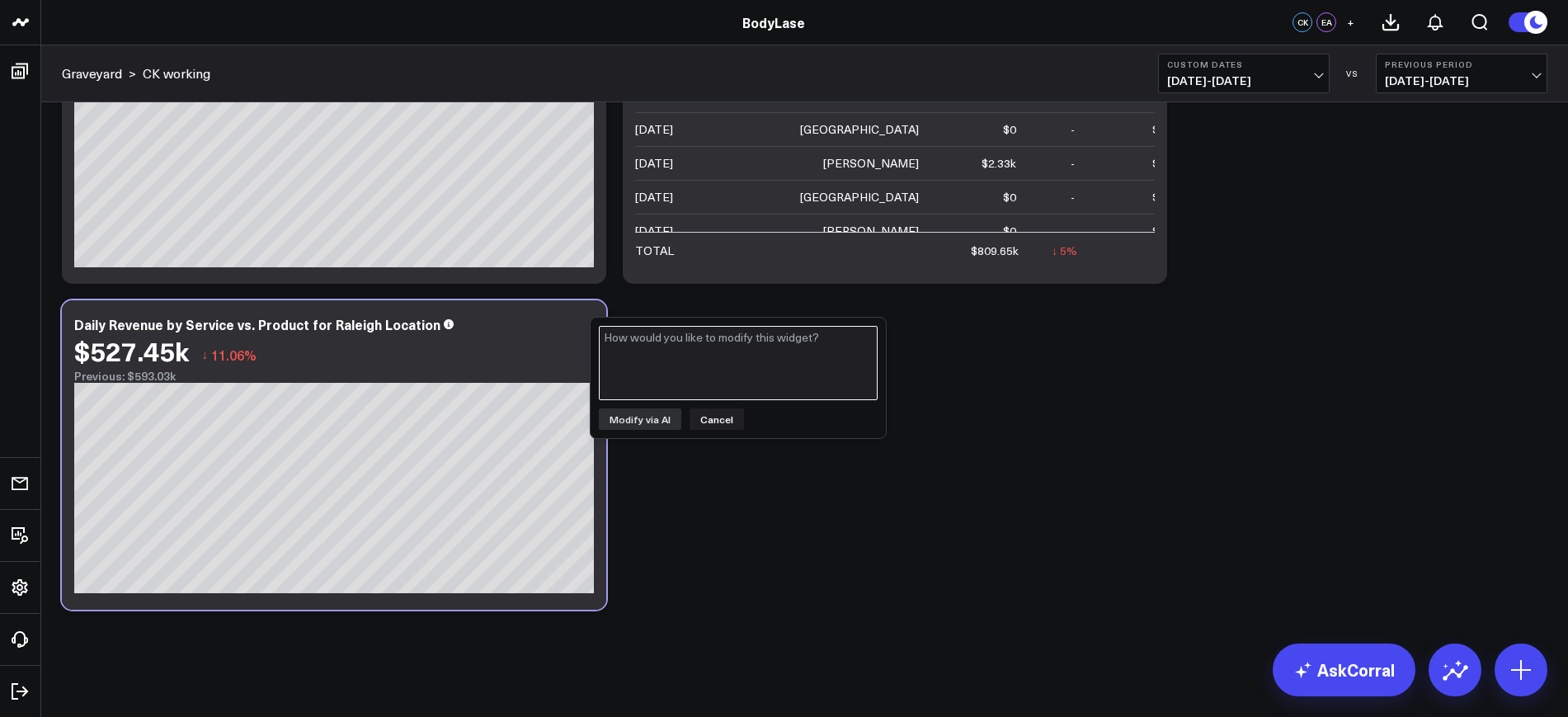
click at [661, 378] on textarea at bounding box center [738, 363] width 279 height 74
type textarea "I want this to show combined Service + Product revenue by day"
click at [656, 416] on button "Modify via AI" at bounding box center [640, 419] width 83 height 21
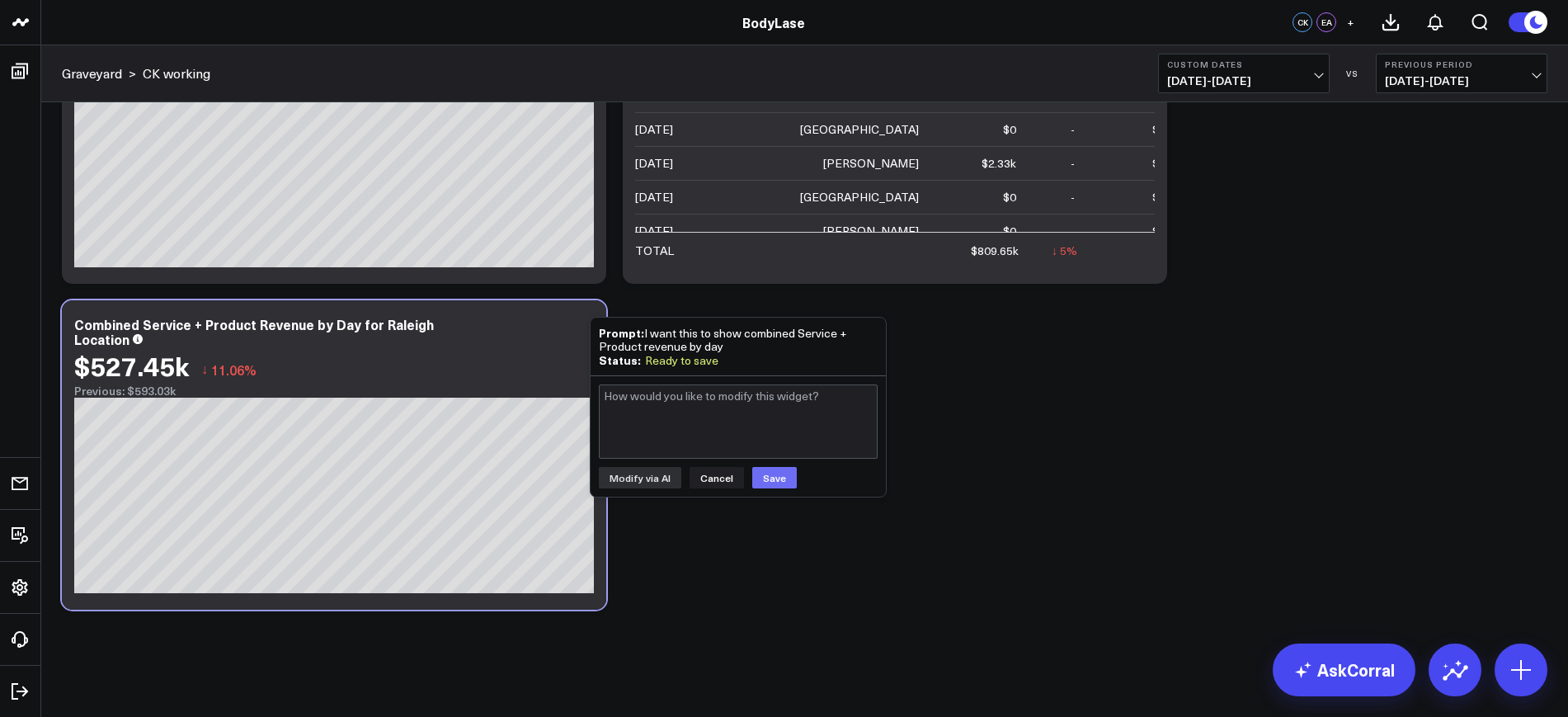
click at [761, 477] on button "Save" at bounding box center [775, 477] width 45 height 21
click at [1498, 88] on button "Previous Period [DATE] - [DATE]" at bounding box center [1461, 73] width 172 height 40
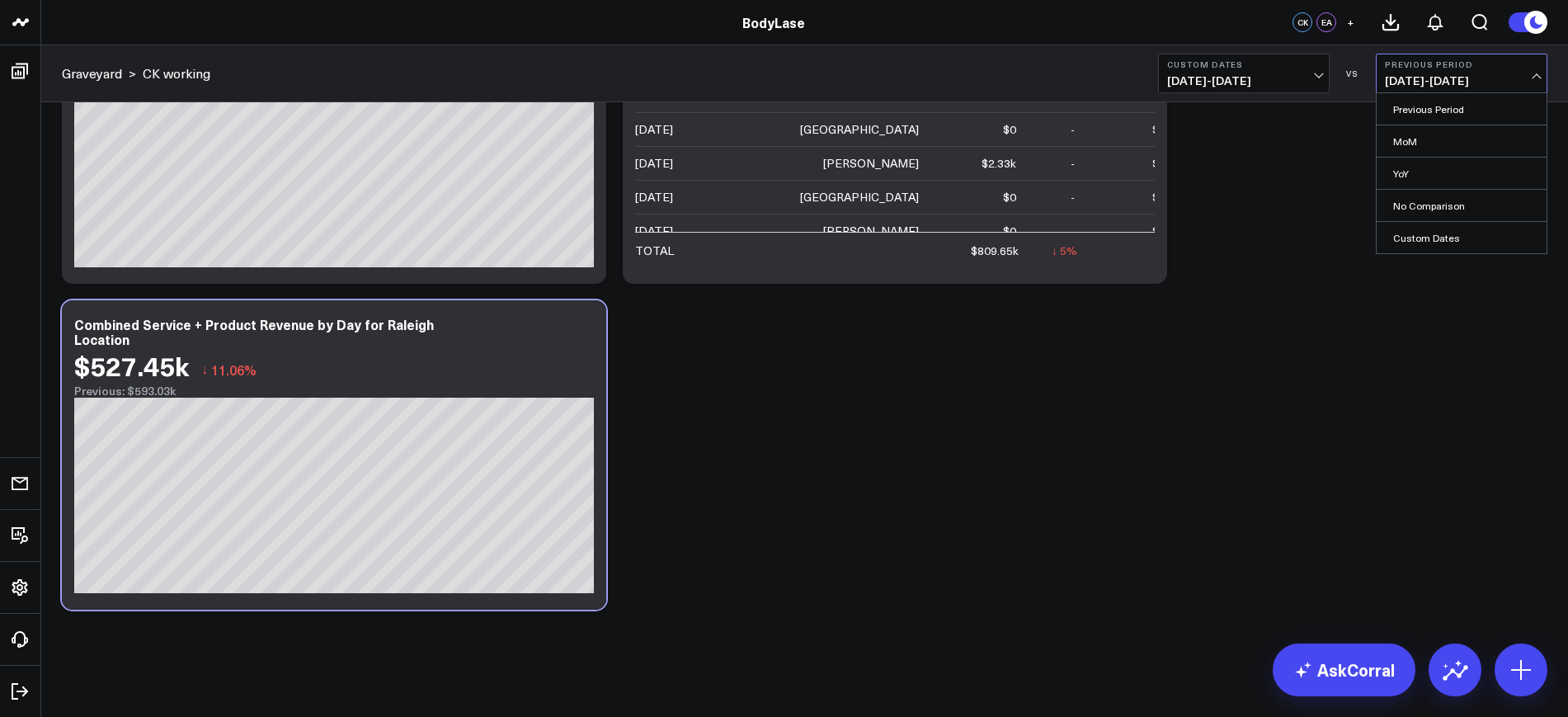
click at [1421, 202] on link "No Comparison" at bounding box center [1461, 205] width 170 height 31
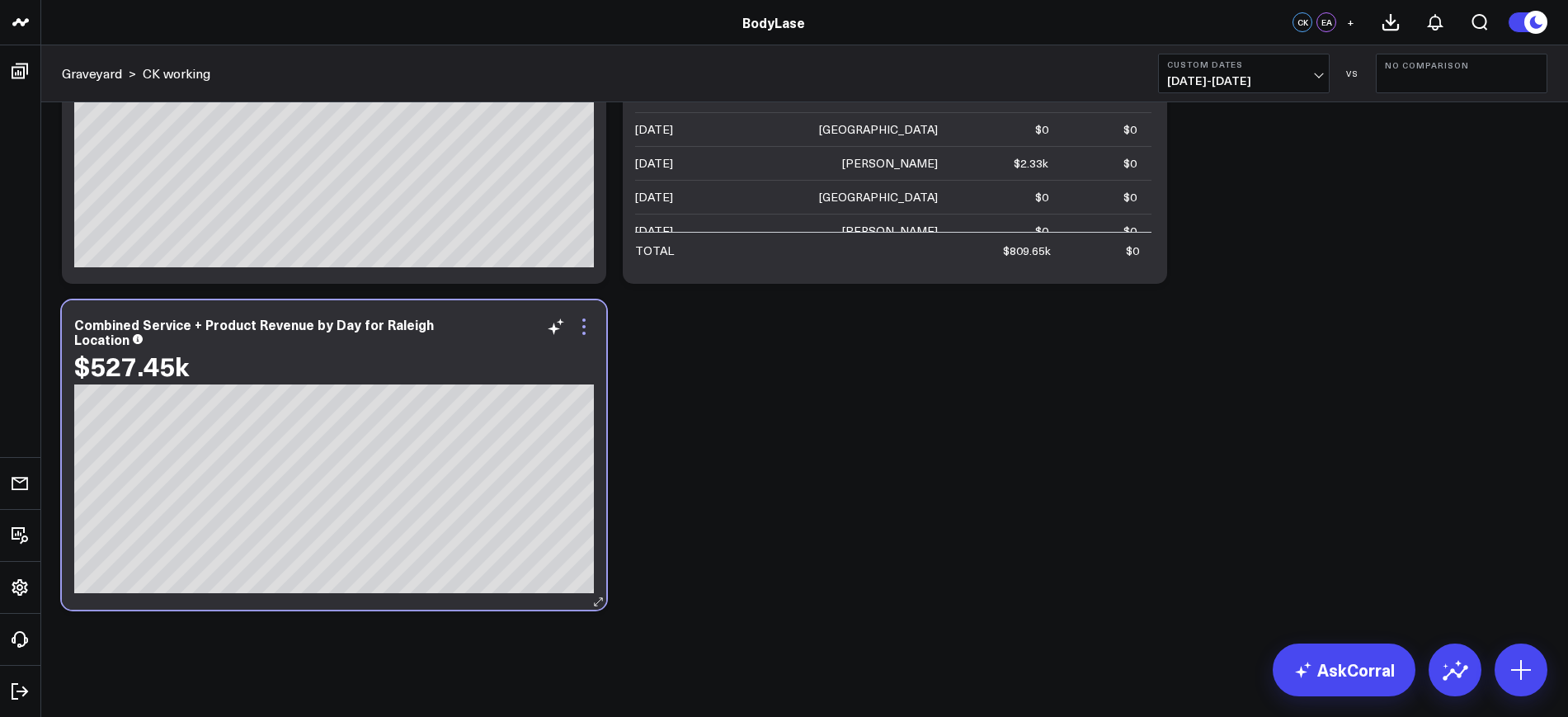
click at [588, 318] on icon at bounding box center [584, 326] width 20 height 20
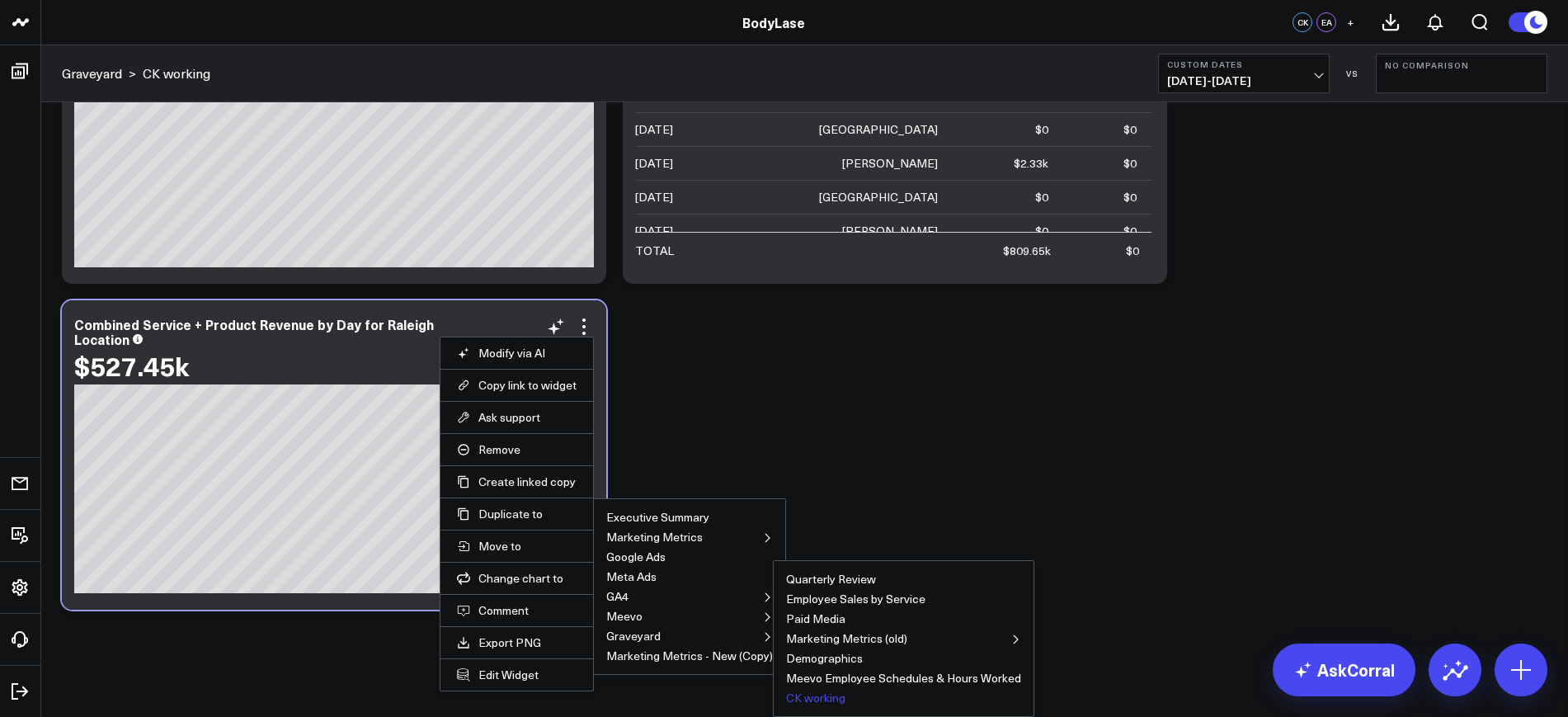
click at [805, 696] on button "CK working" at bounding box center [815, 697] width 59 height 11
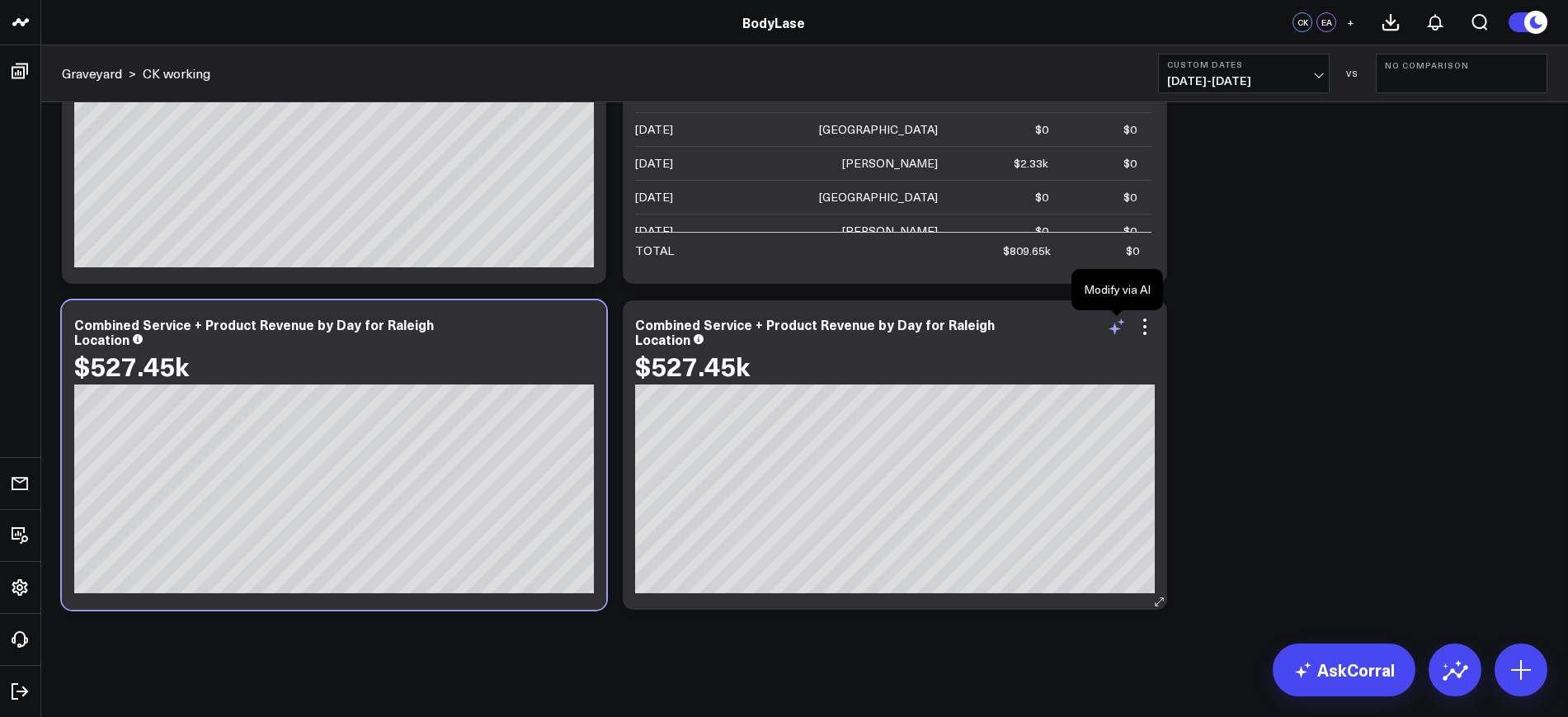
click at [1120, 328] on icon at bounding box center [1117, 326] width 20 height 20
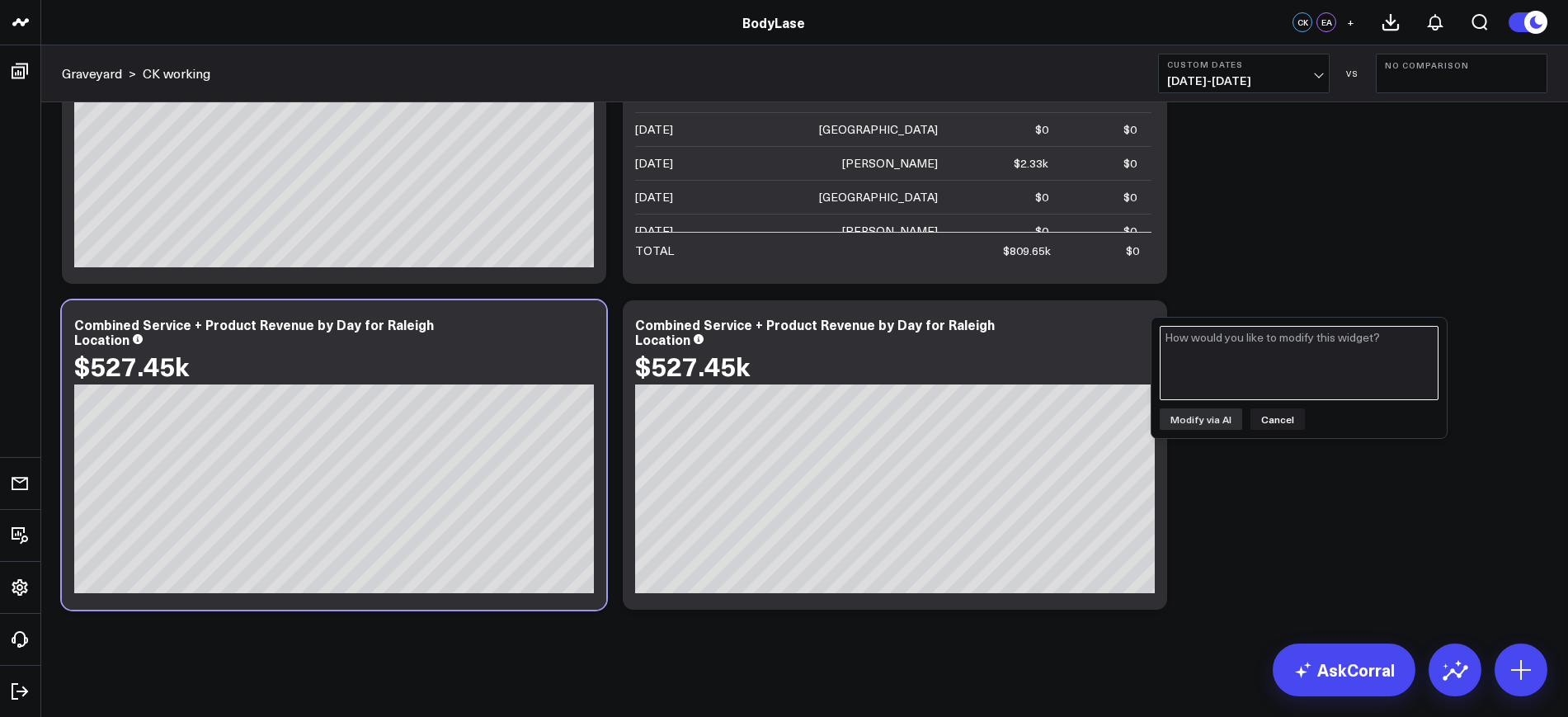
click at [1285, 361] on textarea at bounding box center [1299, 363] width 279 height 74
type textarea "Please update this to [GEOGRAPHIC_DATA] location instead of [GEOGRAPHIC_DATA]"
click at [1190, 417] on button "Modify via AI" at bounding box center [1201, 419] width 83 height 21
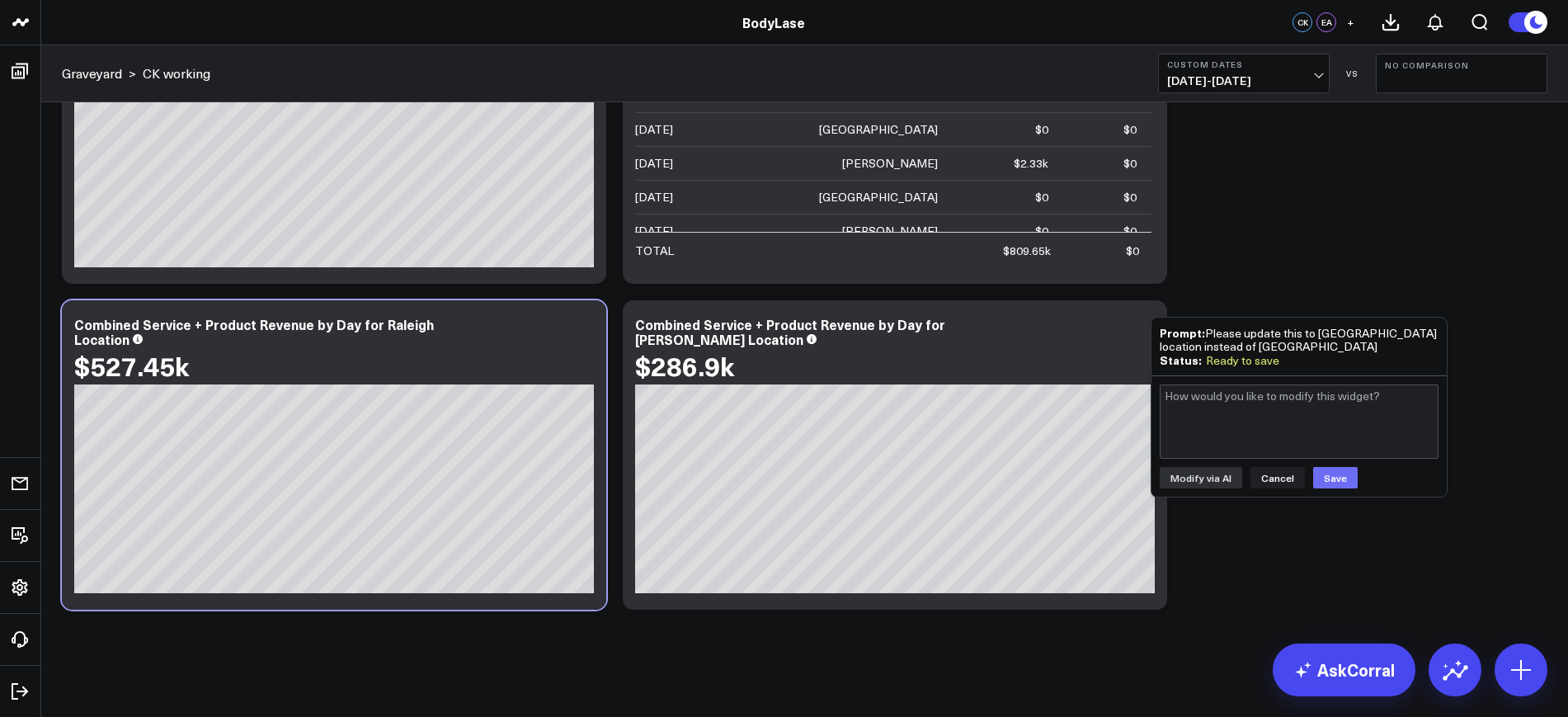
click at [1330, 477] on button "Save" at bounding box center [1335, 477] width 45 height 21
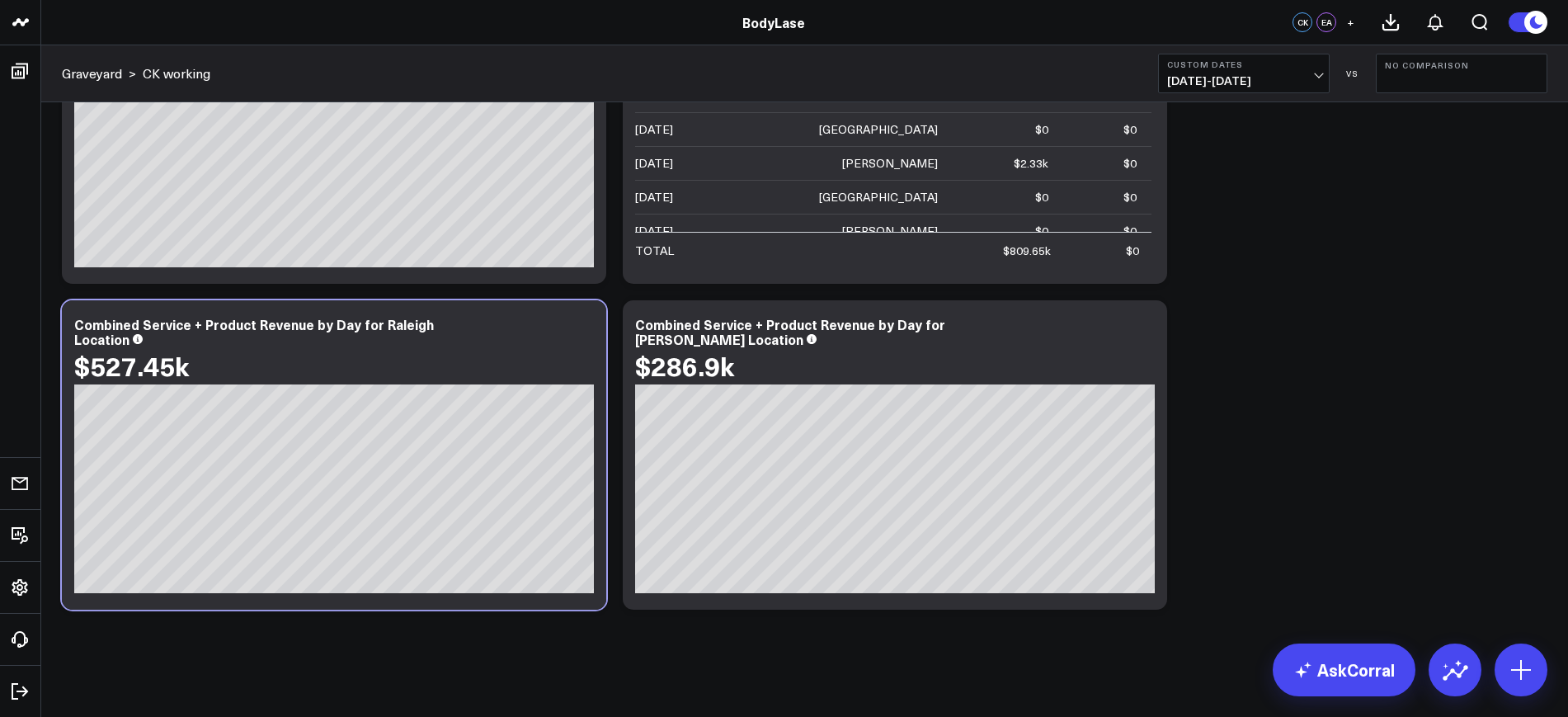
click at [1141, 319] on icon at bounding box center [1144, 326] width 20 height 20
click at [0, 0] on button "CK working" at bounding box center [0, 0] width 0 height 0
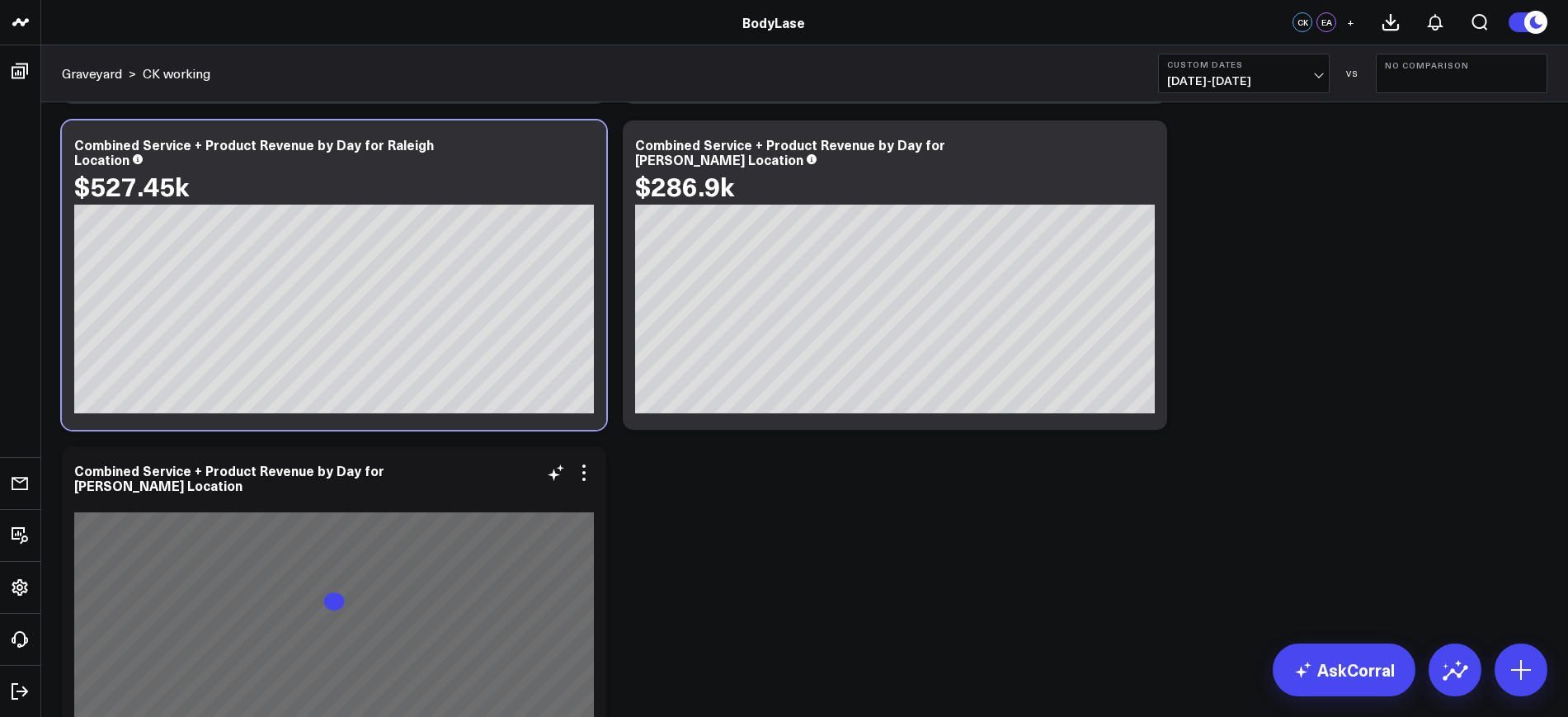
scroll to position [6013, 0]
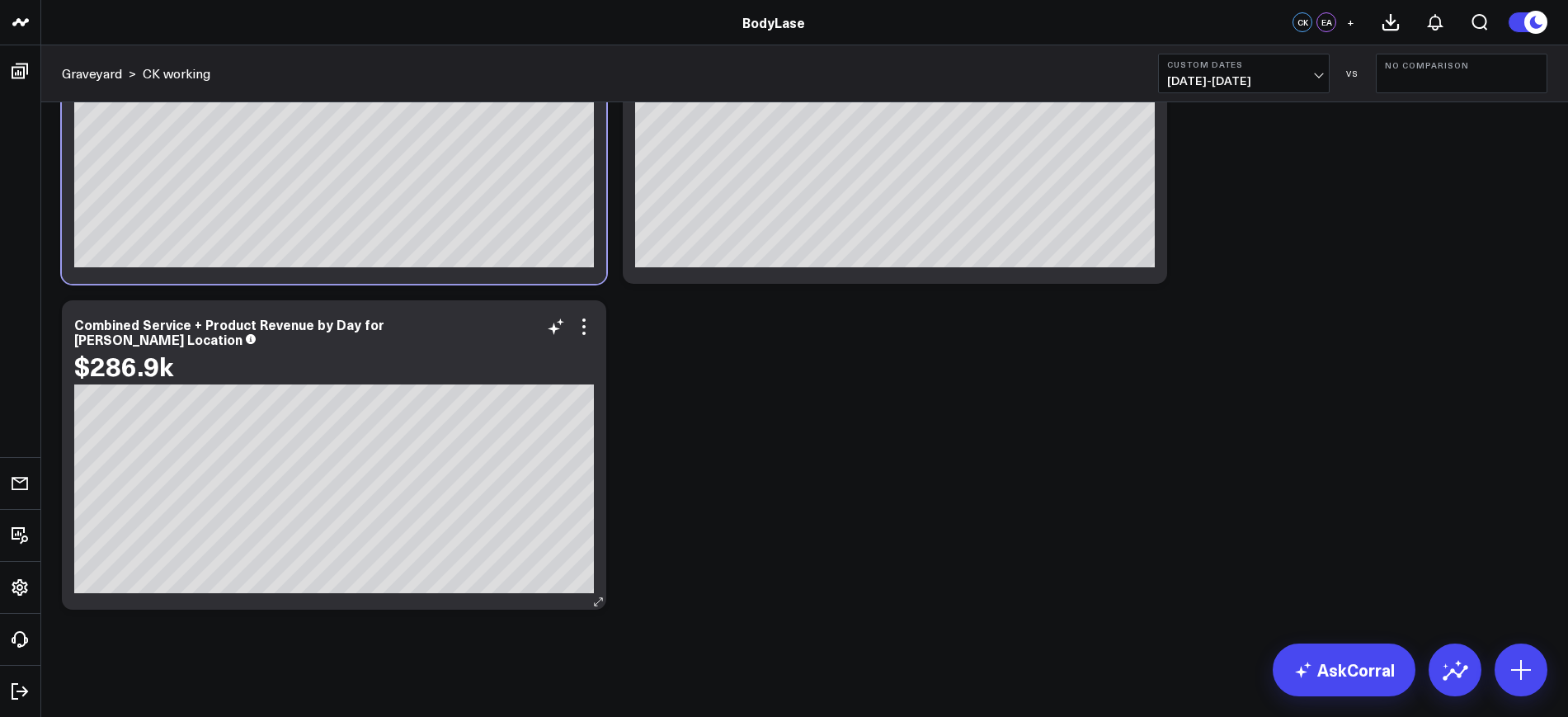
click at [543, 330] on div "Modify via AI Copy link to widget Ask support Remove Create linked copy Executi…" at bounding box center [566, 326] width 56 height 20
click at [554, 329] on icon at bounding box center [554, 328] width 12 height 12
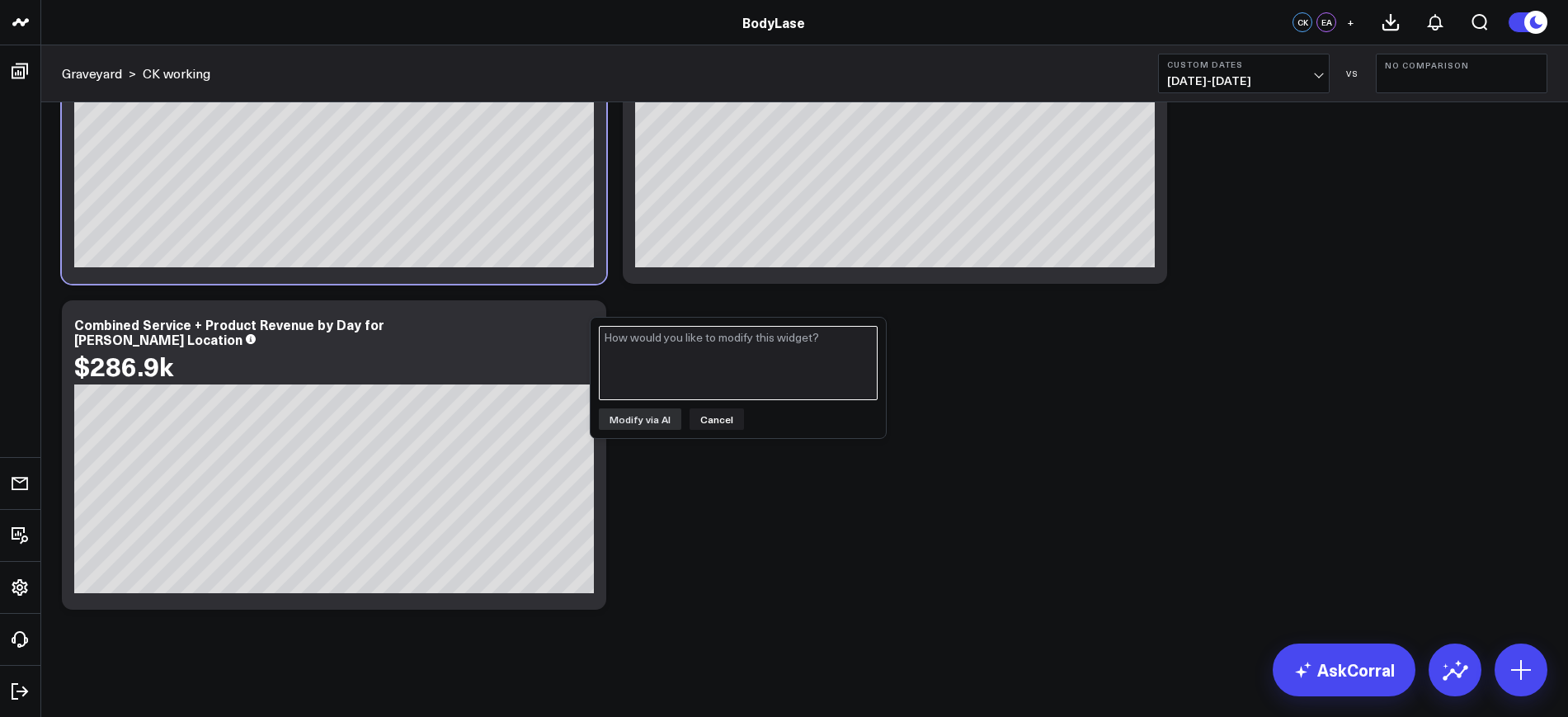
click at [690, 381] on textarea at bounding box center [738, 363] width 279 height 74
type textarea "Can you update this to [GEOGRAPHIC_DATA] location instead of [GEOGRAPHIC_DATA]?"
click at [640, 414] on button "Modify via AI" at bounding box center [640, 419] width 83 height 21
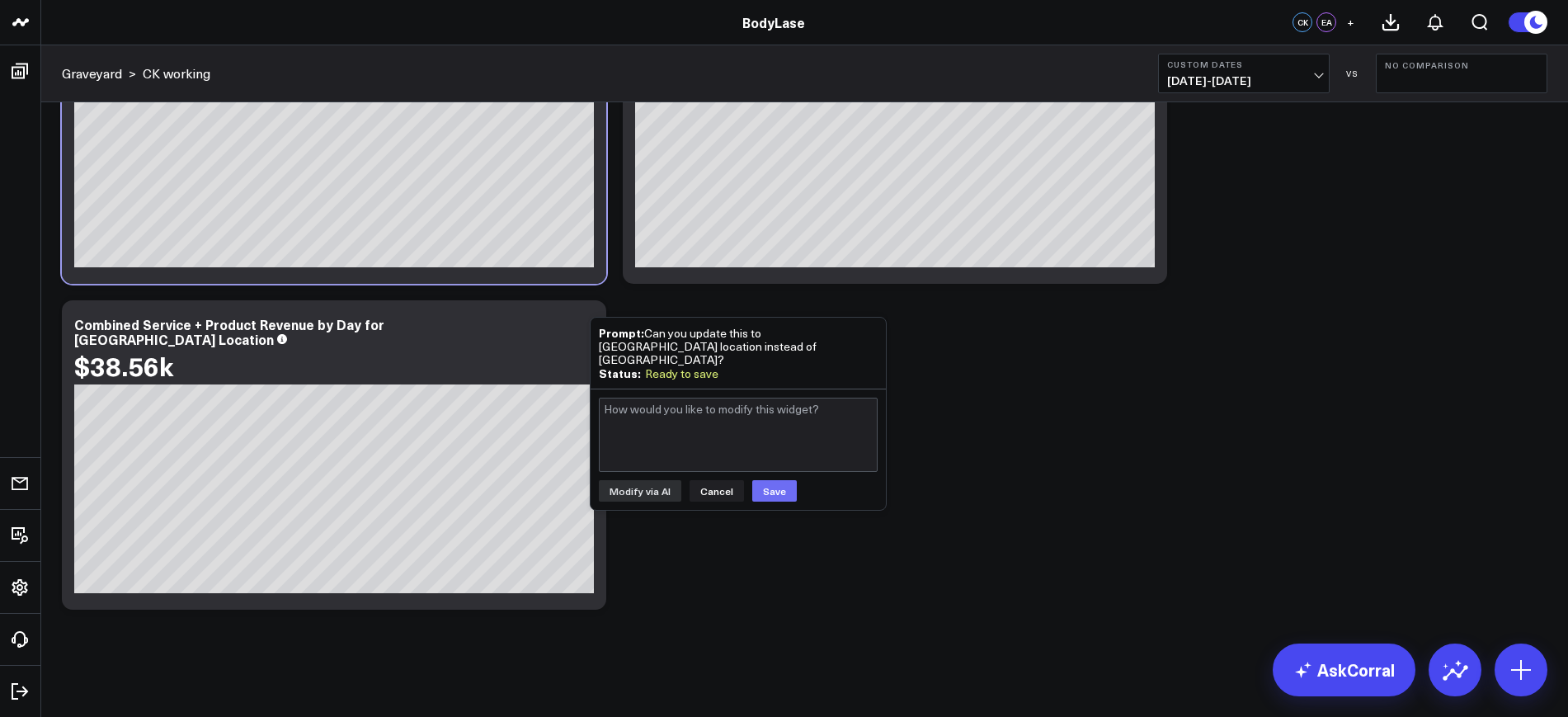
click at [767, 480] on button "Save" at bounding box center [775, 490] width 45 height 21
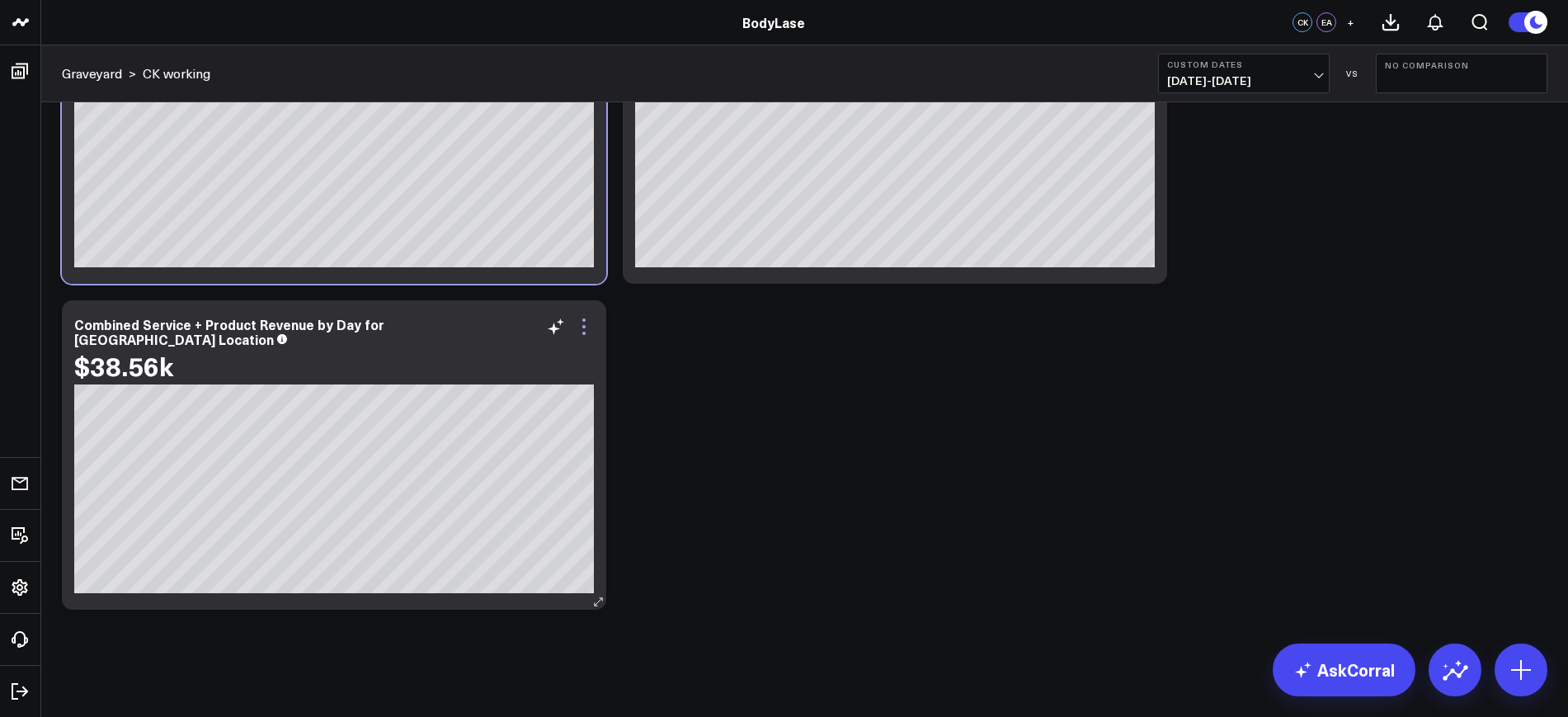
click at [586, 318] on icon at bounding box center [584, 326] width 20 height 20
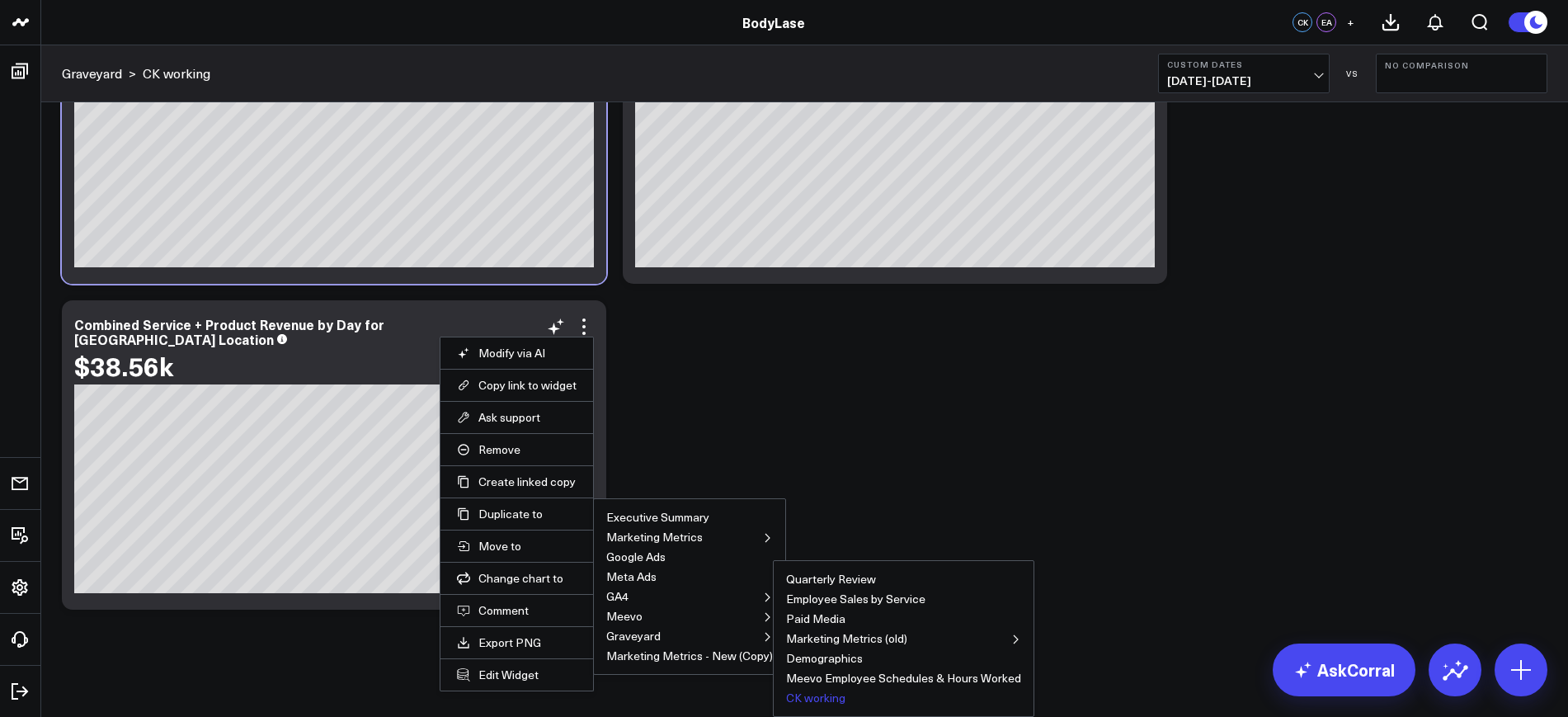
click at [805, 700] on button "CK working" at bounding box center [815, 697] width 59 height 11
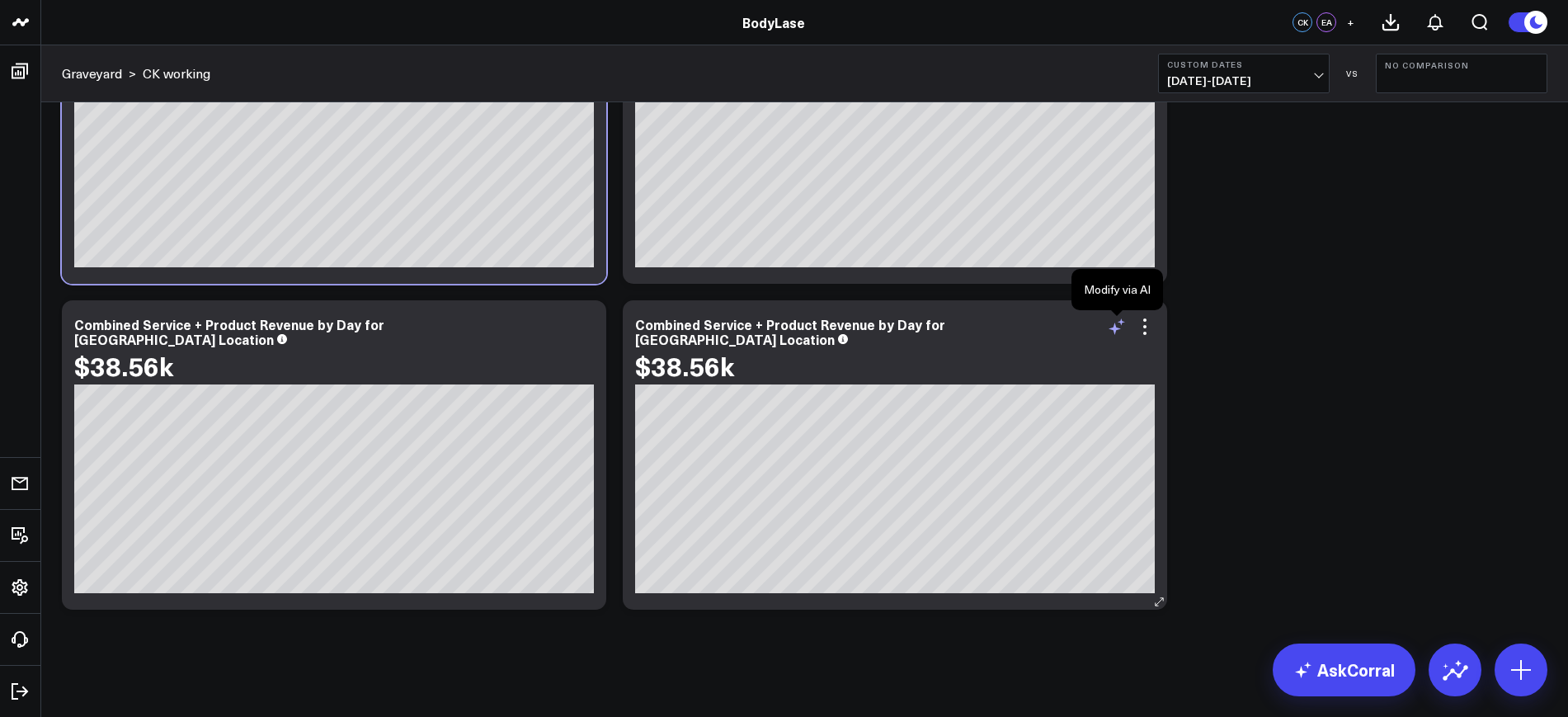
click at [1116, 326] on icon at bounding box center [1117, 326] width 20 height 20
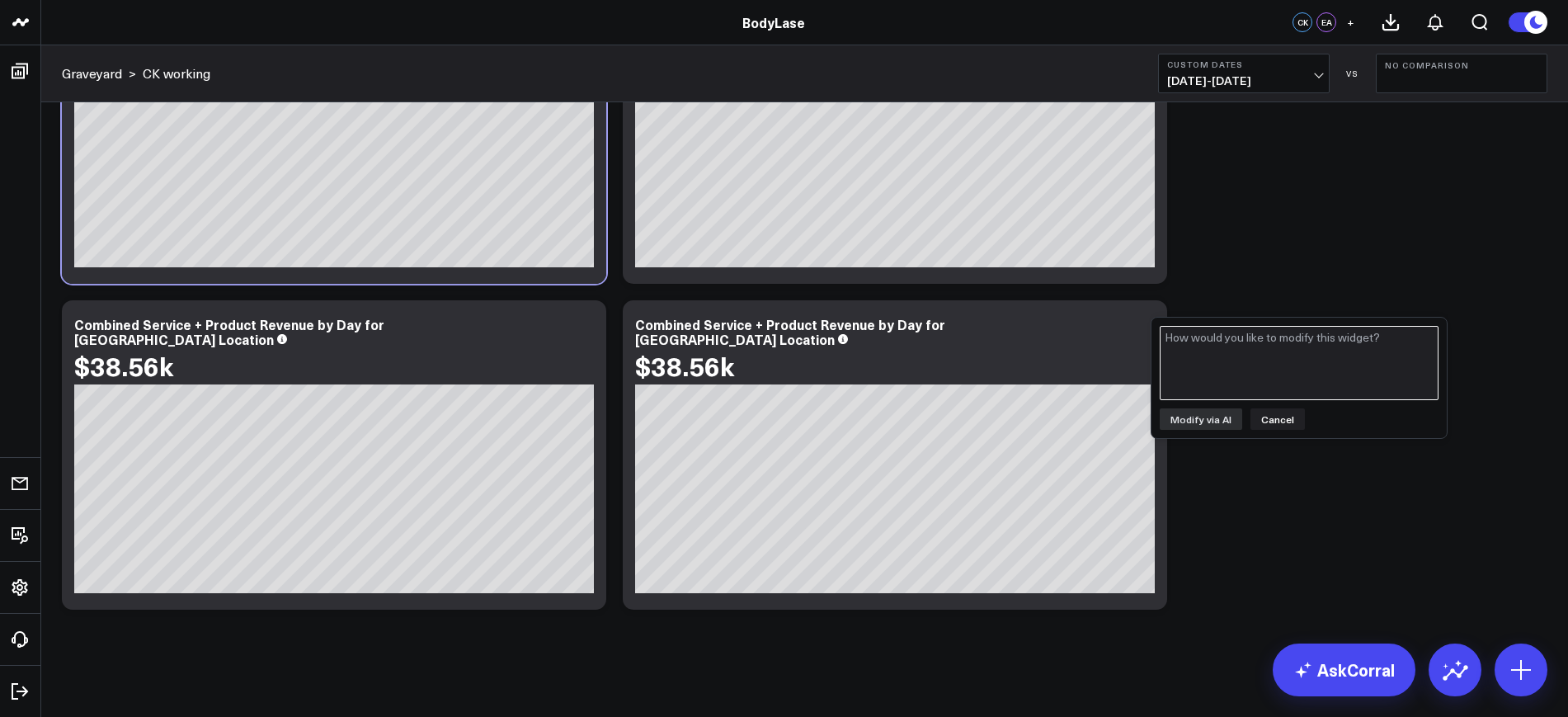
click at [1214, 380] on textarea at bounding box center [1299, 363] width 279 height 74
type textarea "Can you update this to [GEOGRAPHIC_DATA] location instead of [GEOGRAPHIC_DATA]?"
click at [1202, 409] on button "Modify via AI" at bounding box center [1201, 419] width 83 height 21
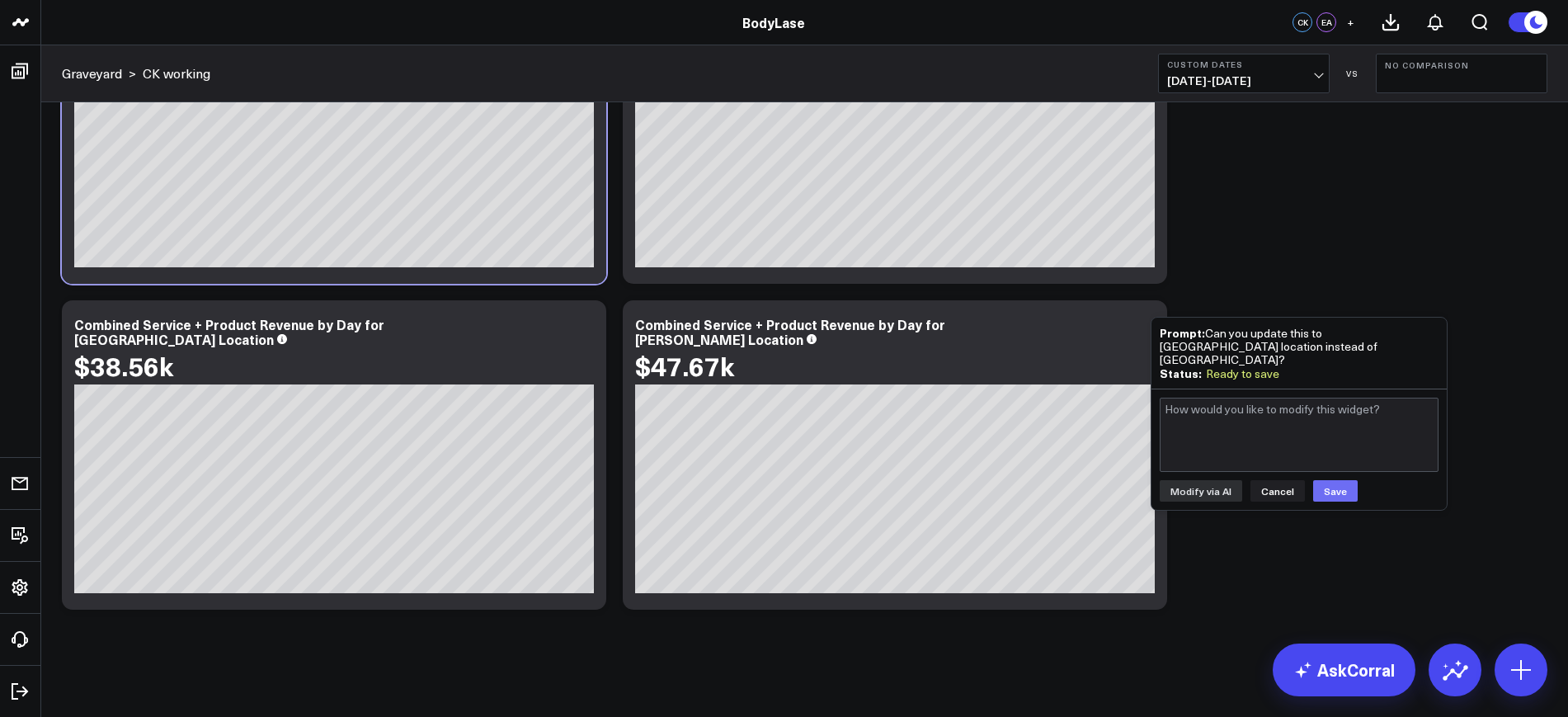
click at [1343, 480] on button "Save" at bounding box center [1335, 490] width 45 height 21
